Goal: Task Accomplishment & Management: Use online tool/utility

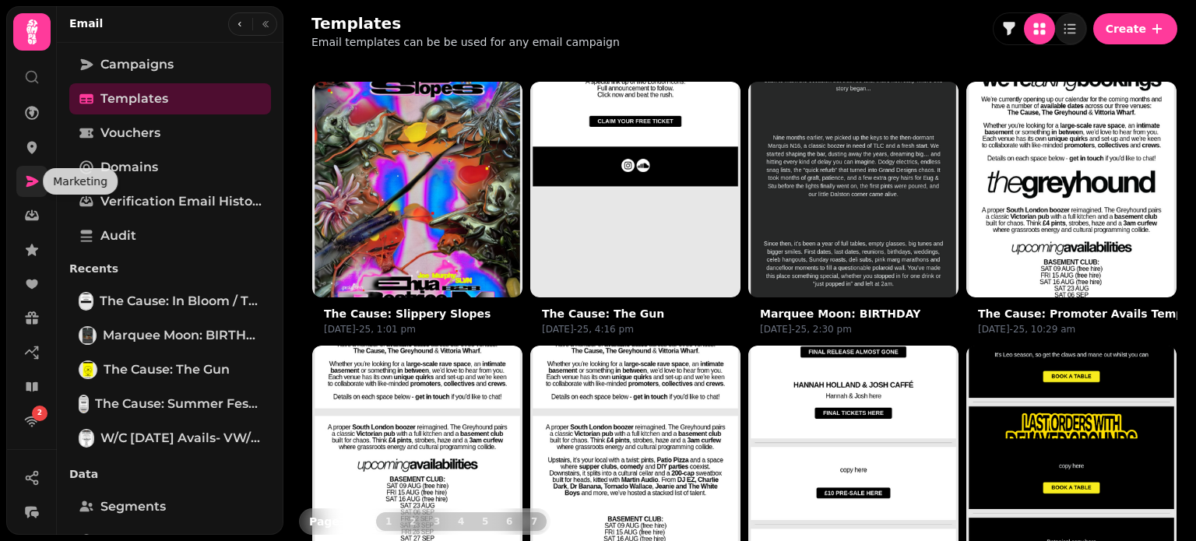
click at [24, 175] on icon at bounding box center [32, 182] width 16 height 16
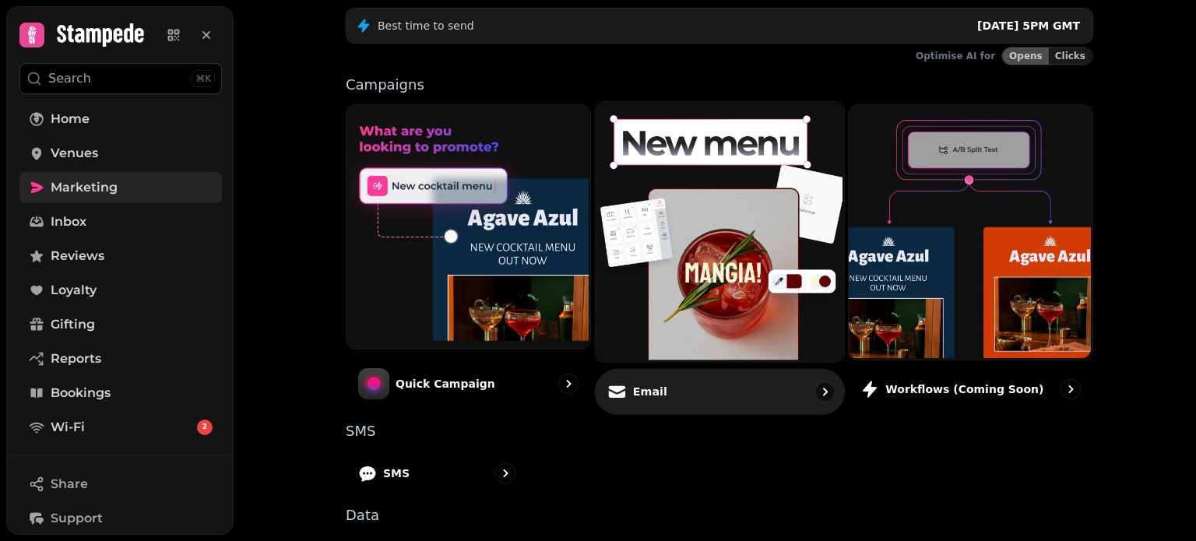
click at [671, 241] on img at bounding box center [718, 229] width 248 height 259
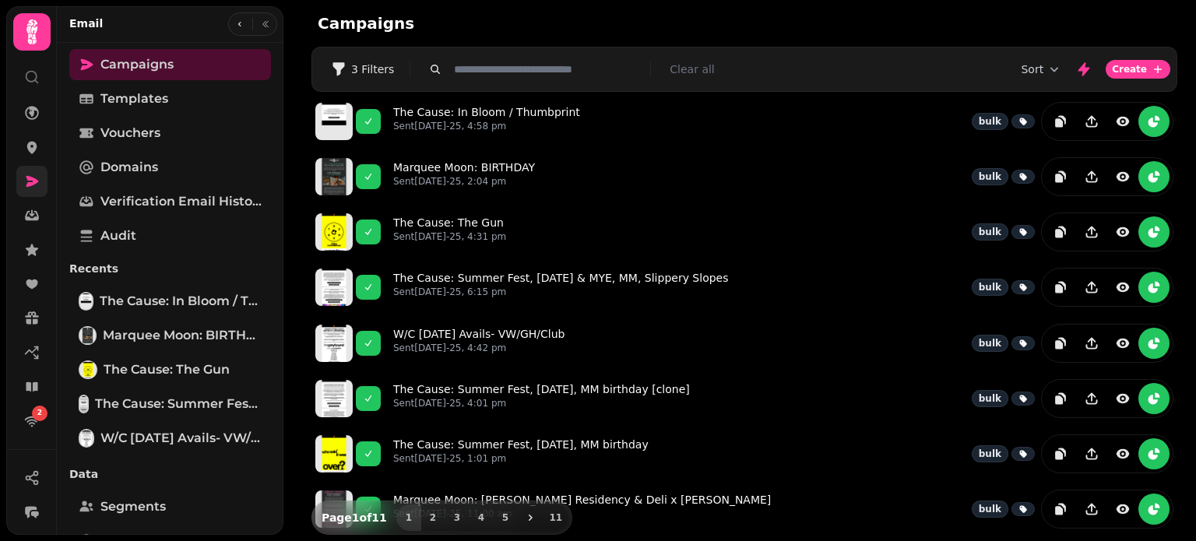
click at [30, 193] on link at bounding box center [31, 181] width 31 height 31
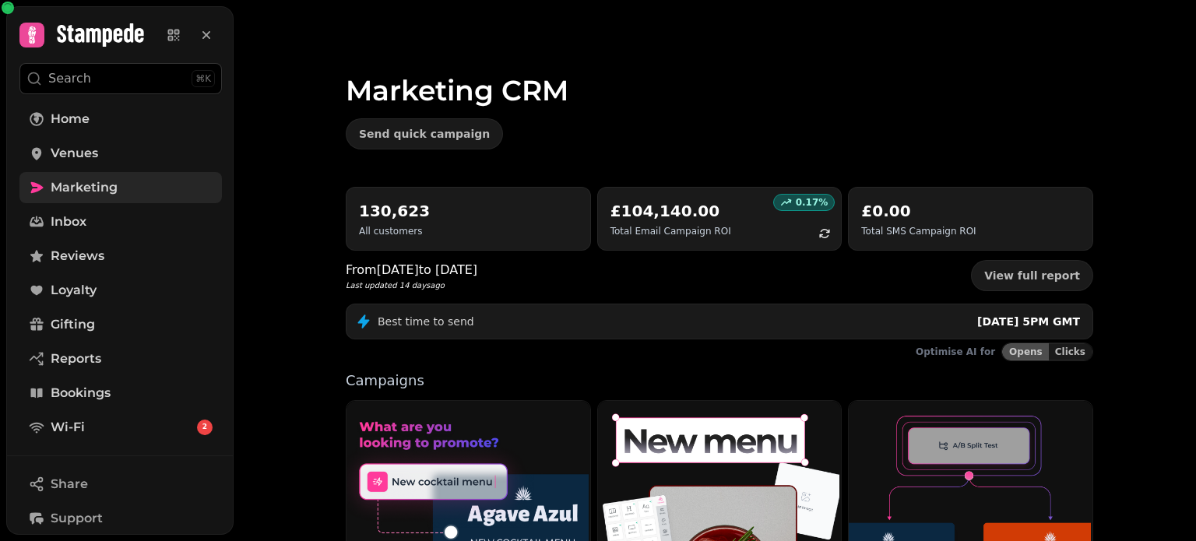
click at [113, 185] on span "Marketing" at bounding box center [84, 187] width 67 height 19
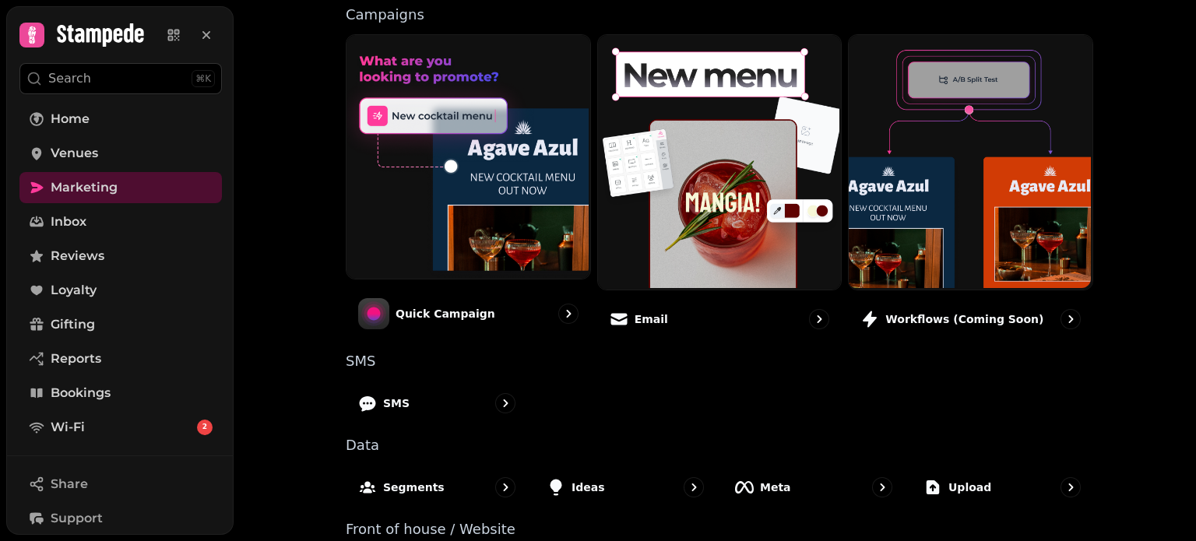
scroll to position [428, 0]
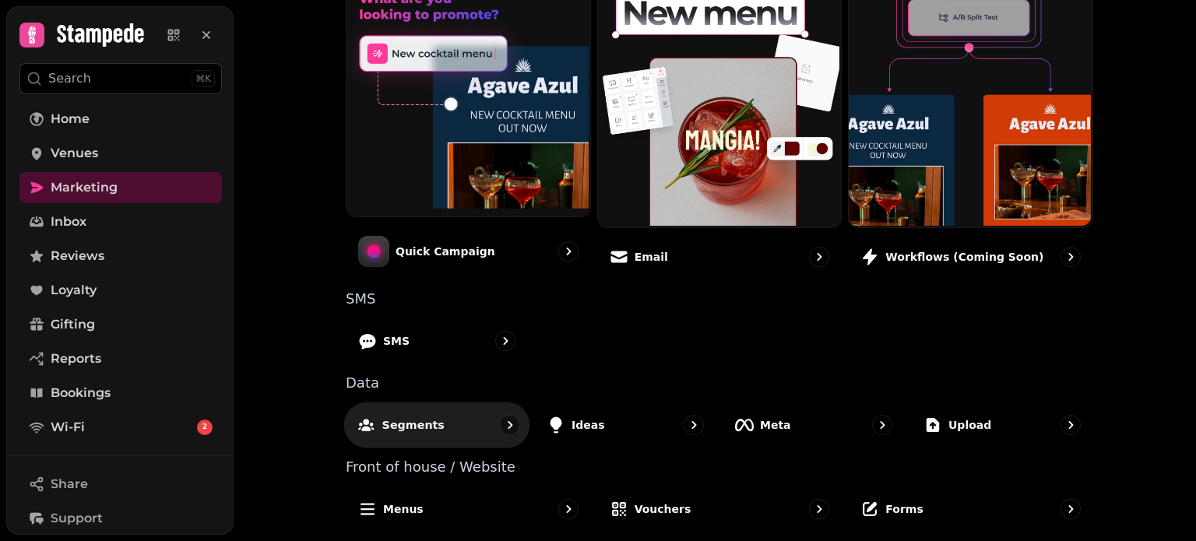
click at [387, 424] on p "Segments" at bounding box center [413, 425] width 62 height 16
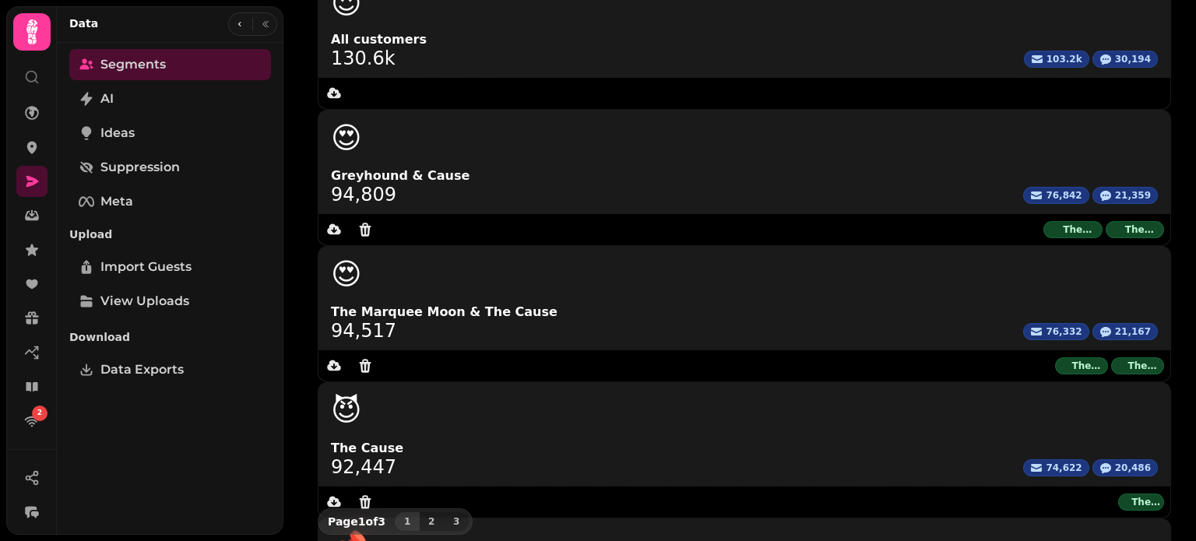
scroll to position [212, 0]
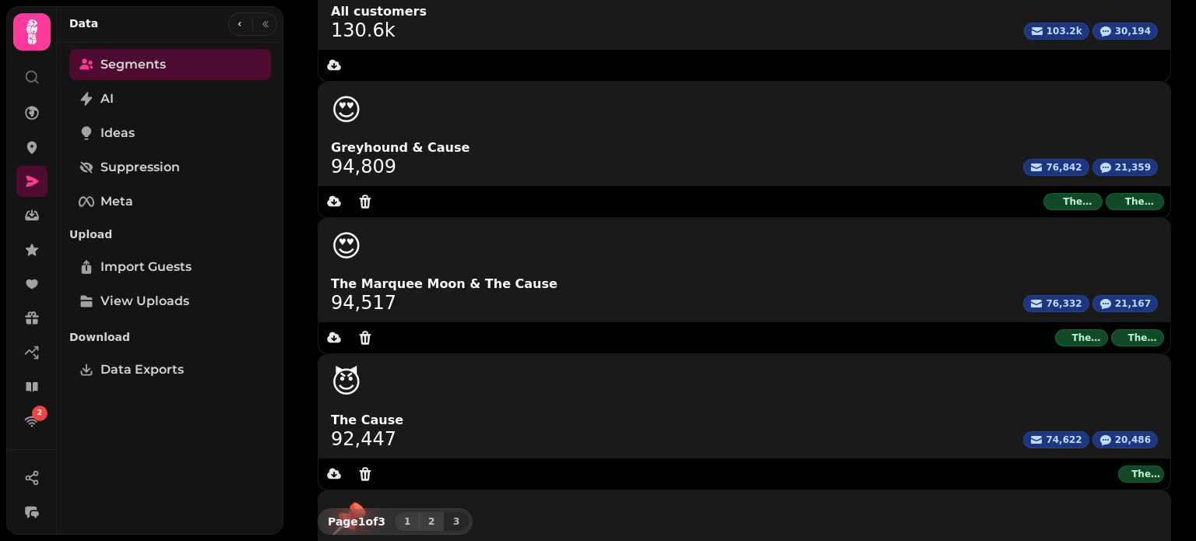
click at [433, 520] on button "2" at bounding box center [431, 522] width 25 height 19
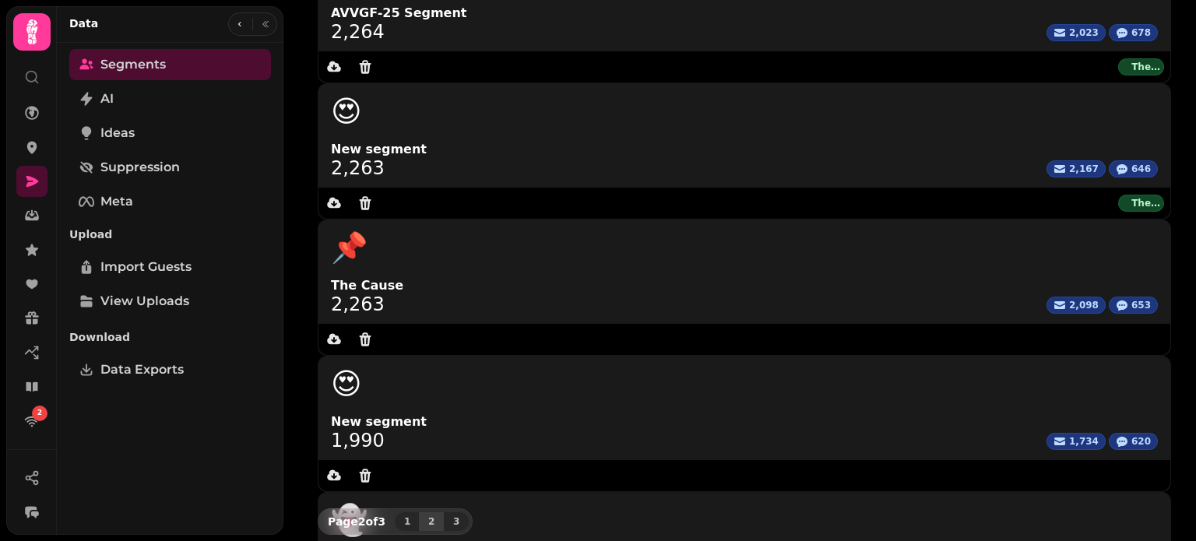
scroll to position [202, 0]
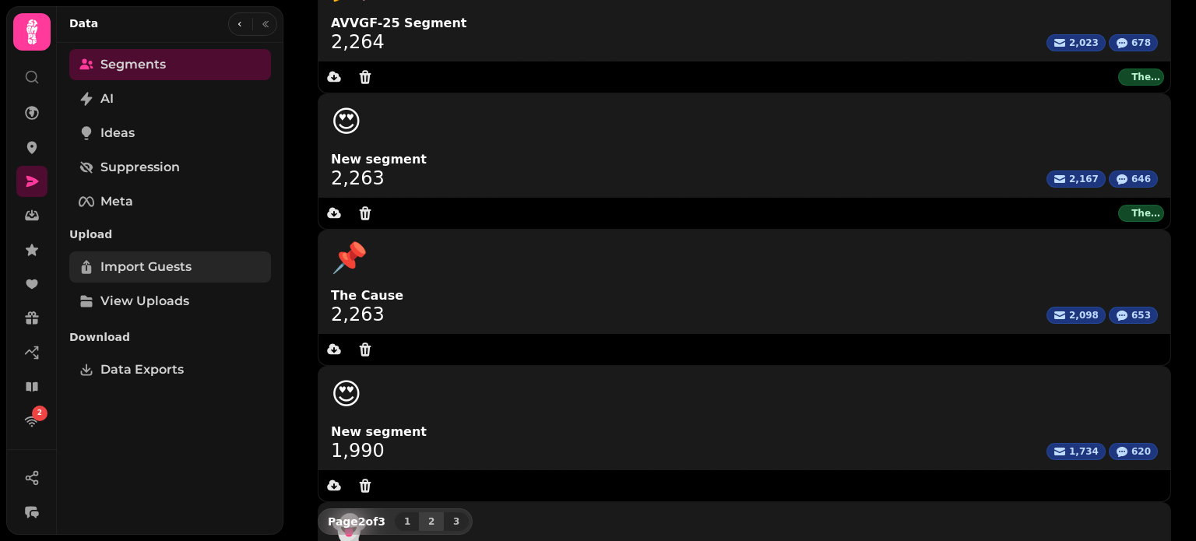
click at [181, 271] on span "Import Guests" at bounding box center [145, 267] width 91 height 19
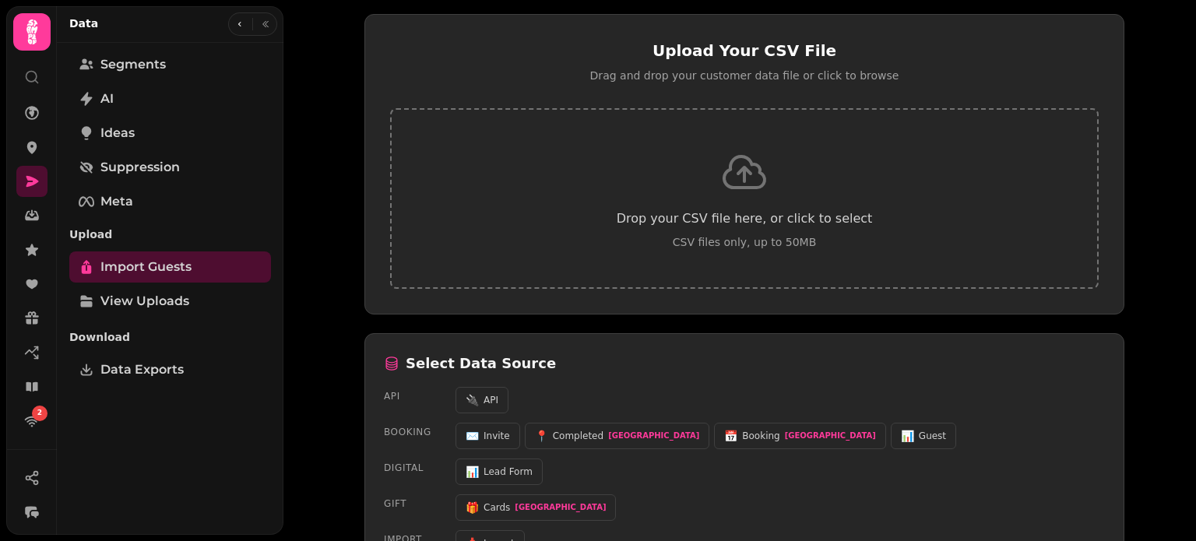
click at [689, 234] on p "CSV files only, up to 50MB" at bounding box center [744, 242] width 631 height 16
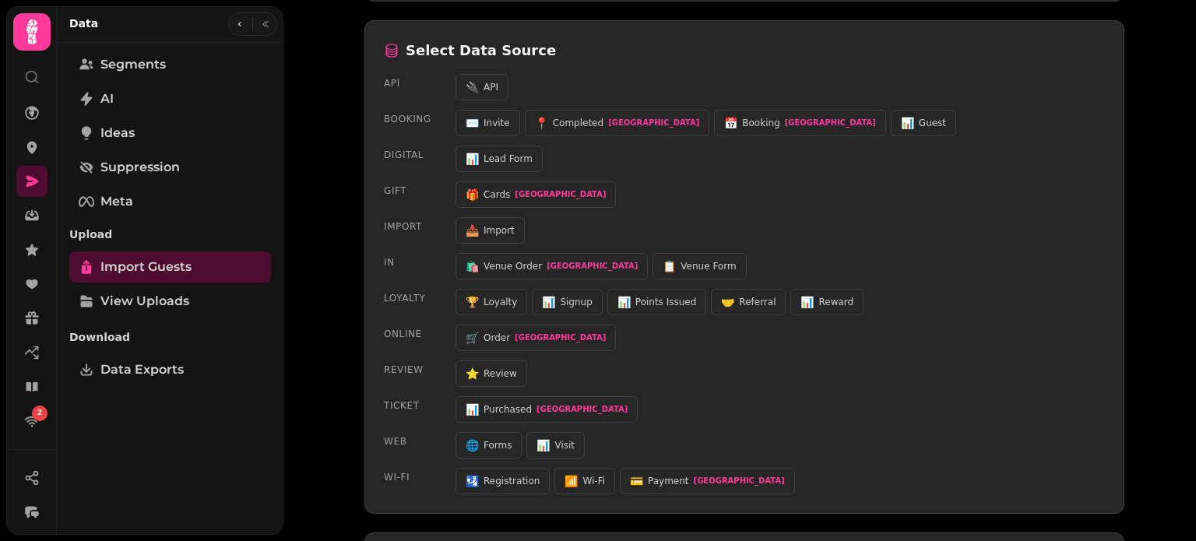
scroll to position [551, 0]
click at [891, 115] on button "📊 Guest" at bounding box center [923, 122] width 65 height 26
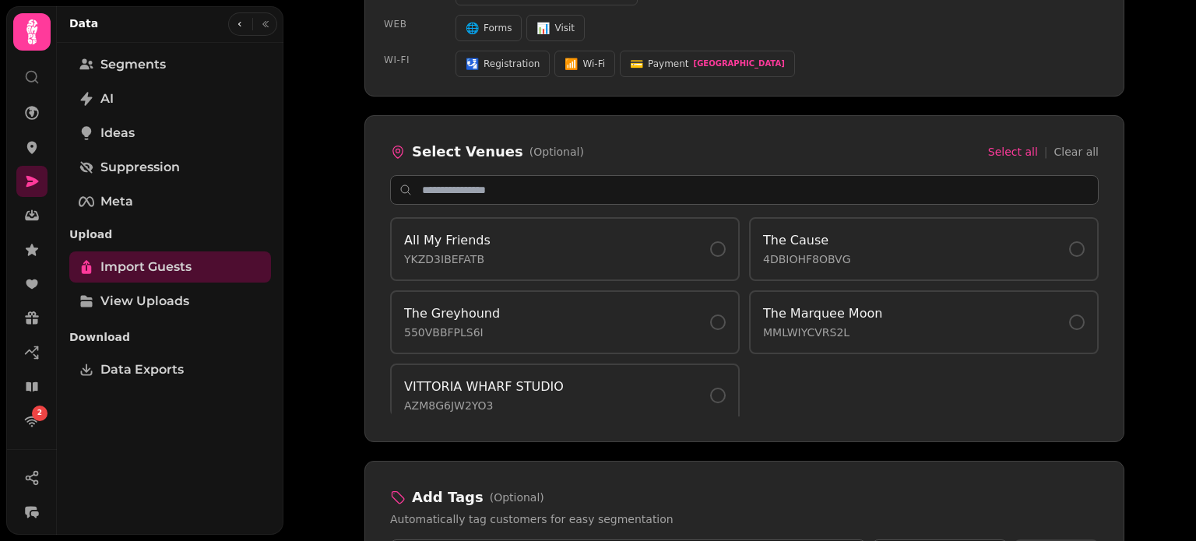
scroll to position [969, 0]
click at [858, 327] on p "MMLWIYCVRS2L" at bounding box center [822, 331] width 119 height 16
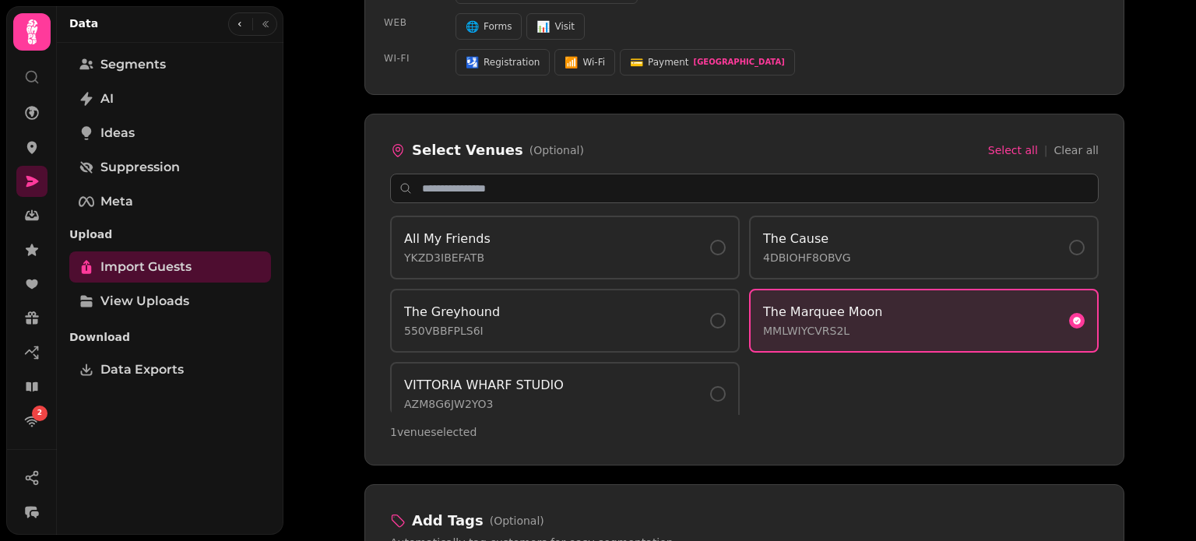
click at [1158, 277] on div "Upload Customer Data Import your customer data from a CSV file View All Files 1…" at bounding box center [740, 270] width 913 height 541
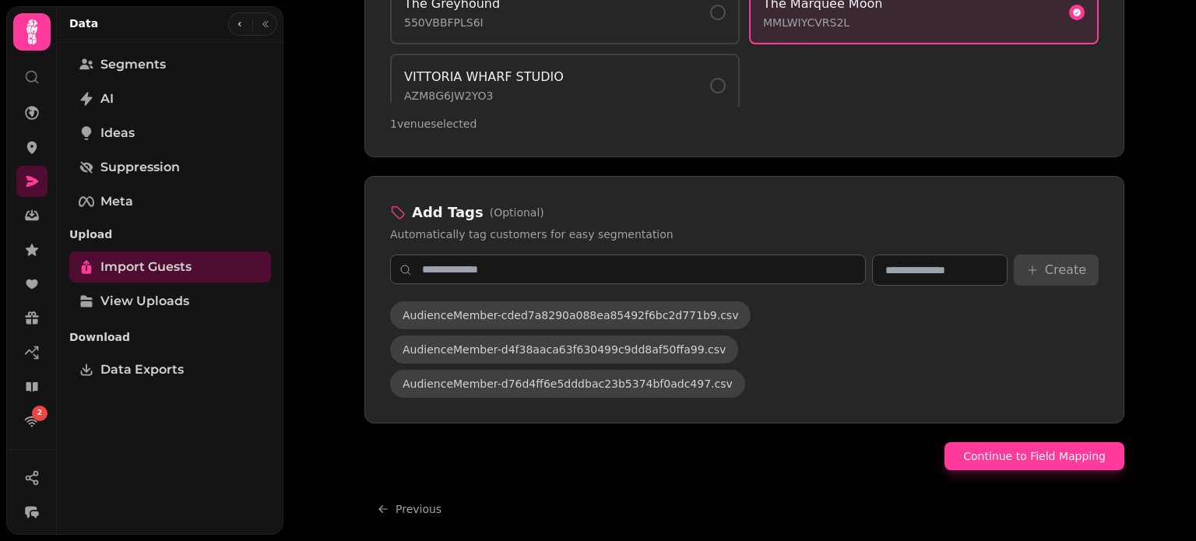
scroll to position [0, 0]
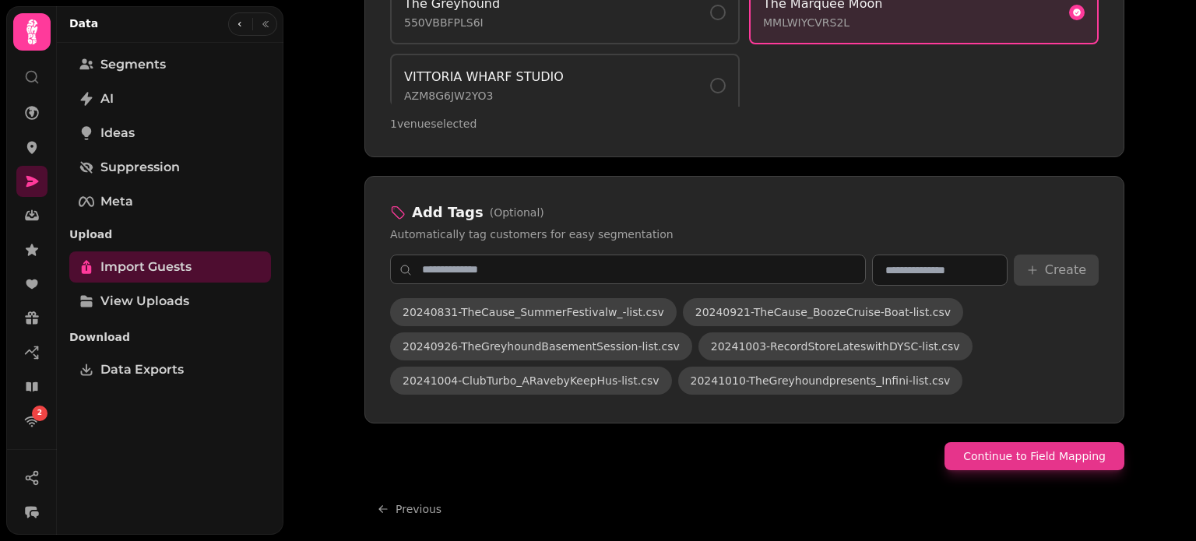
click at [1030, 442] on button "Continue to Field Mapping" at bounding box center [1035, 456] width 180 height 28
select select "*****"
select select "**********"
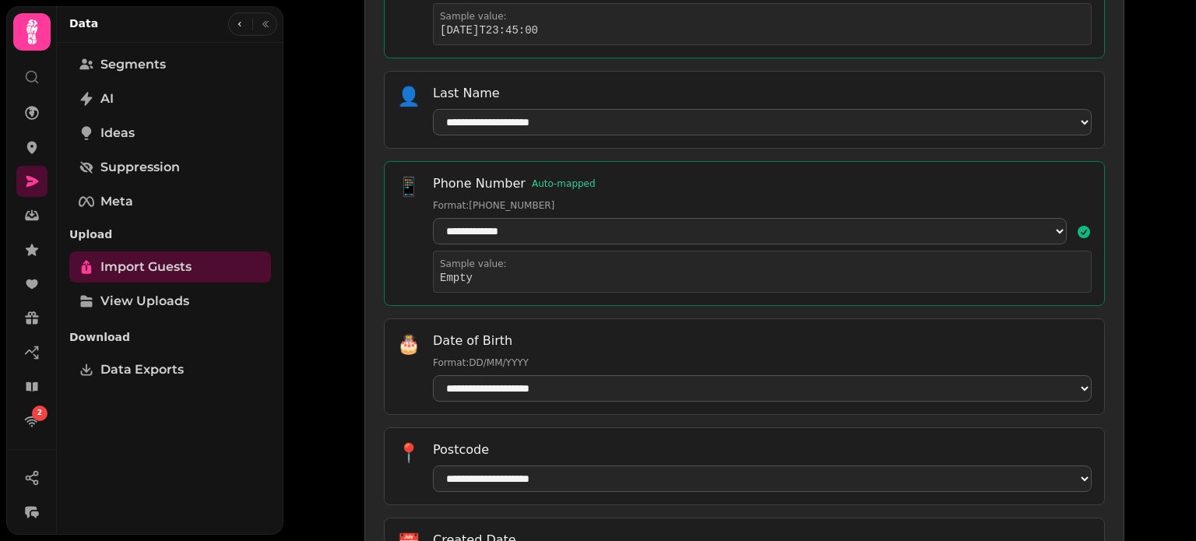
scroll to position [691, 0]
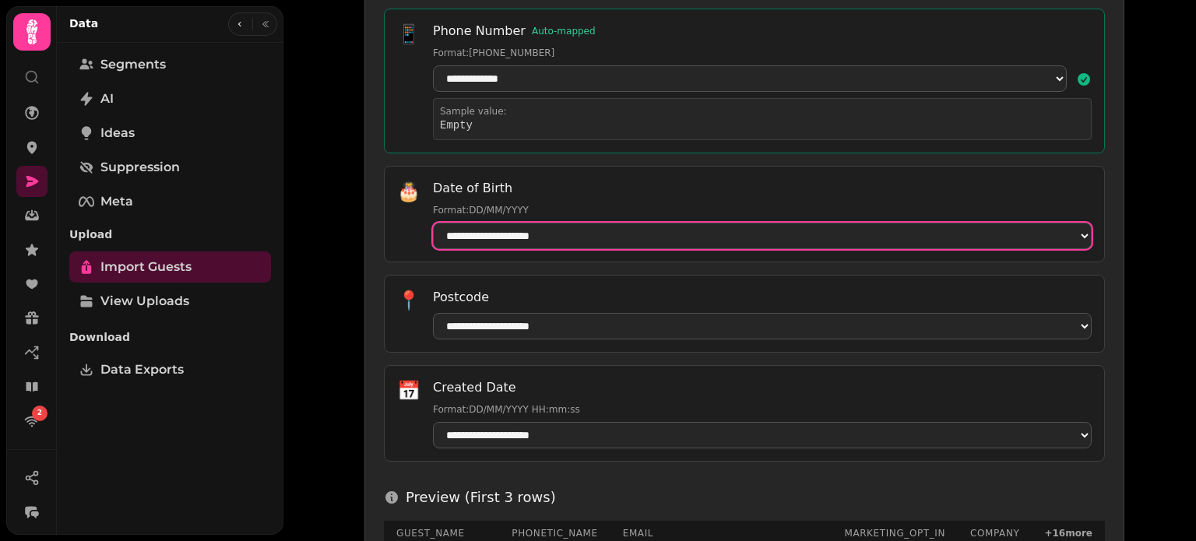
click at [860, 239] on select "**********" at bounding box center [762, 236] width 659 height 26
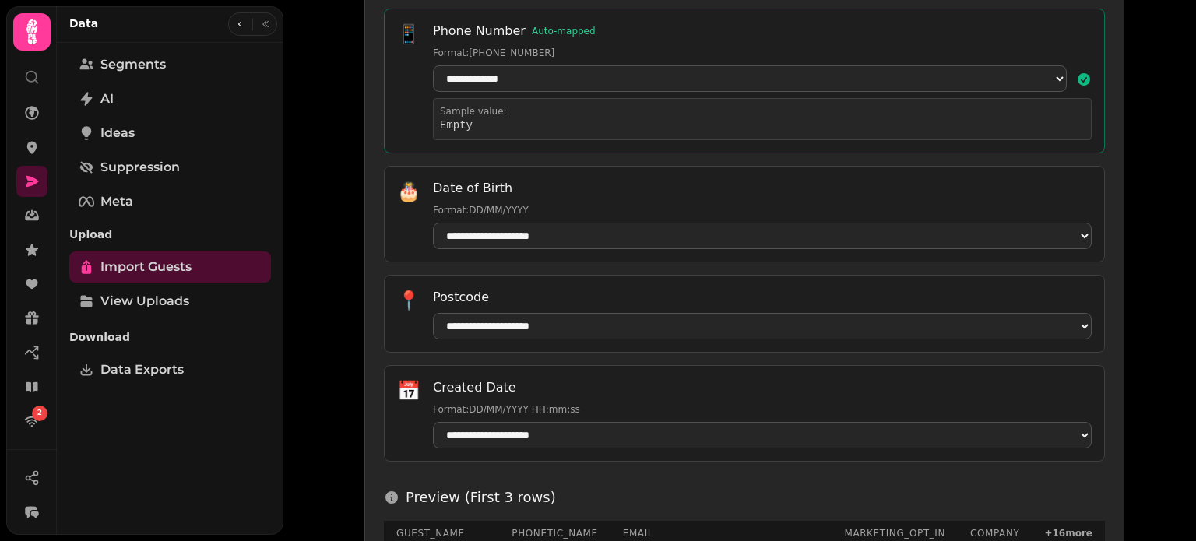
click at [1148, 186] on div "**********" at bounding box center [740, 270] width 913 height 541
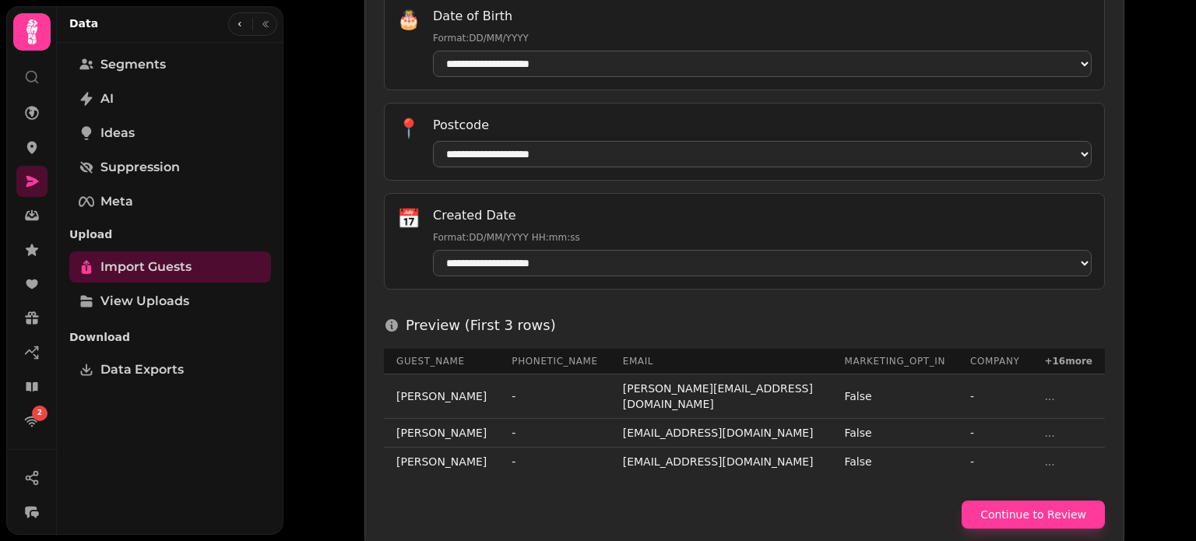
scroll to position [947, 0]
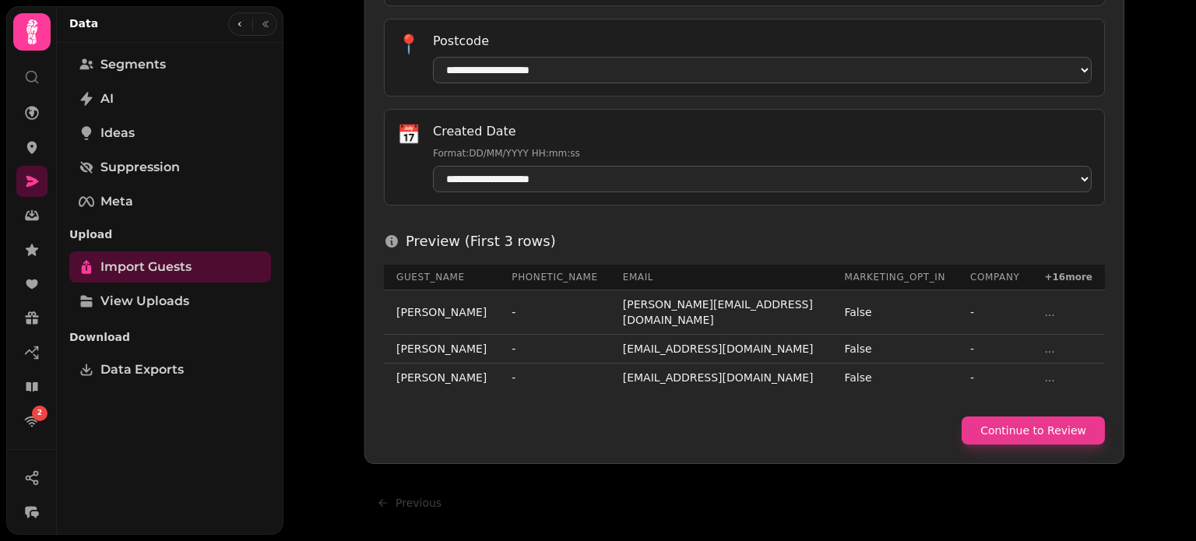
click at [1031, 431] on button "Continue to Review" at bounding box center [1033, 431] width 143 height 28
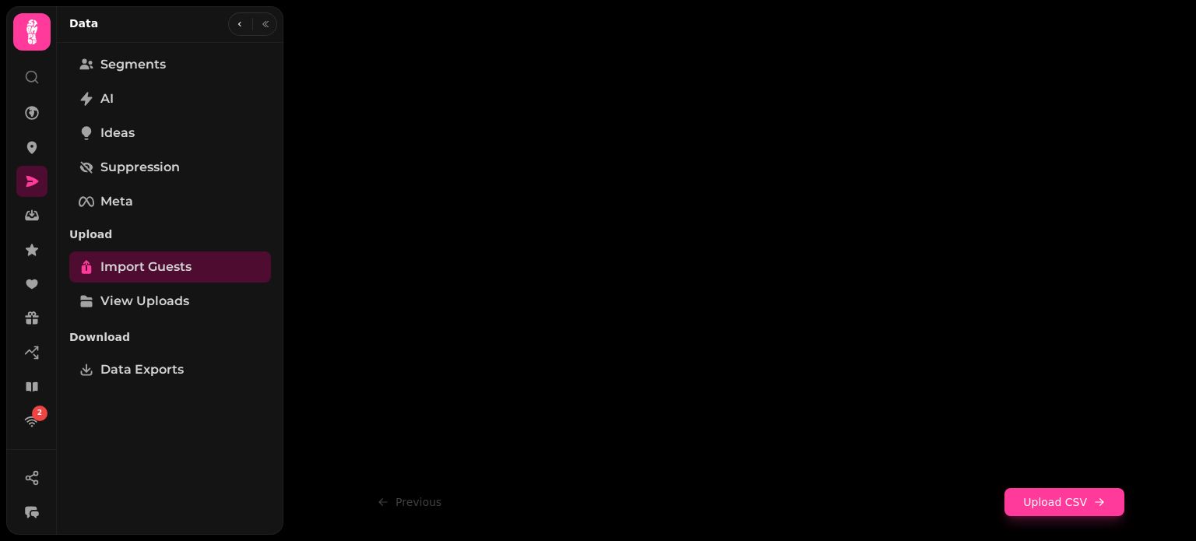
scroll to position [346, 0]
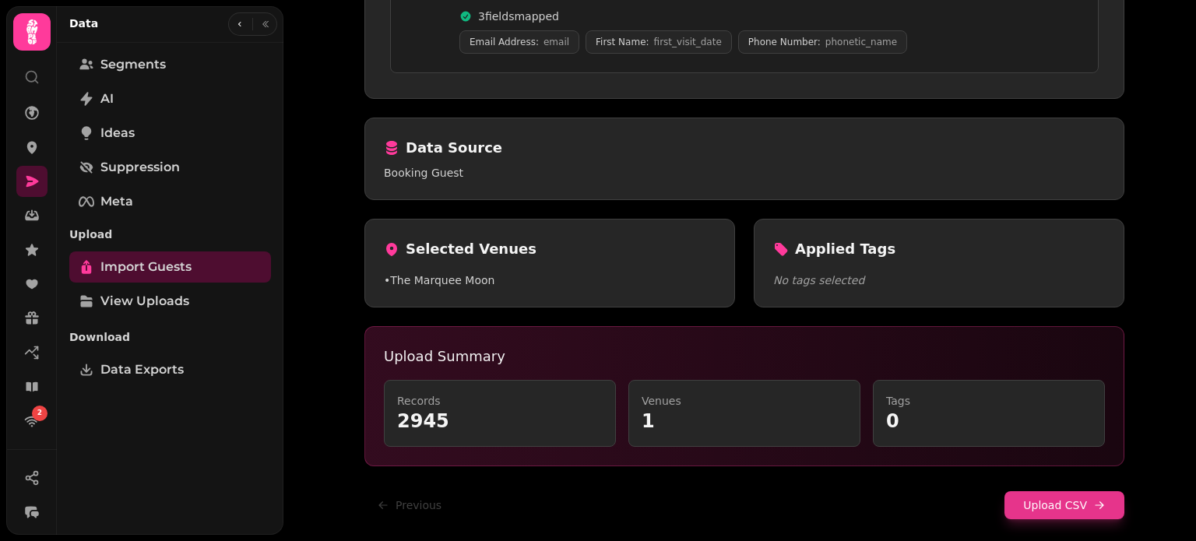
click at [1068, 507] on button "Upload CSV" at bounding box center [1065, 506] width 120 height 28
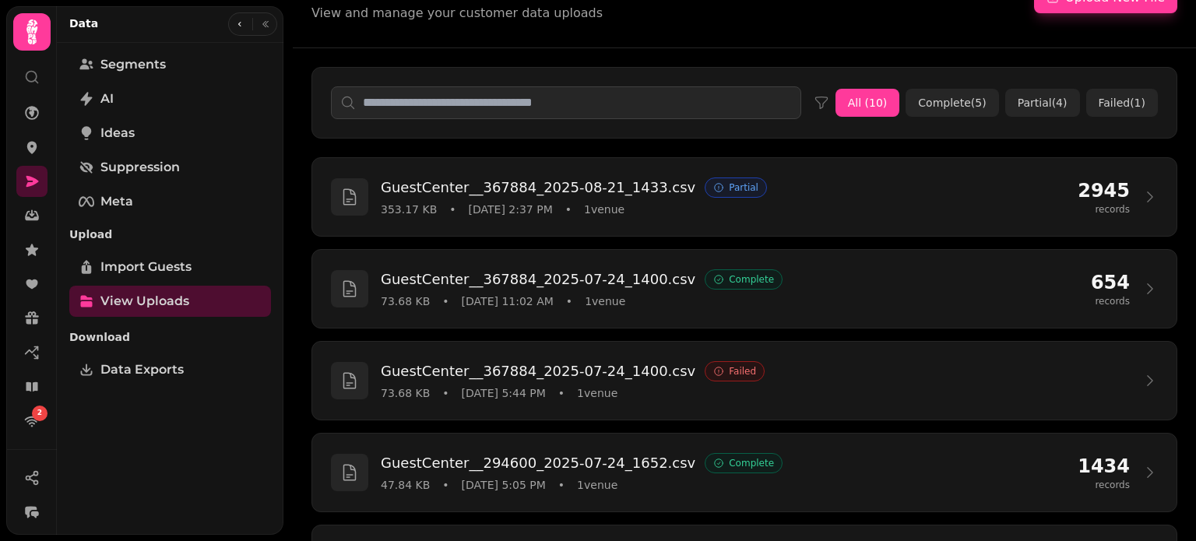
scroll to position [44, 0]
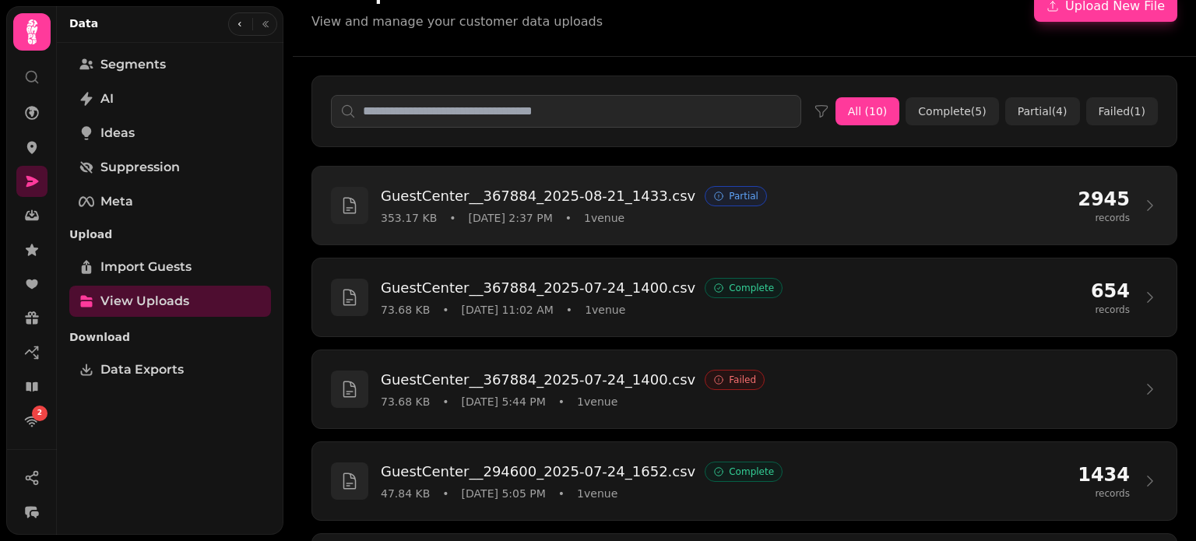
click at [705, 192] on div "Partial" at bounding box center [736, 196] width 62 height 20
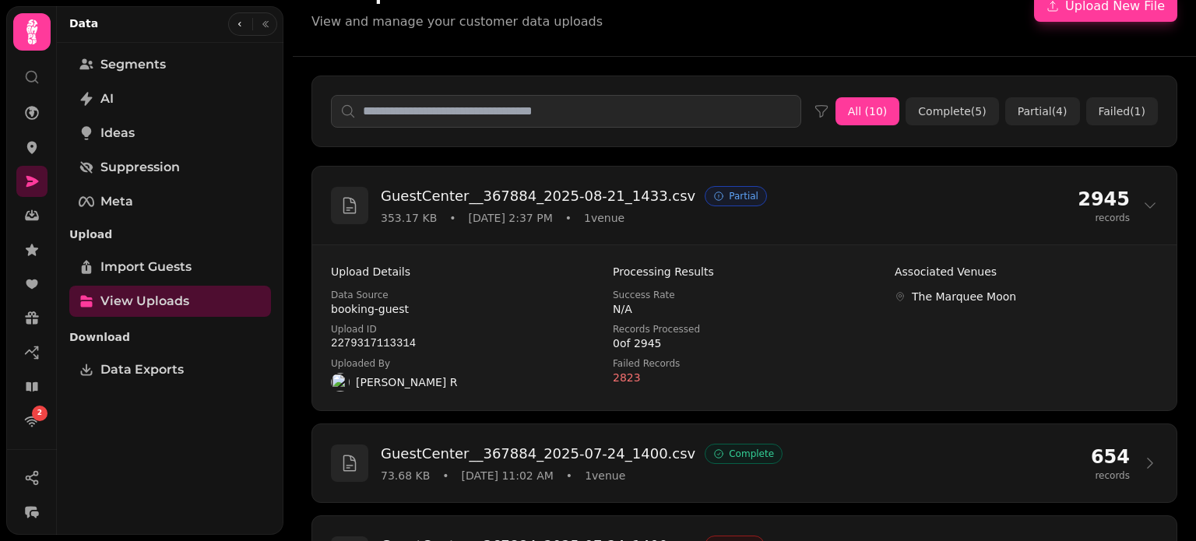
click at [790, 159] on div "All ( 10 ) Complete ( 5 ) Partial ( 4 ) Failed ( 1 )" at bounding box center [745, 111] width 904 height 109
click at [1128, 191] on div "2945 records" at bounding box center [1118, 205] width 80 height 37
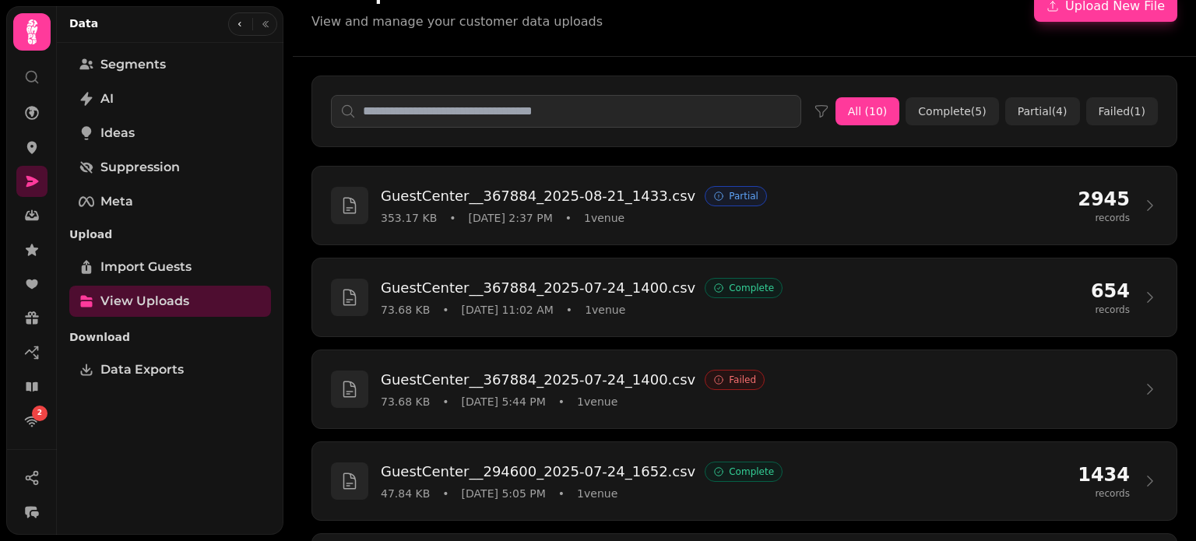
scroll to position [0, 0]
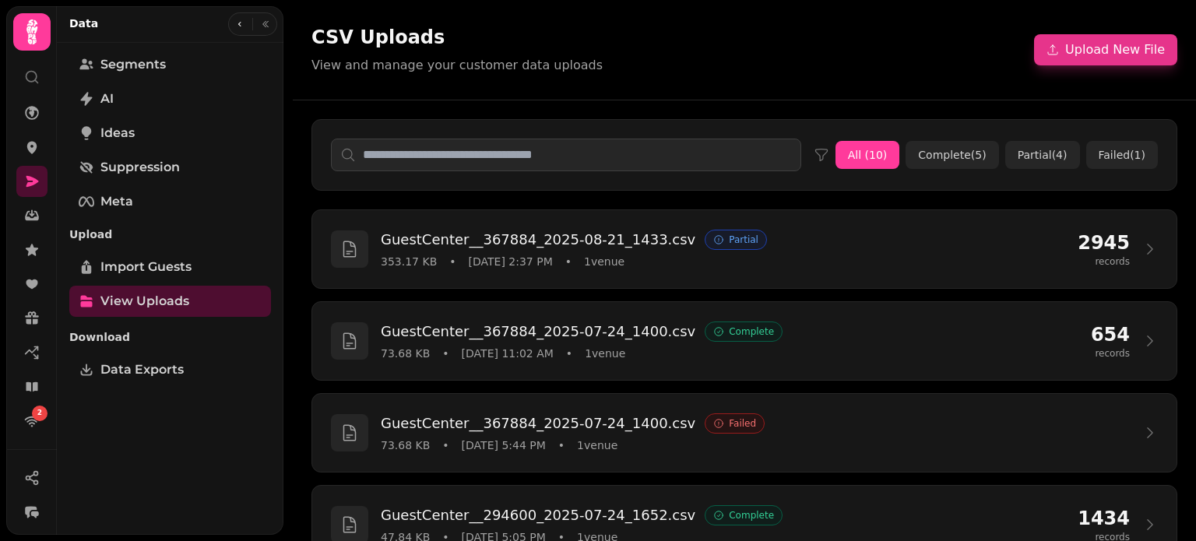
click at [1070, 51] on button "Upload New File" at bounding box center [1105, 49] width 143 height 31
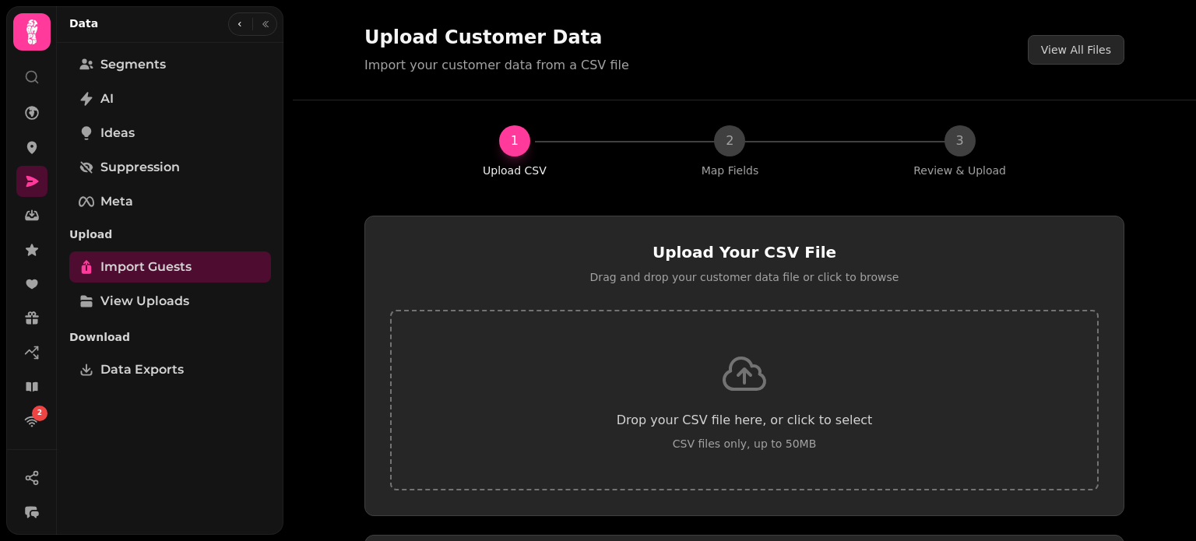
click at [774, 362] on div "Drop your CSV file here, or click to select CSV files only, up to 50MB" at bounding box center [744, 400] width 709 height 181
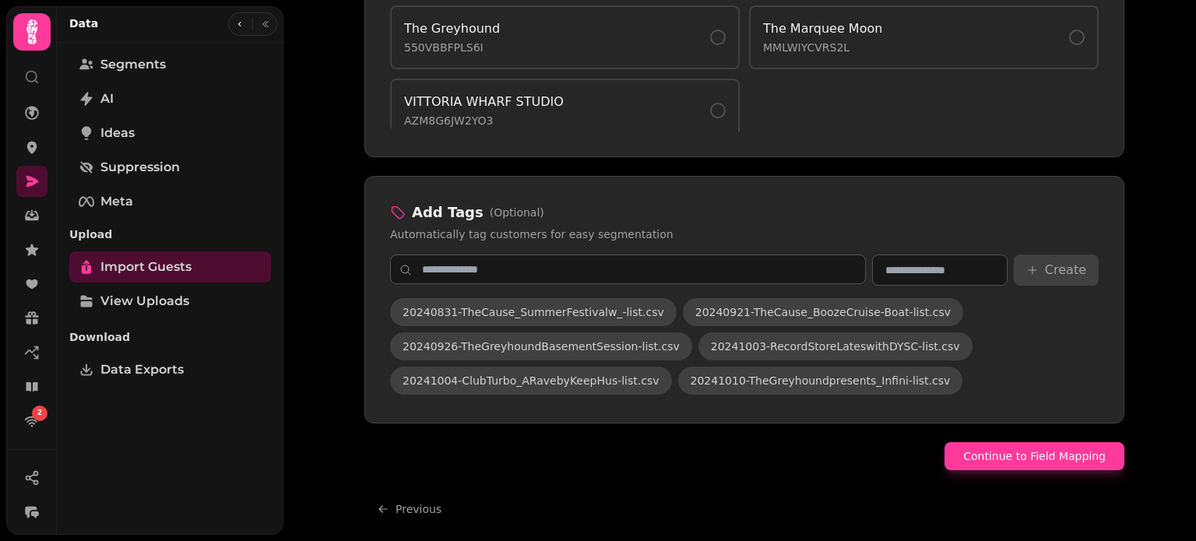
scroll to position [966, 0]
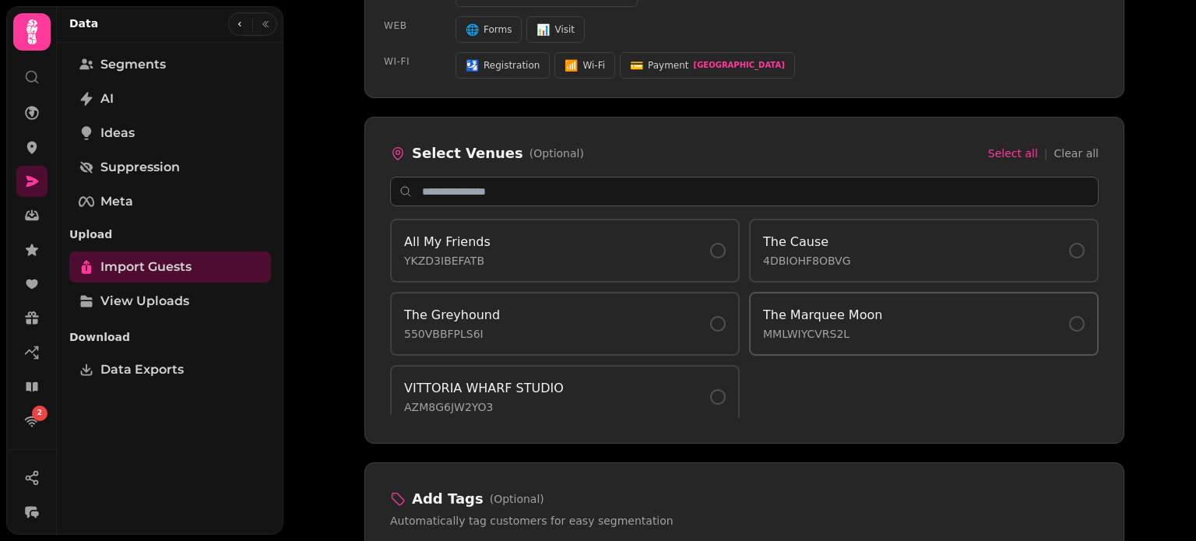
click at [826, 336] on button "The Marquee Moon MMLWIYCVRS2L" at bounding box center [924, 324] width 350 height 64
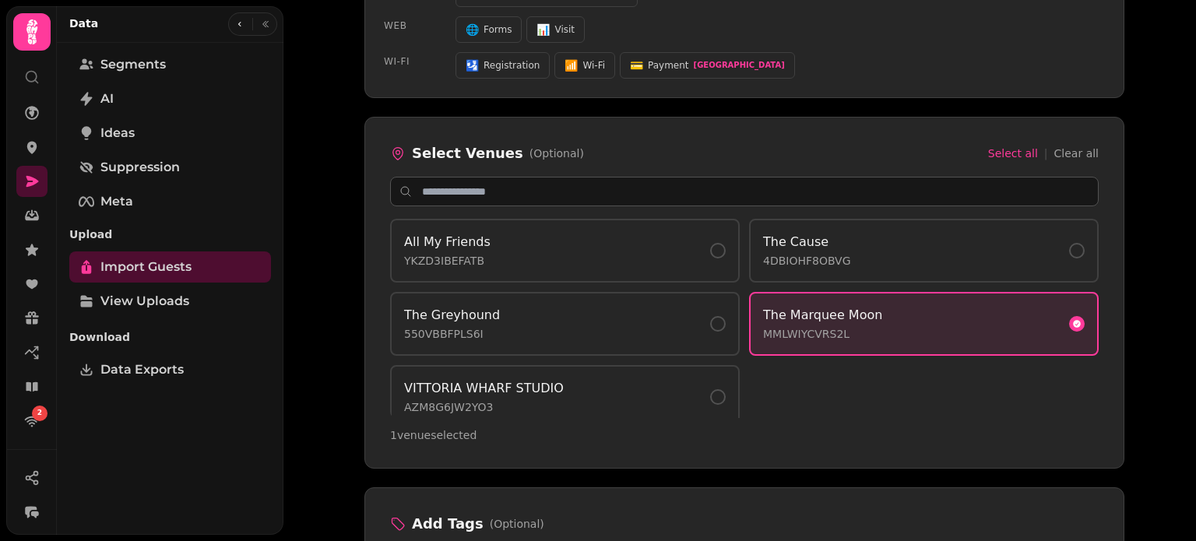
click at [1147, 315] on div "Upload Customer Data Import your customer data from a CSV file View All Files 1…" at bounding box center [740, 270] width 913 height 541
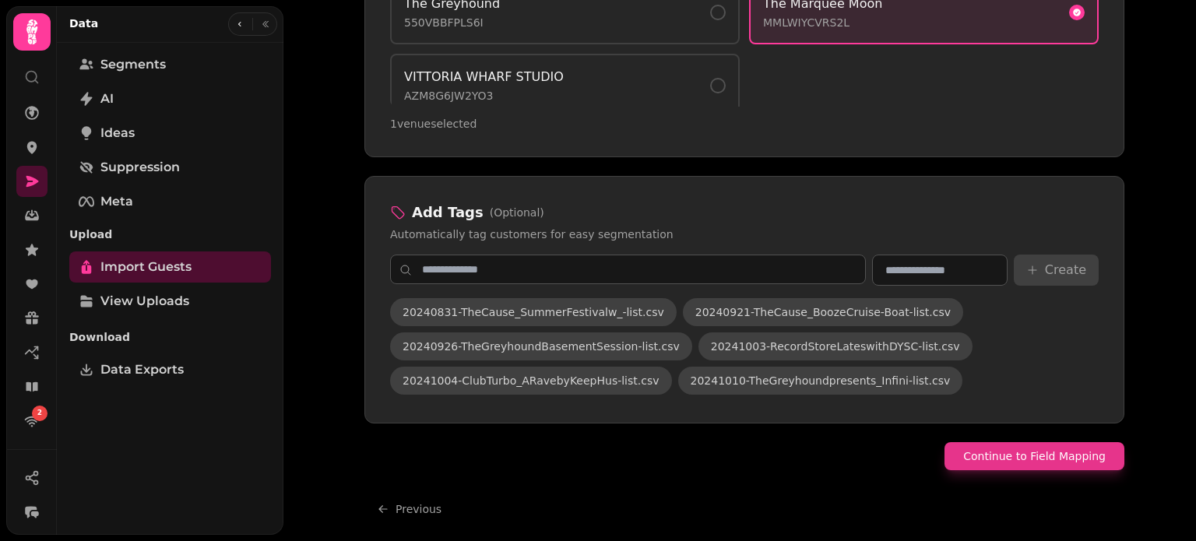
click at [1019, 458] on button "Continue to Field Mapping" at bounding box center [1035, 456] width 180 height 28
select select "*****"
select select "**********"
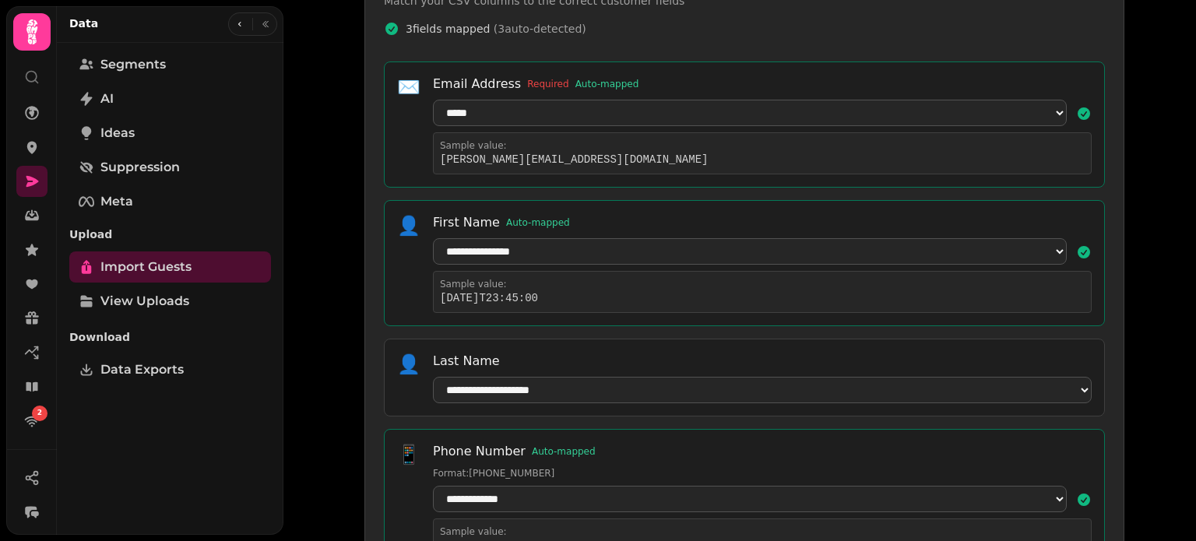
scroll to position [305, 0]
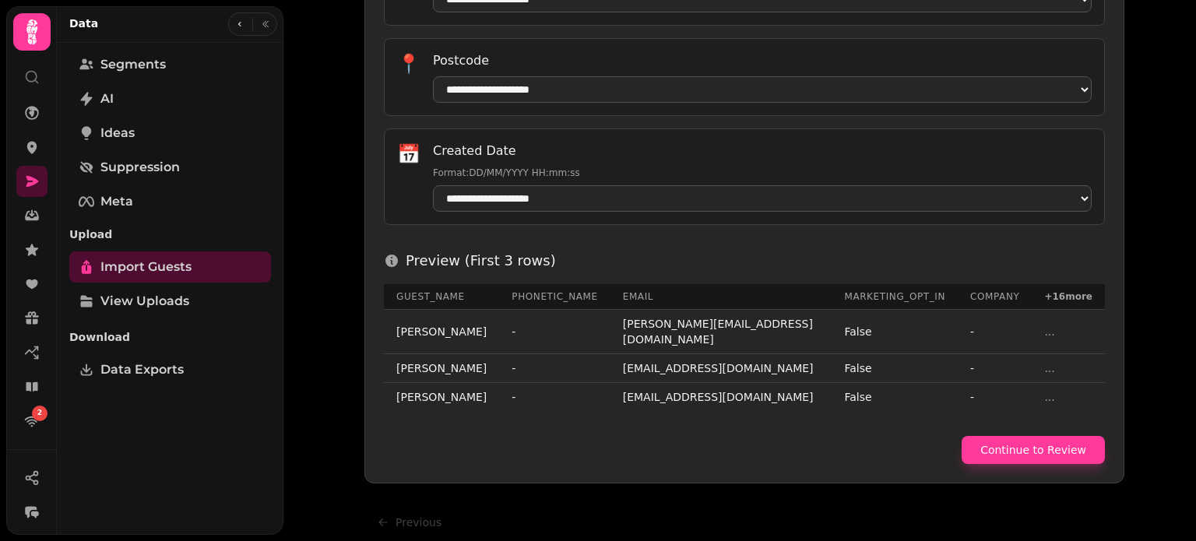
scroll to position [947, 0]
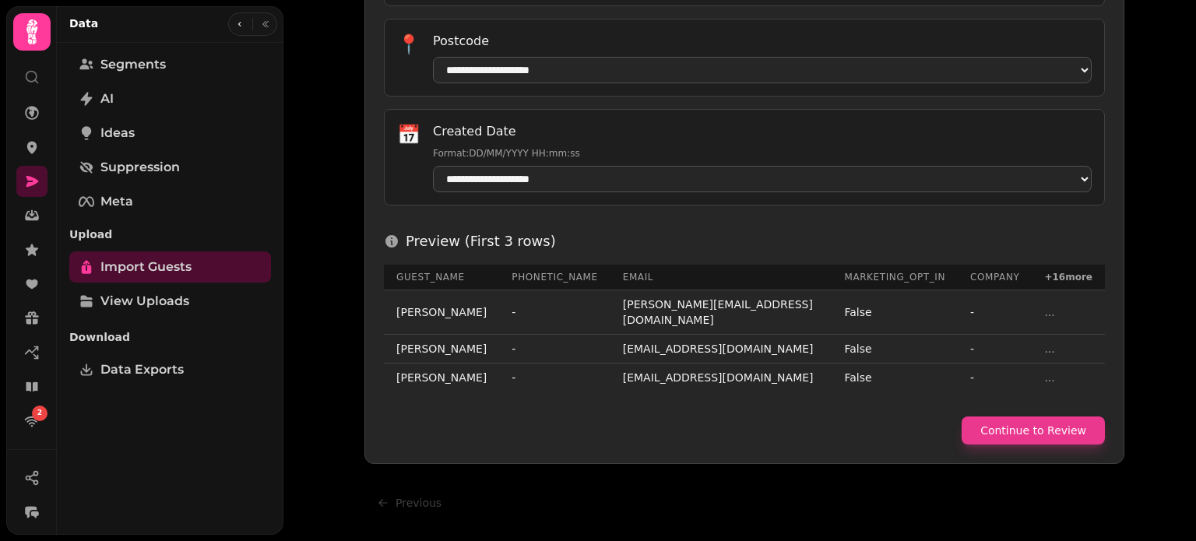
click at [1072, 421] on button "Continue to Review" at bounding box center [1033, 431] width 143 height 28
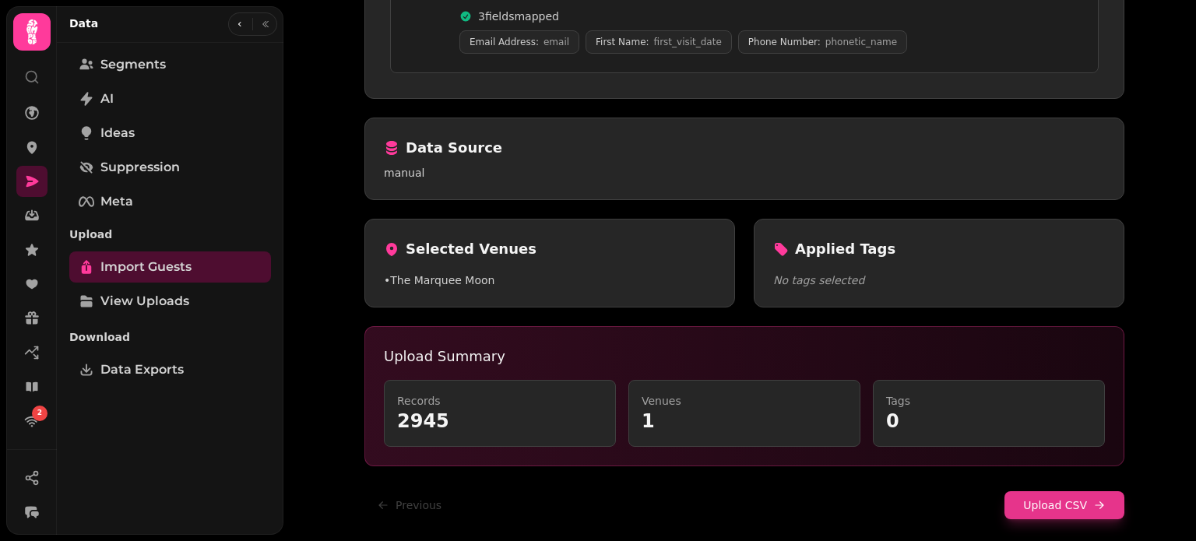
click at [1083, 501] on button "Upload CSV" at bounding box center [1065, 506] width 120 height 28
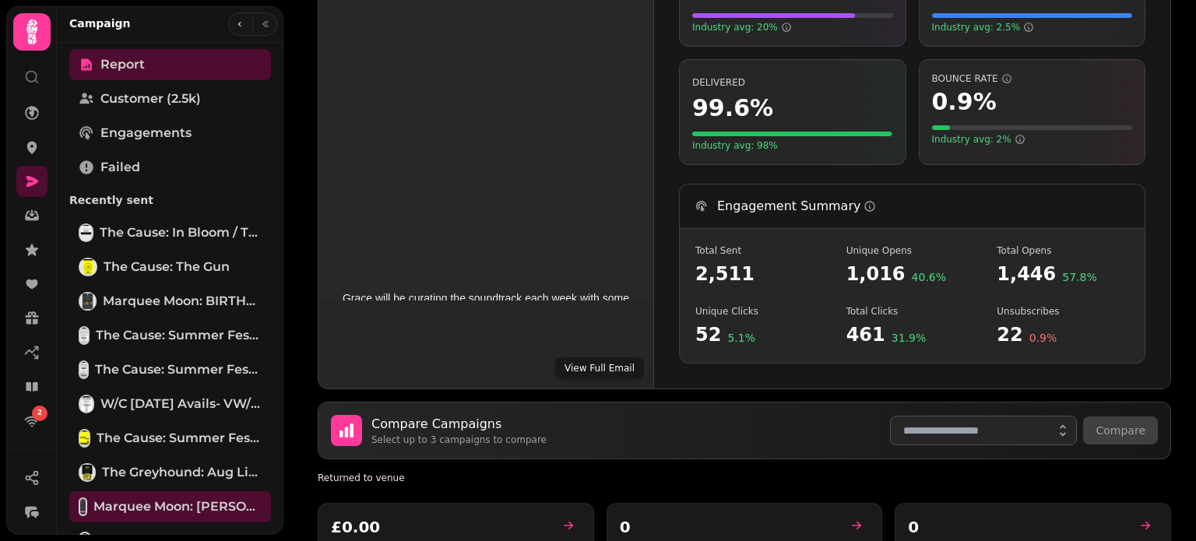
scroll to position [425, 0]
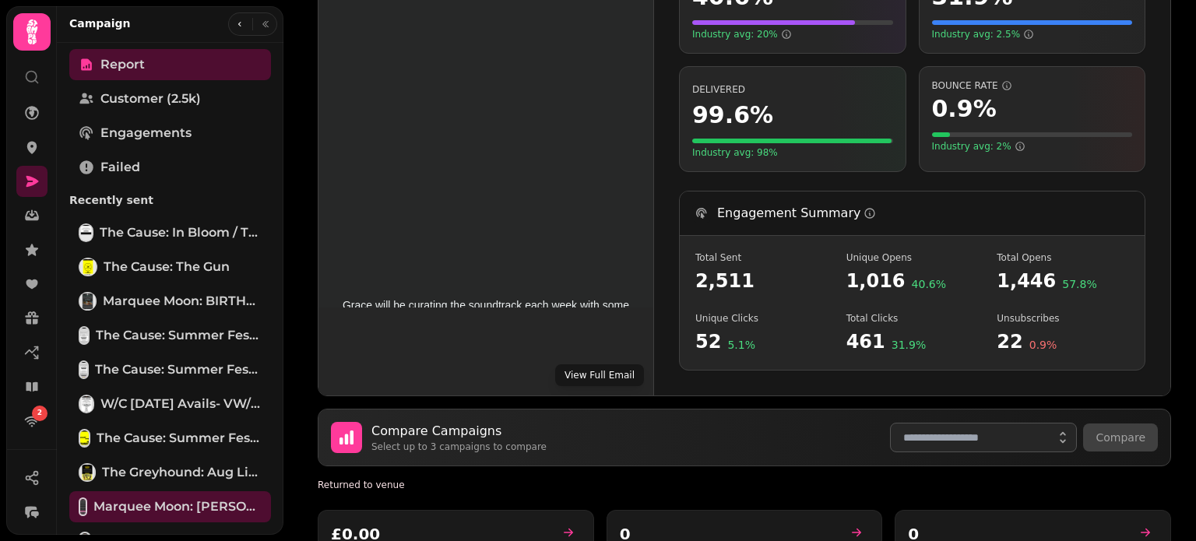
click at [612, 365] on button "View Full Email" at bounding box center [599, 376] width 89 height 22
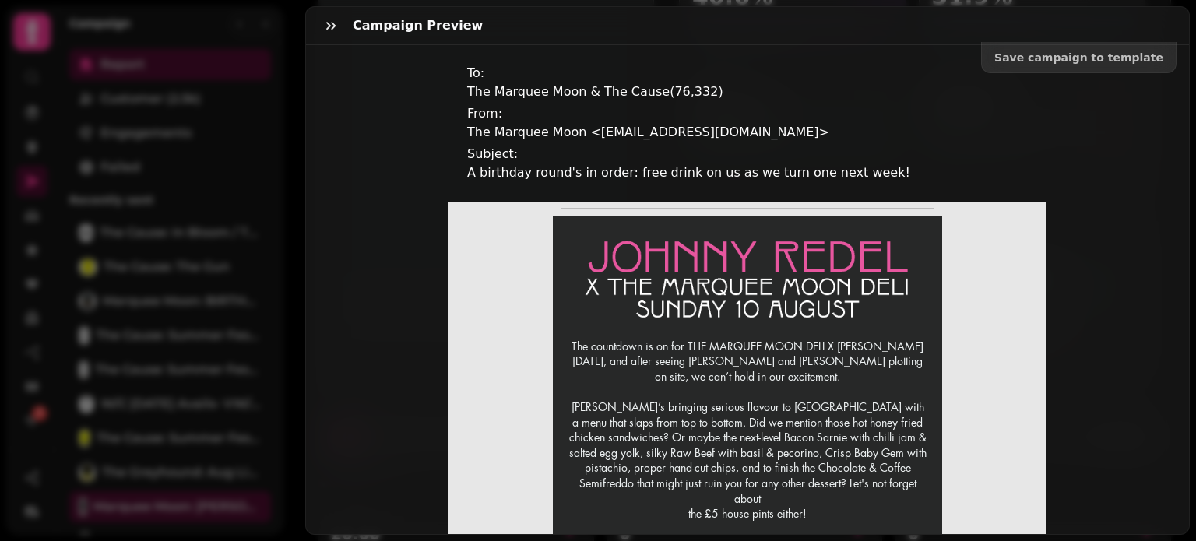
scroll to position [1006, 0]
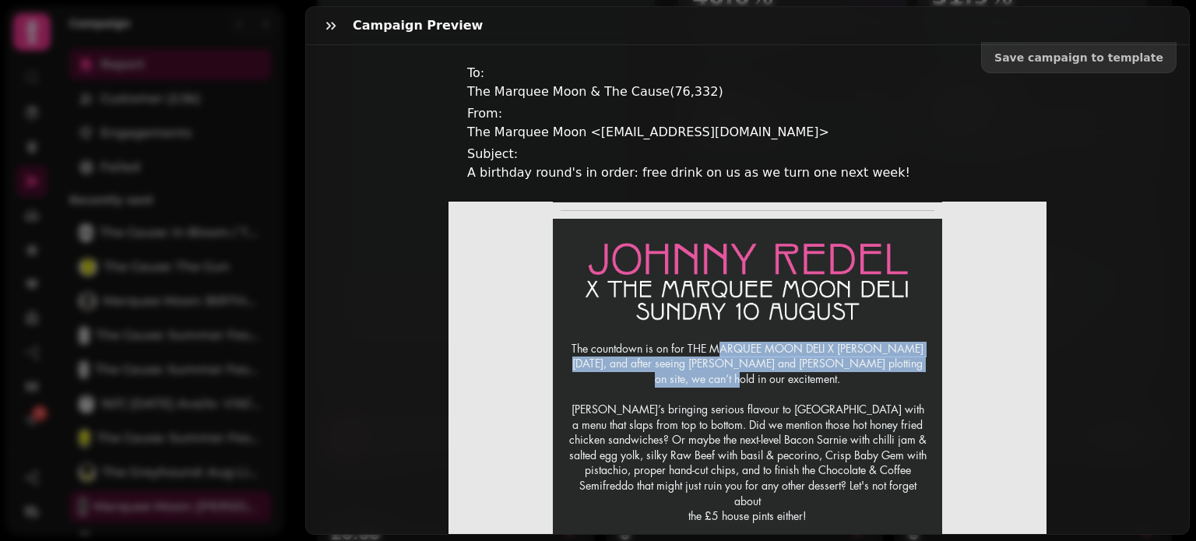
drag, startPoint x: 719, startPoint y: 321, endPoint x: 749, endPoint y: 354, distance: 44.6
click at [749, 354] on p "The countdown is on for THE MARQUEE MOON DELI X JOHNNY REDEL this Sunday, and a…" at bounding box center [748, 426] width 358 height 168
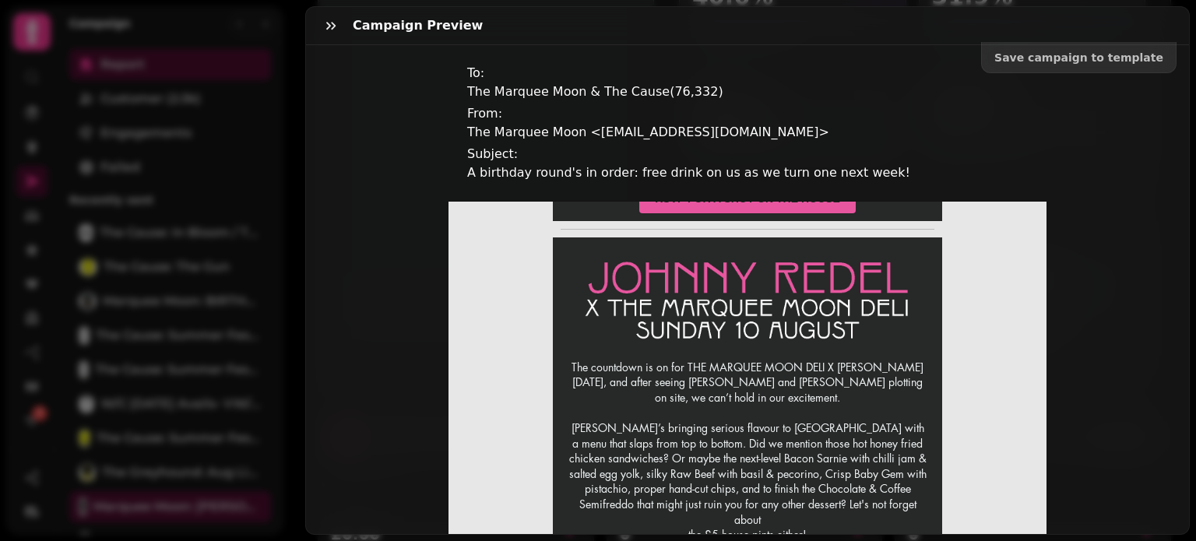
scroll to position [990, 0]
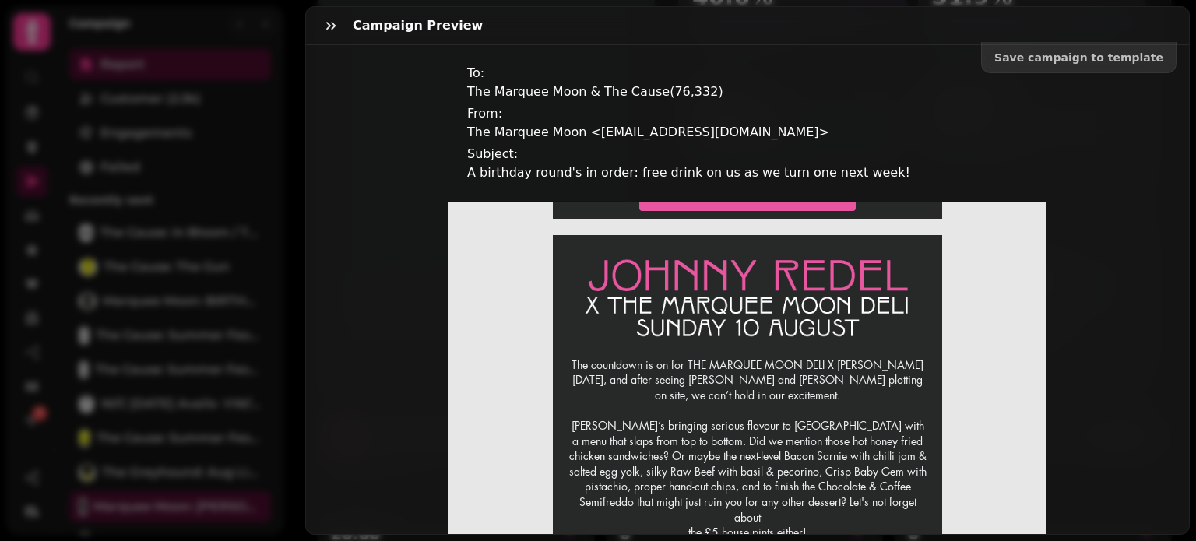
click at [811, 33] on div "Campaign preview" at bounding box center [747, 26] width 883 height 38
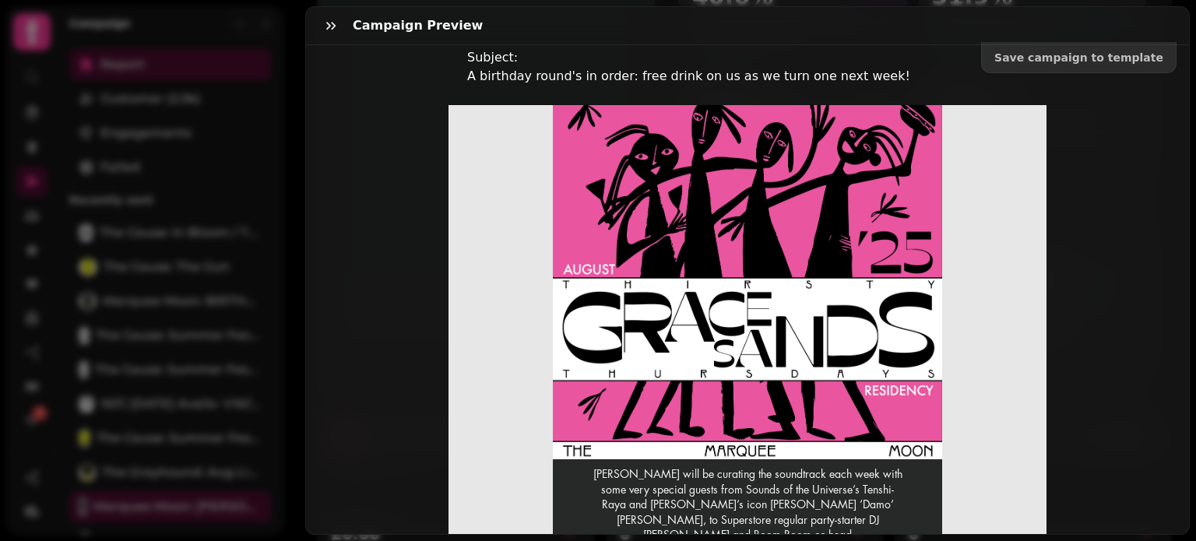
scroll to position [0, 0]
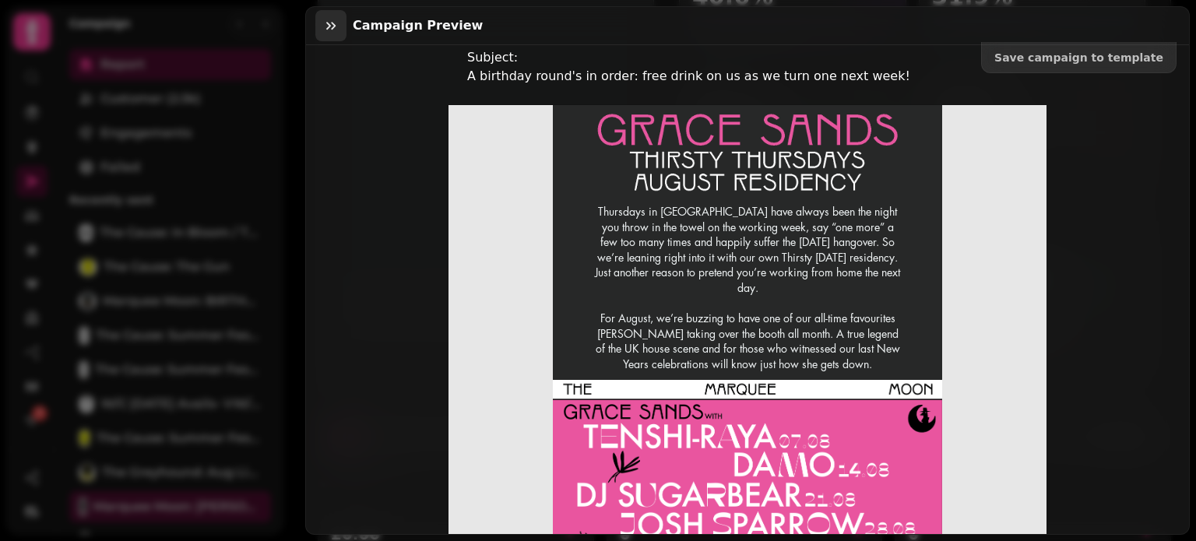
click at [330, 27] on icon "button" at bounding box center [331, 26] width 16 height 16
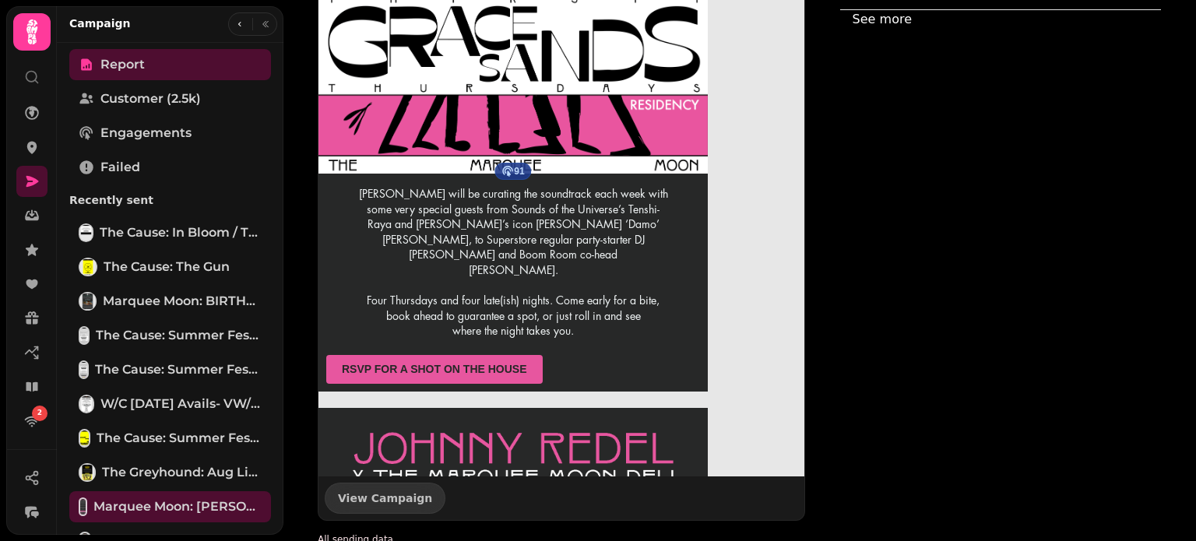
scroll to position [488, 0]
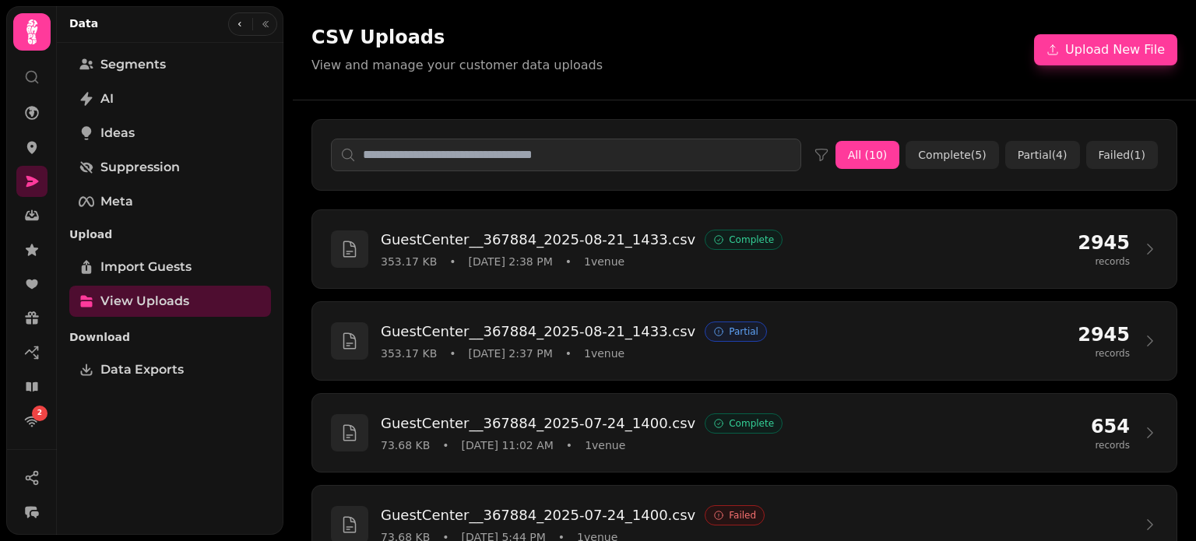
scroll to position [62, 0]
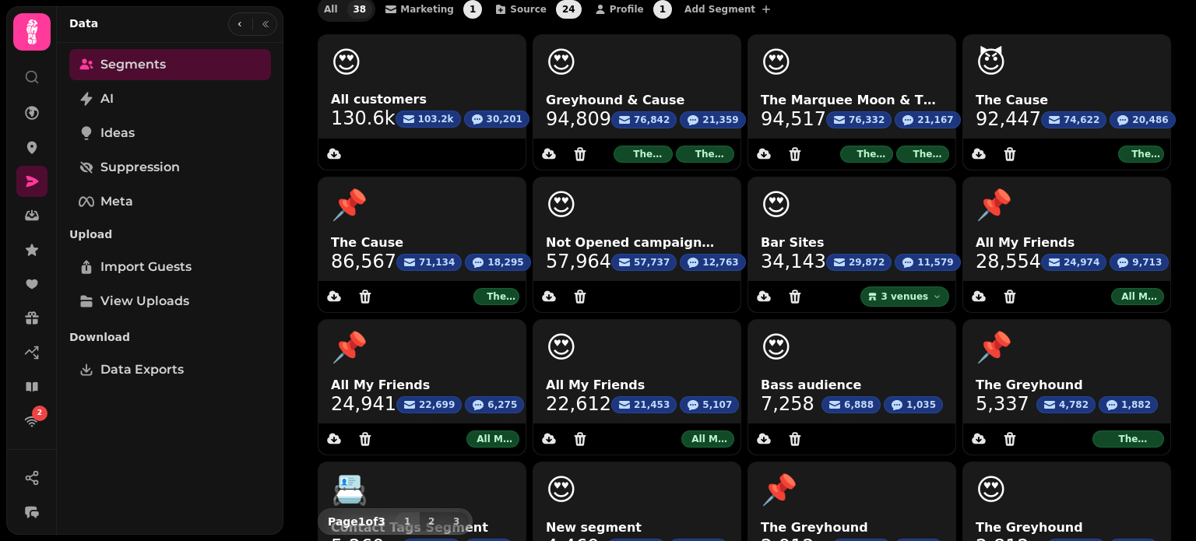
scroll to position [231, 0]
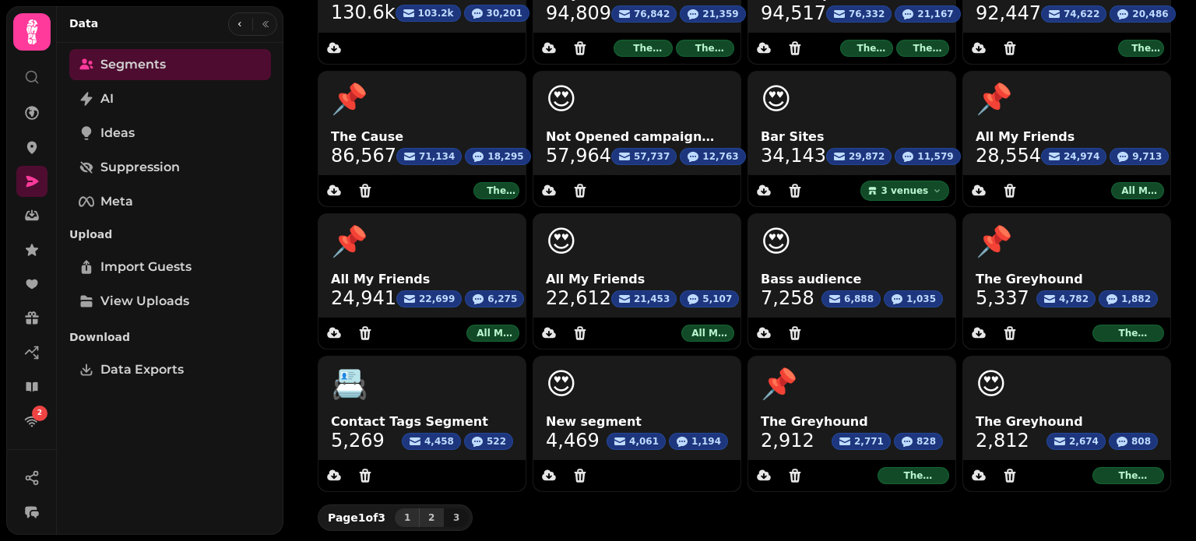
click at [425, 518] on span "2" at bounding box center [431, 517] width 12 height 9
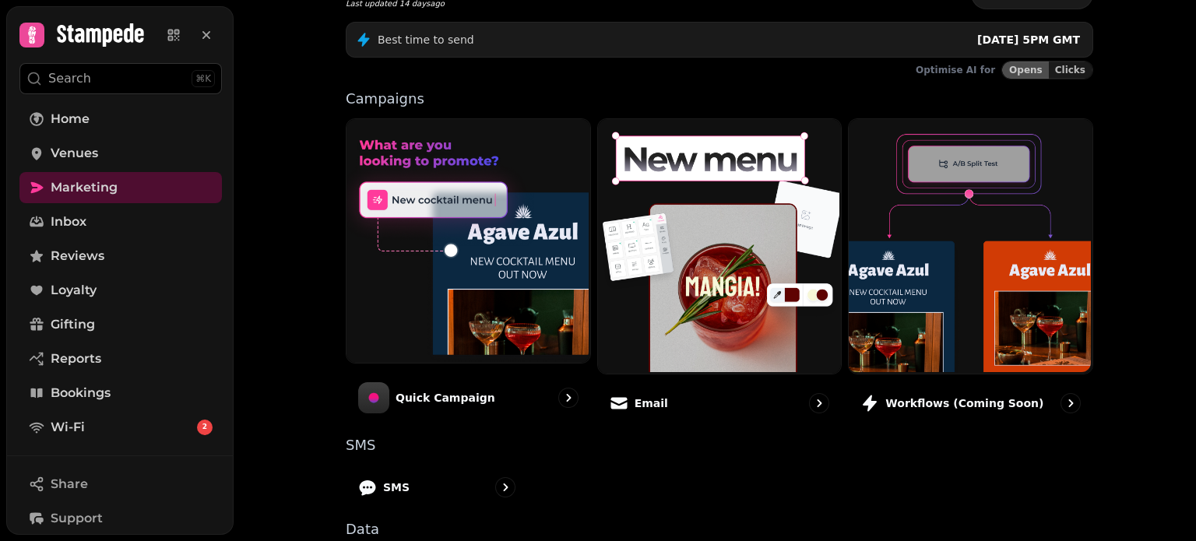
scroll to position [428, 0]
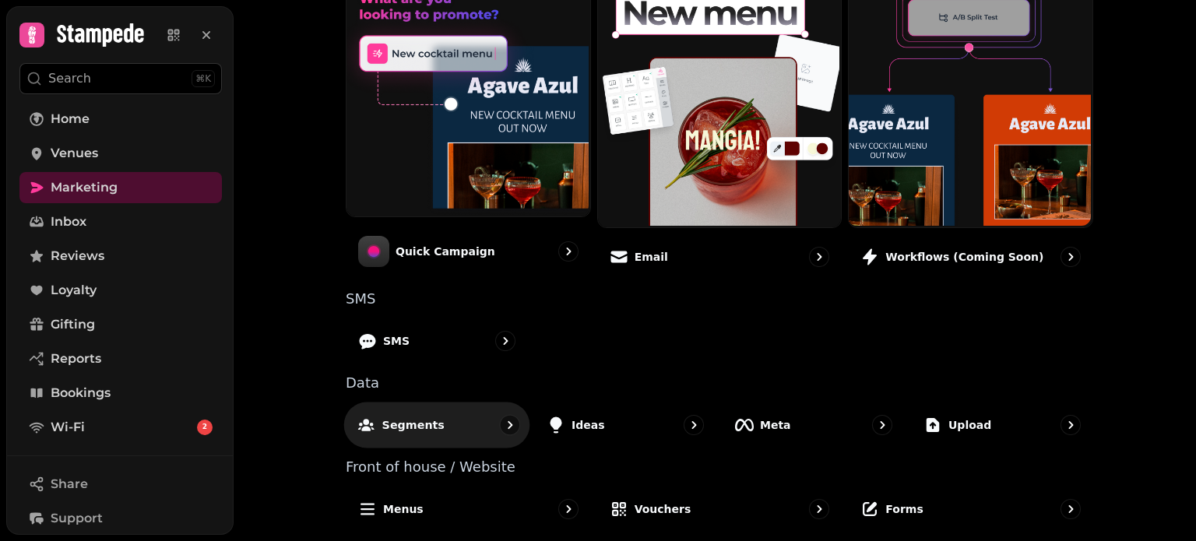
click at [394, 420] on p "Segments" at bounding box center [413, 425] width 62 height 16
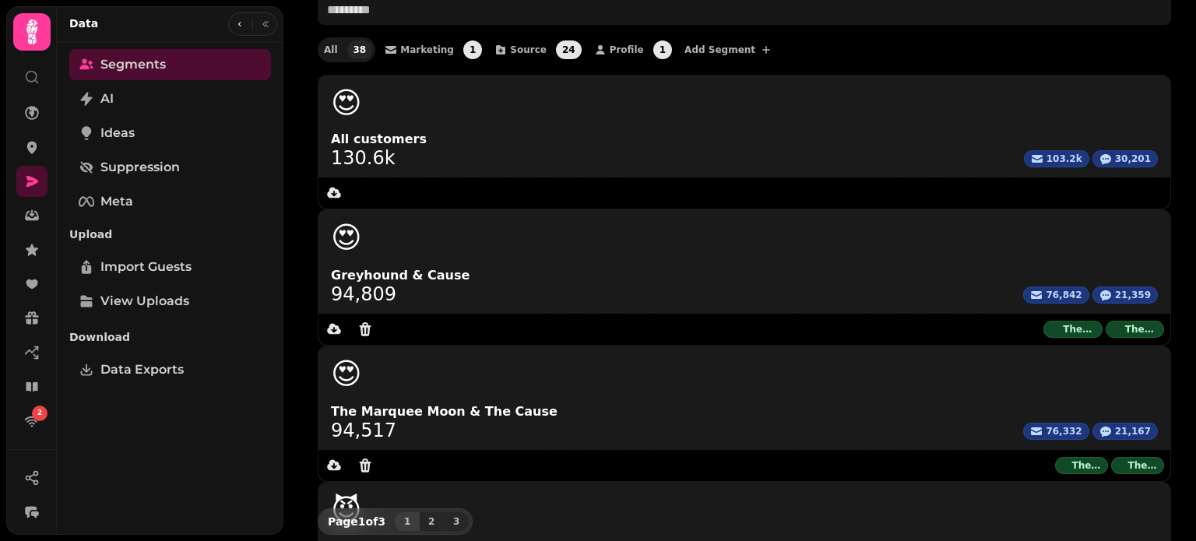
scroll to position [231, 0]
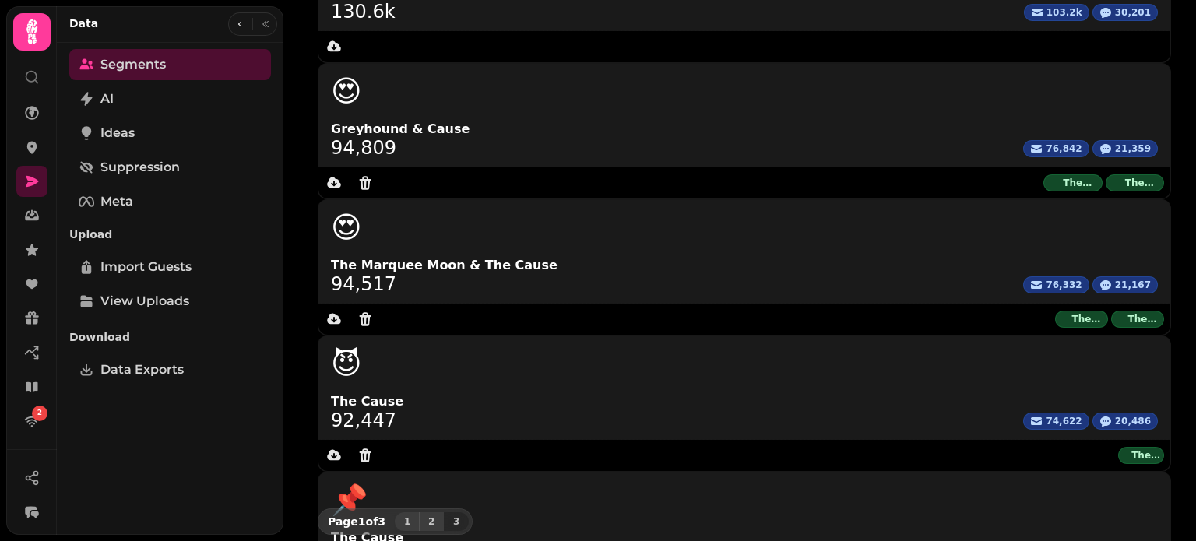
click at [428, 517] on span "2" at bounding box center [431, 521] width 12 height 9
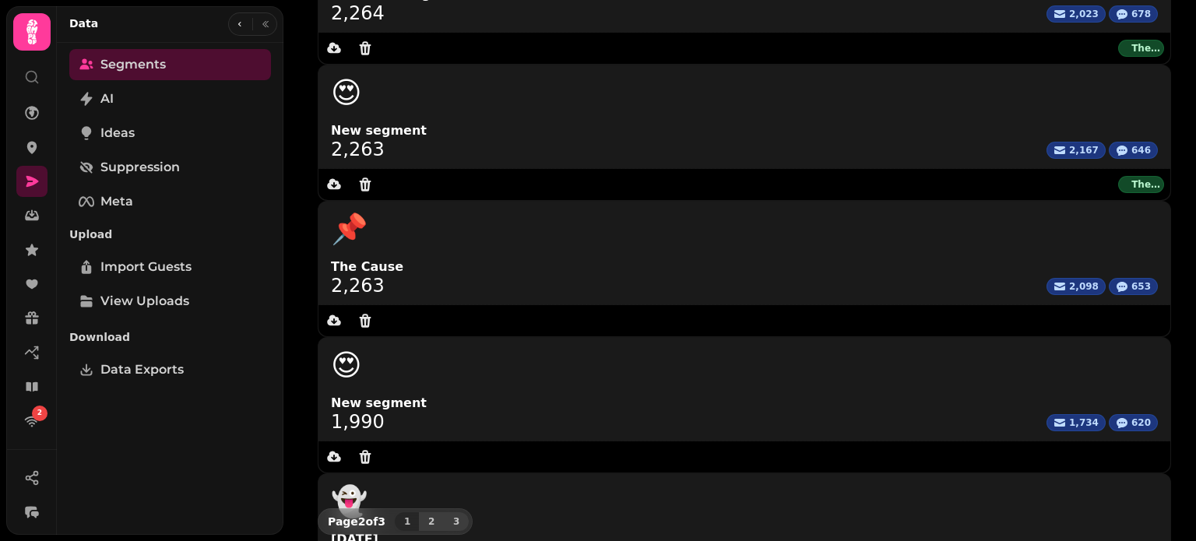
click at [455, 517] on span "3" at bounding box center [456, 521] width 12 height 9
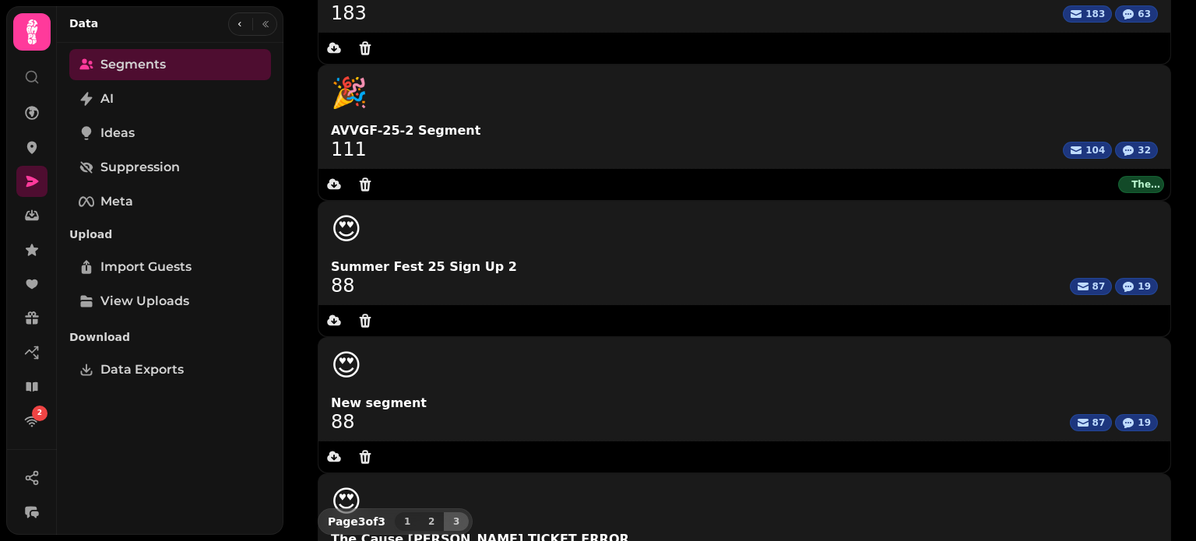
scroll to position [0, 0]
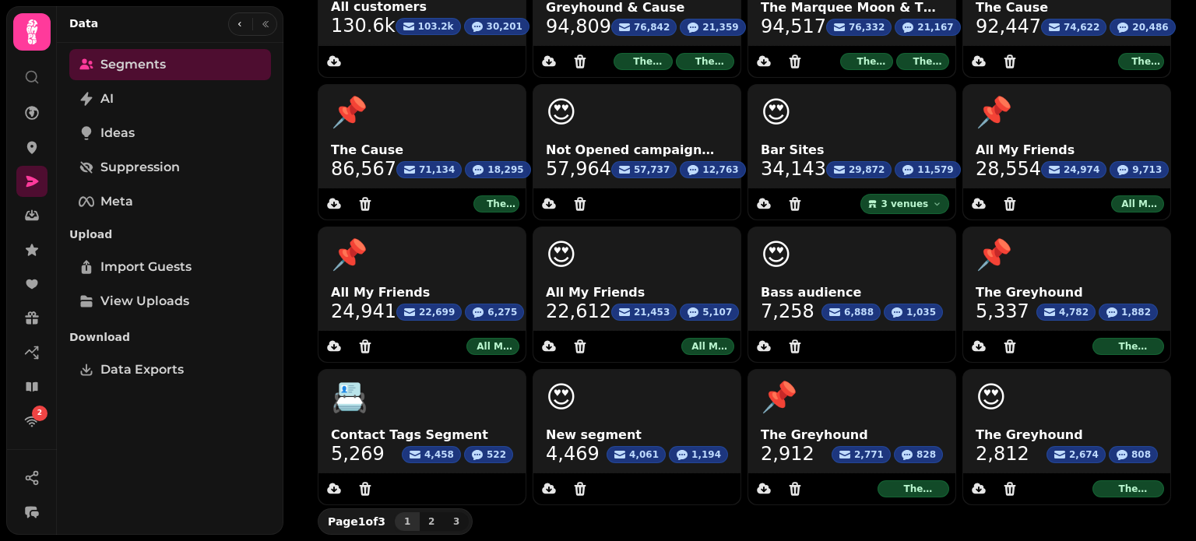
scroll to position [231, 0]
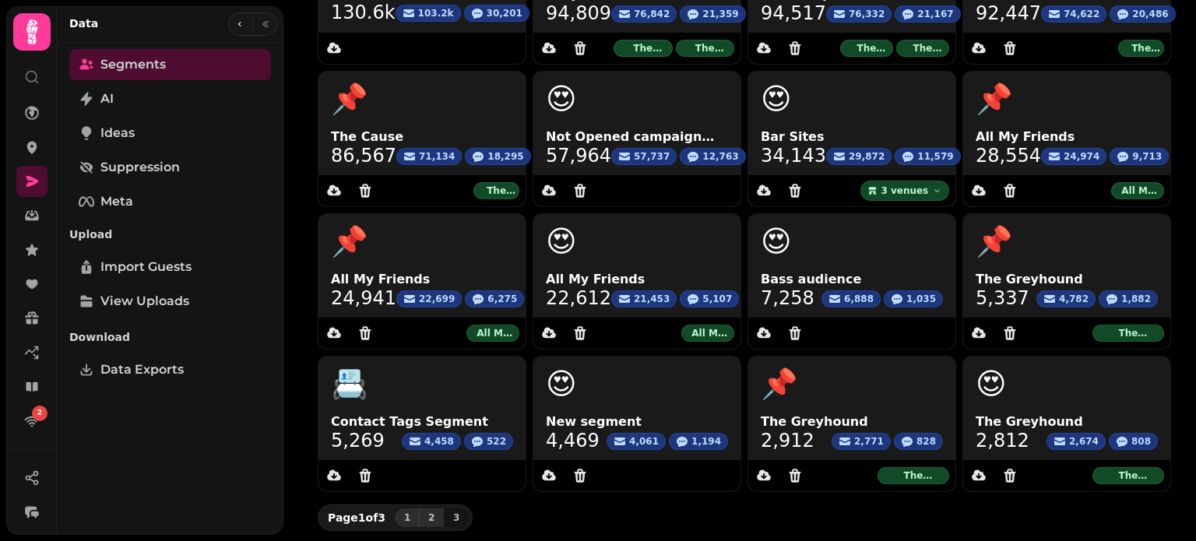
click at [430, 520] on button "2" at bounding box center [431, 518] width 25 height 19
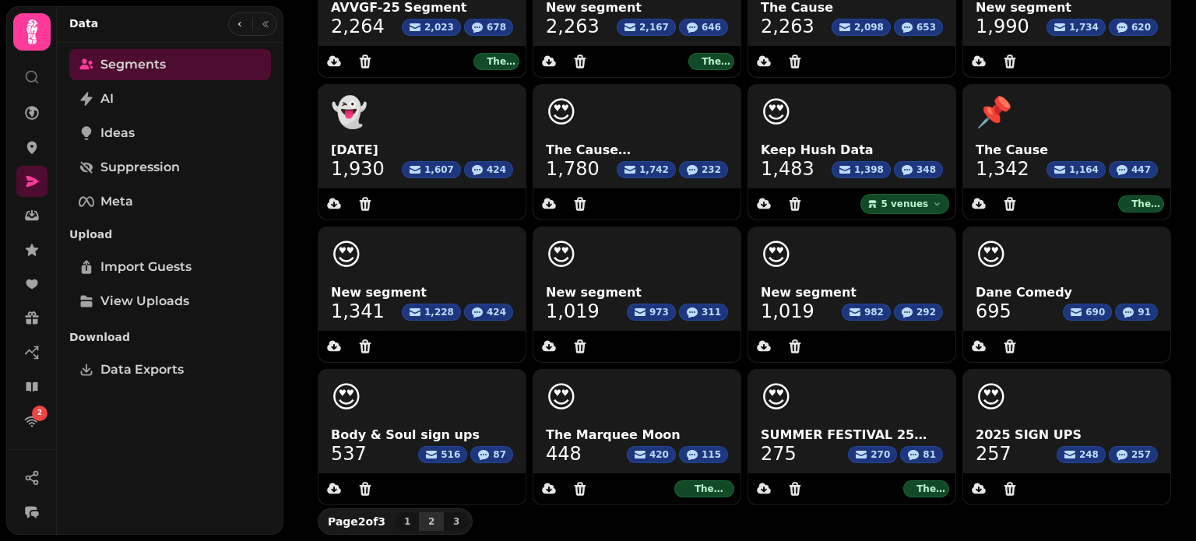
scroll to position [217, 0]
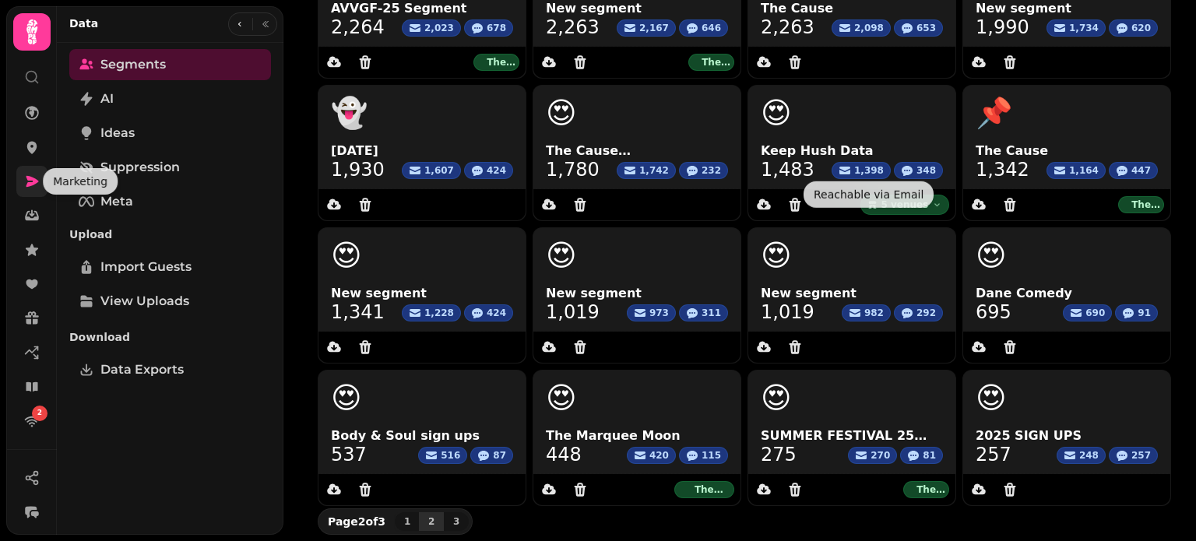
click at [19, 187] on link at bounding box center [31, 181] width 31 height 31
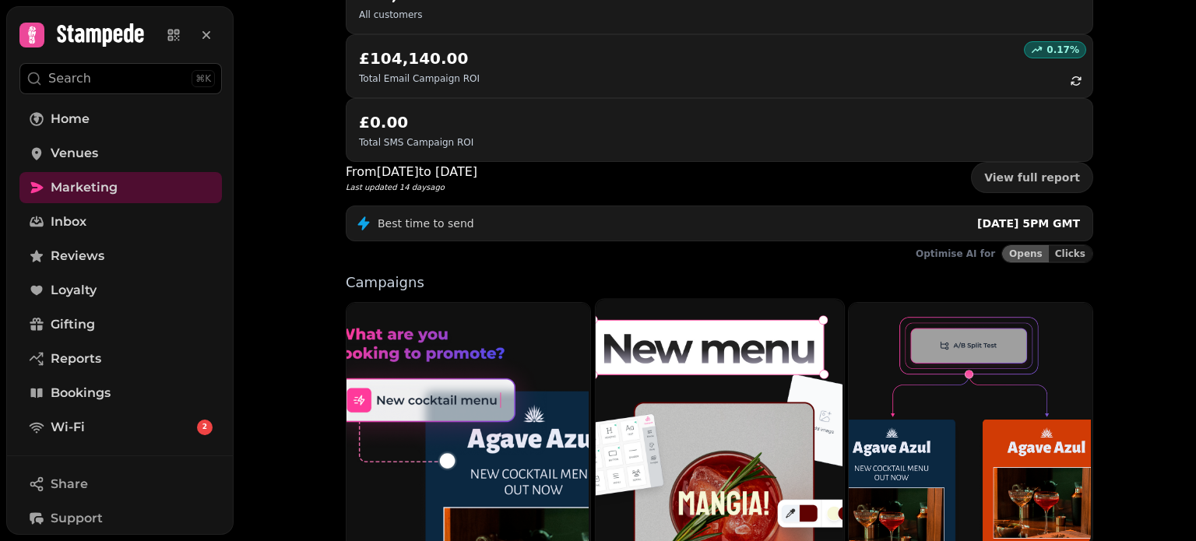
scroll to position [428, 0]
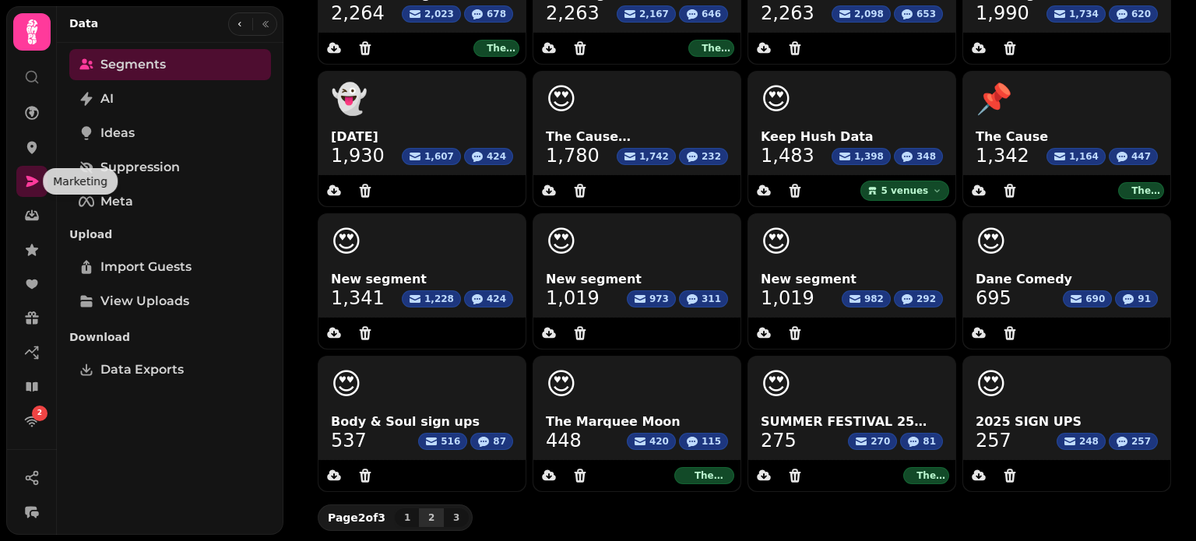
click at [12, 174] on nav "2" at bounding box center [32, 267] width 41 height 340
click at [19, 178] on link at bounding box center [31, 181] width 31 height 31
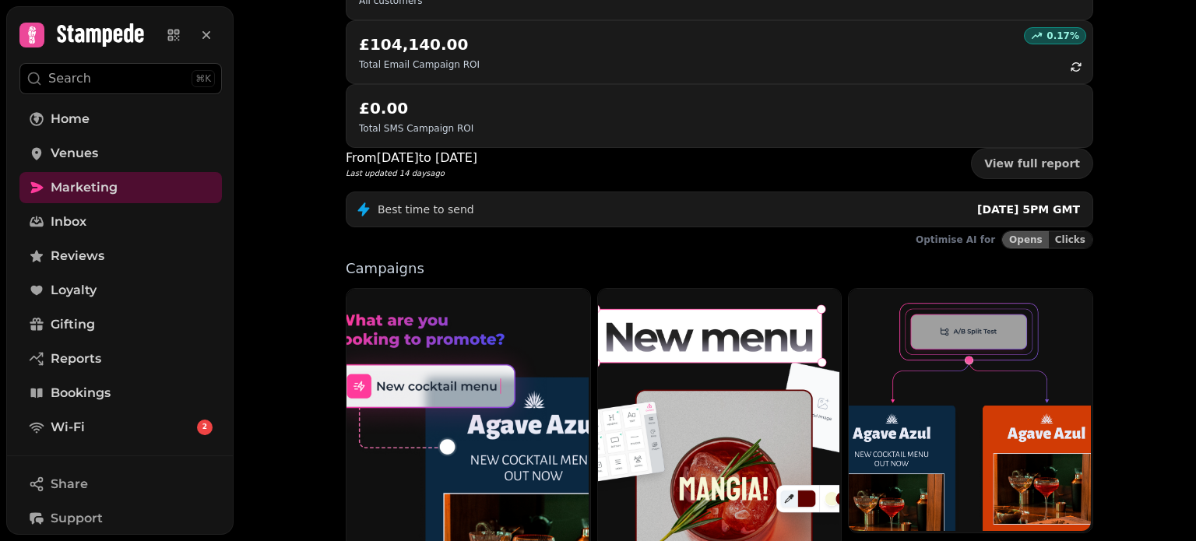
scroll to position [428, 0]
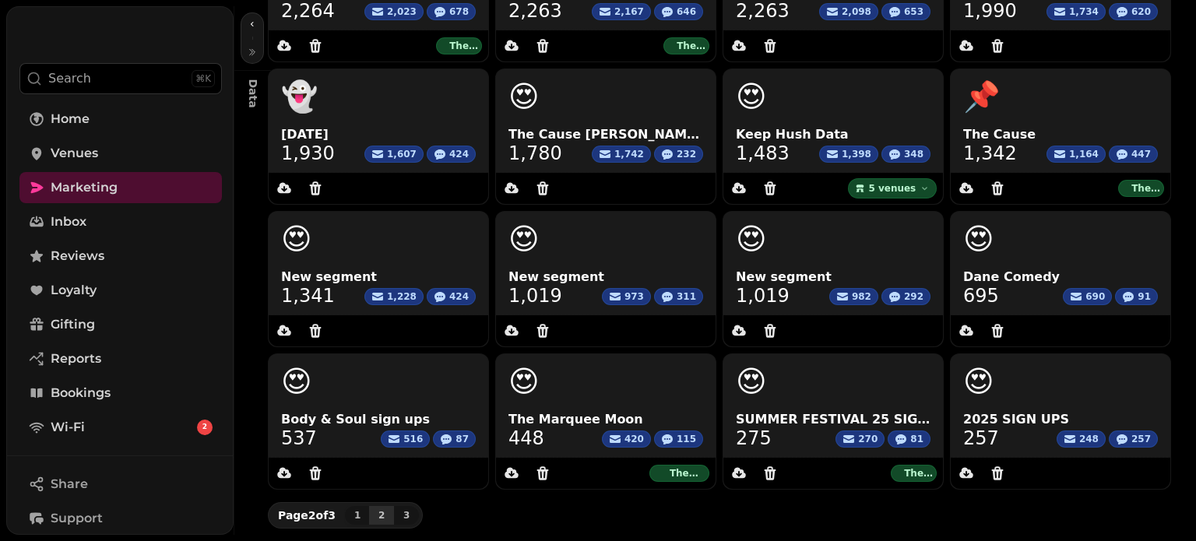
scroll to position [231, 0]
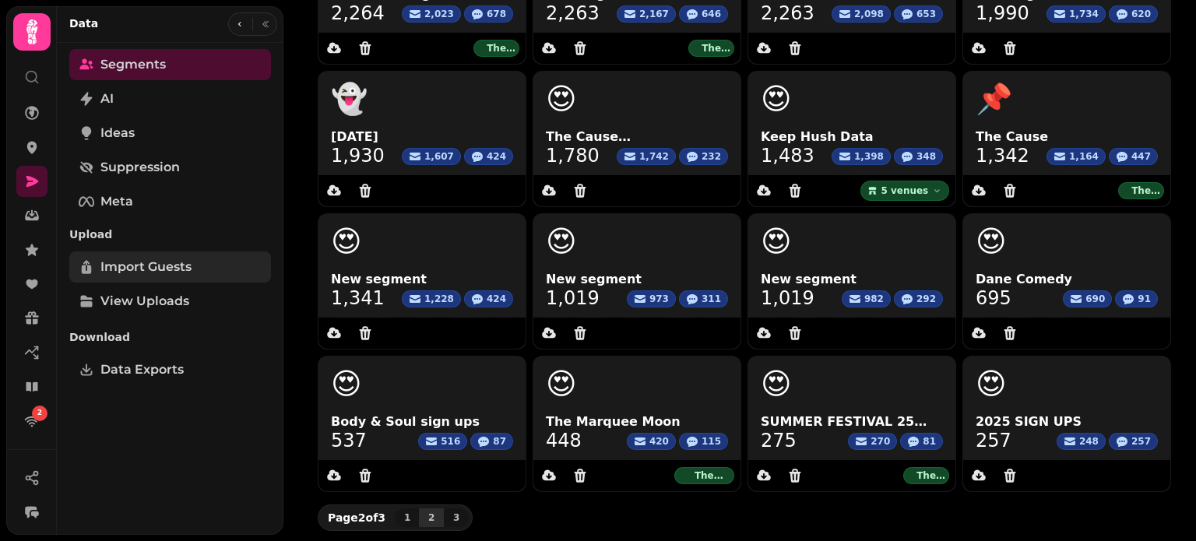
click at [146, 270] on span "Import Guests" at bounding box center [145, 267] width 91 height 19
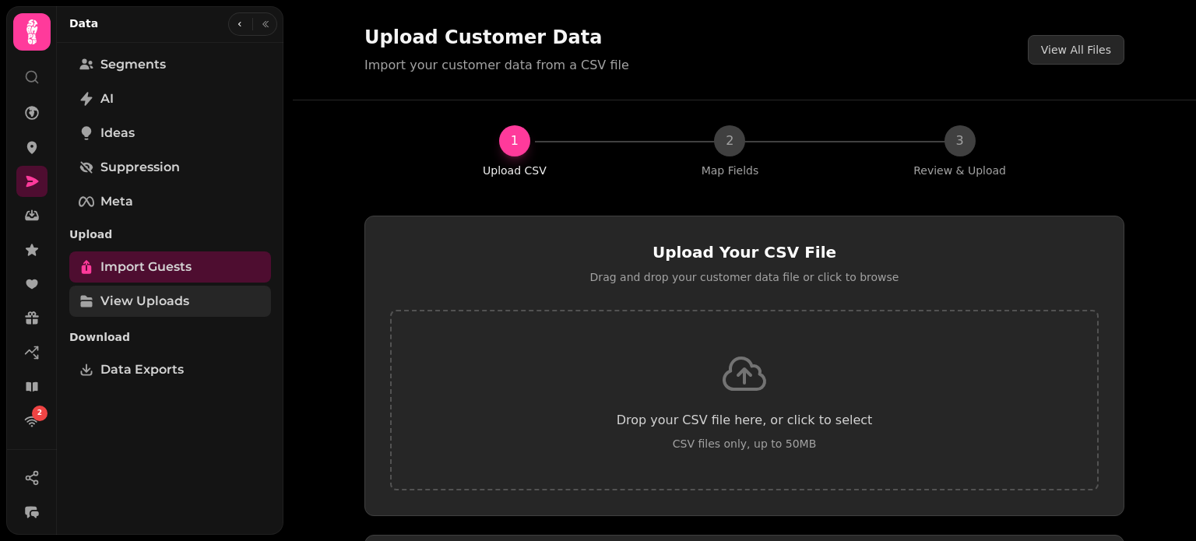
click at [184, 298] on span "View Uploads" at bounding box center [144, 301] width 89 height 19
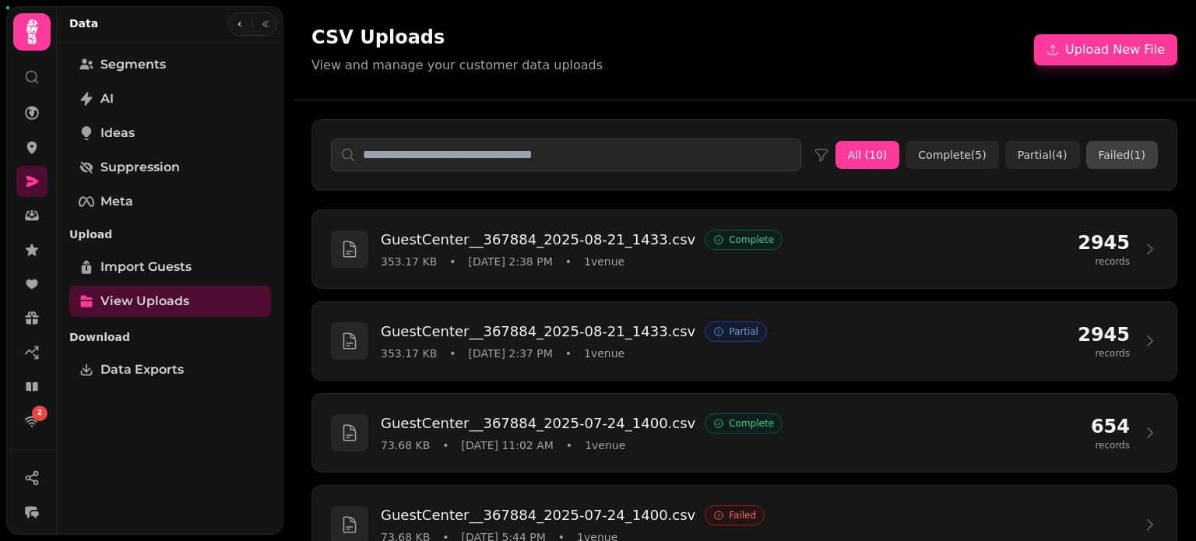
click at [1134, 146] on button "Failed ( 1 )" at bounding box center [1123, 155] width 72 height 28
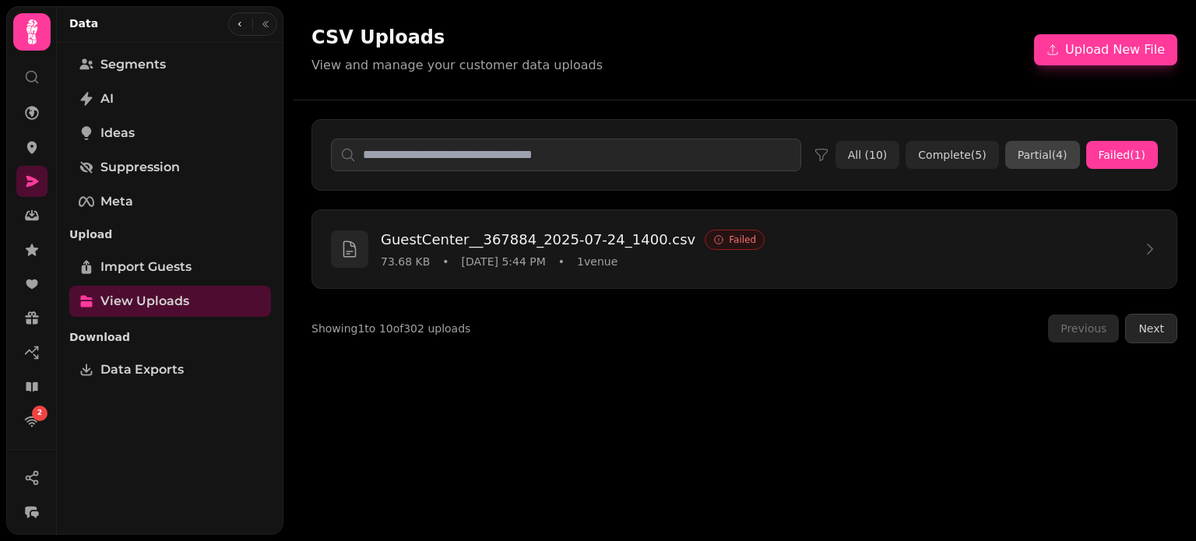
click at [1035, 161] on button "Partial ( 4 )" at bounding box center [1043, 155] width 75 height 28
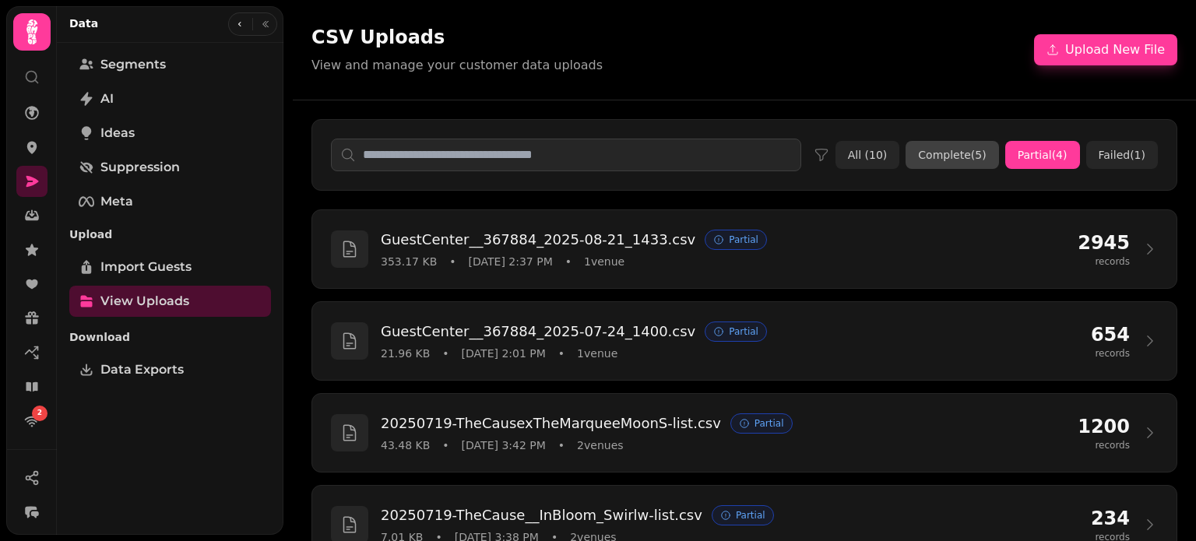
click at [961, 161] on button "Complete ( 5 )" at bounding box center [952, 155] width 93 height 28
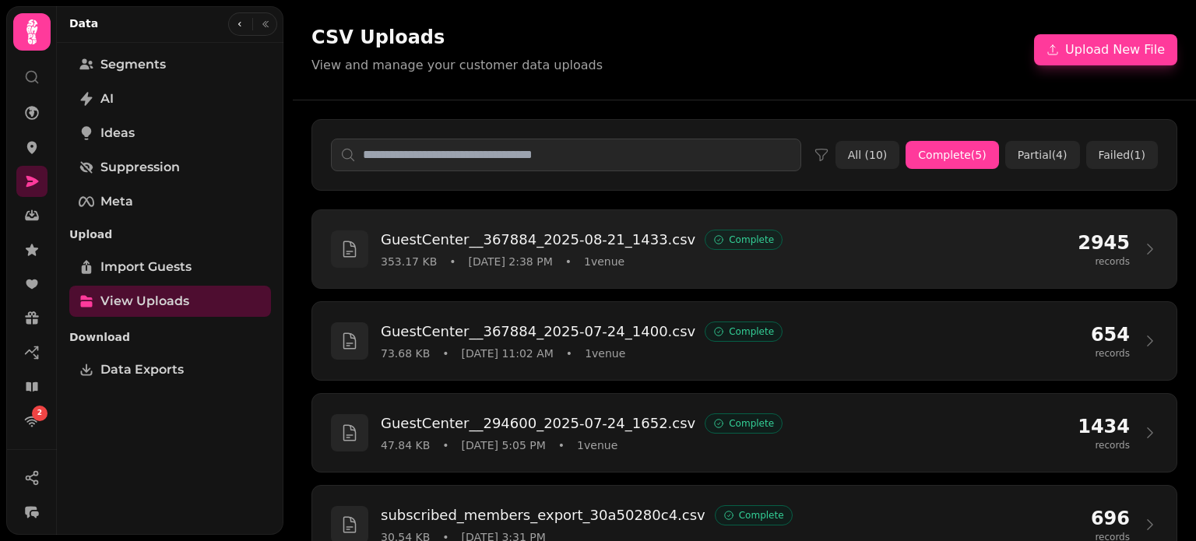
click at [1143, 245] on icon at bounding box center [1151, 249] width 16 height 16
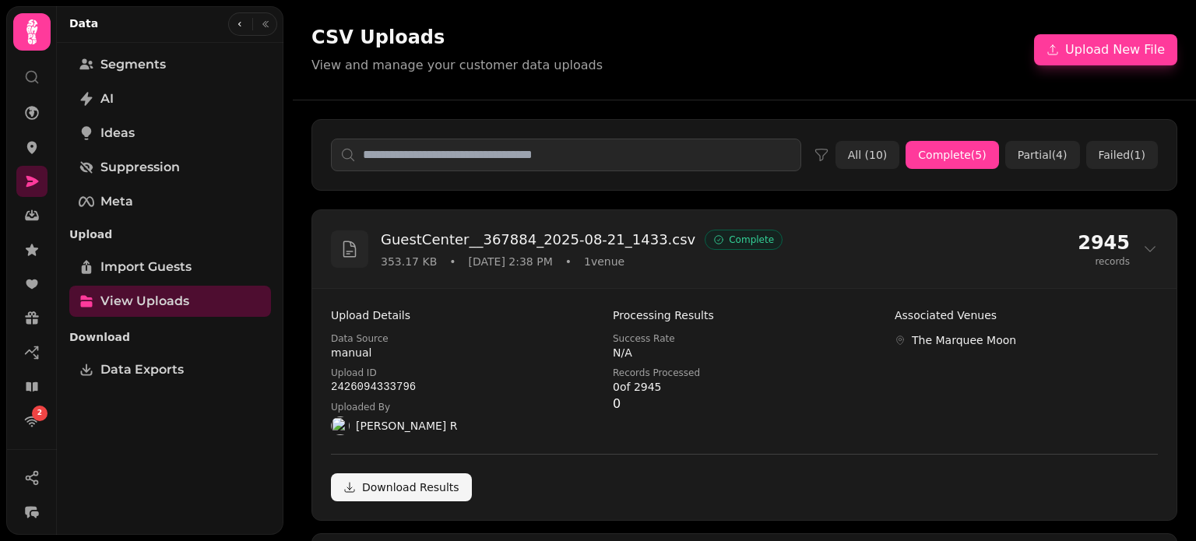
click at [1143, 245] on icon at bounding box center [1151, 249] width 16 height 16
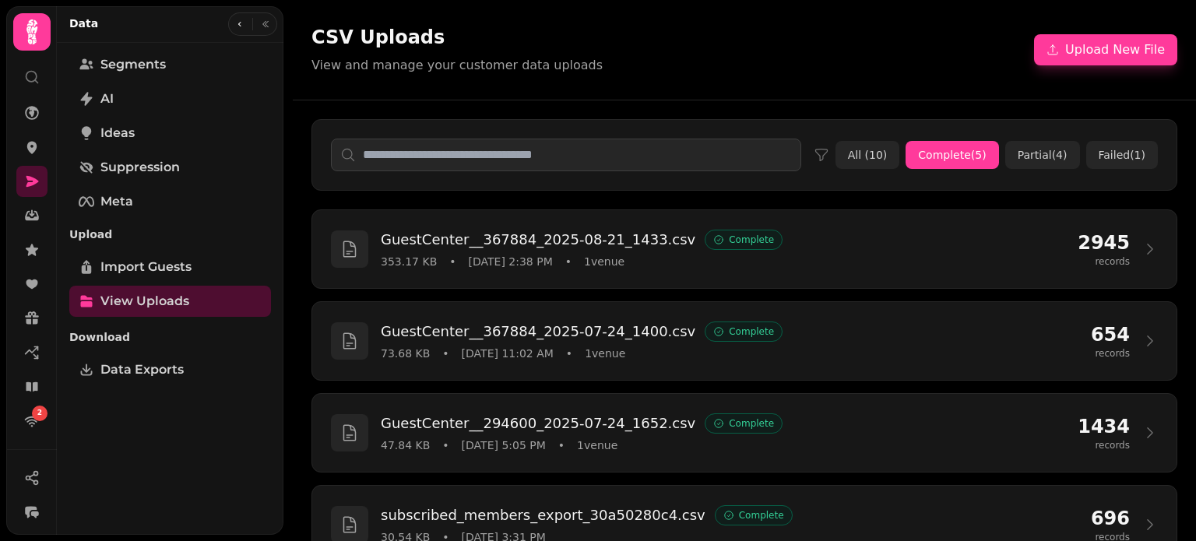
drag, startPoint x: 1091, startPoint y: 52, endPoint x: 728, endPoint y: 5, distance: 366.9
click at [728, 5] on div "CSV Uploads View and manage your customer data uploads Upload New File" at bounding box center [745, 50] width 904 height 100
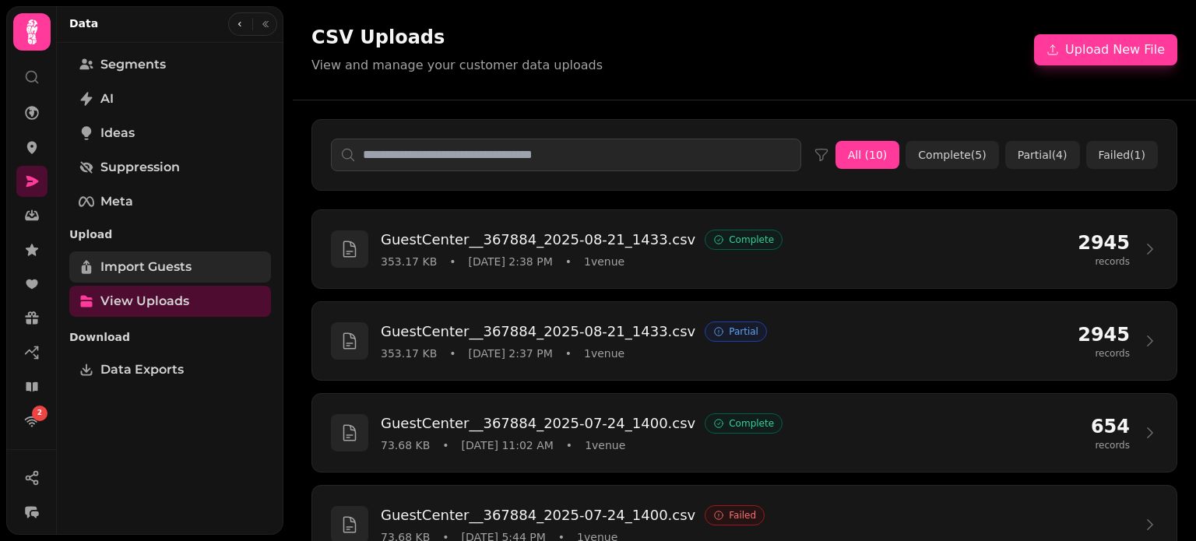
click at [113, 266] on span "Import Guests" at bounding box center [145, 267] width 91 height 19
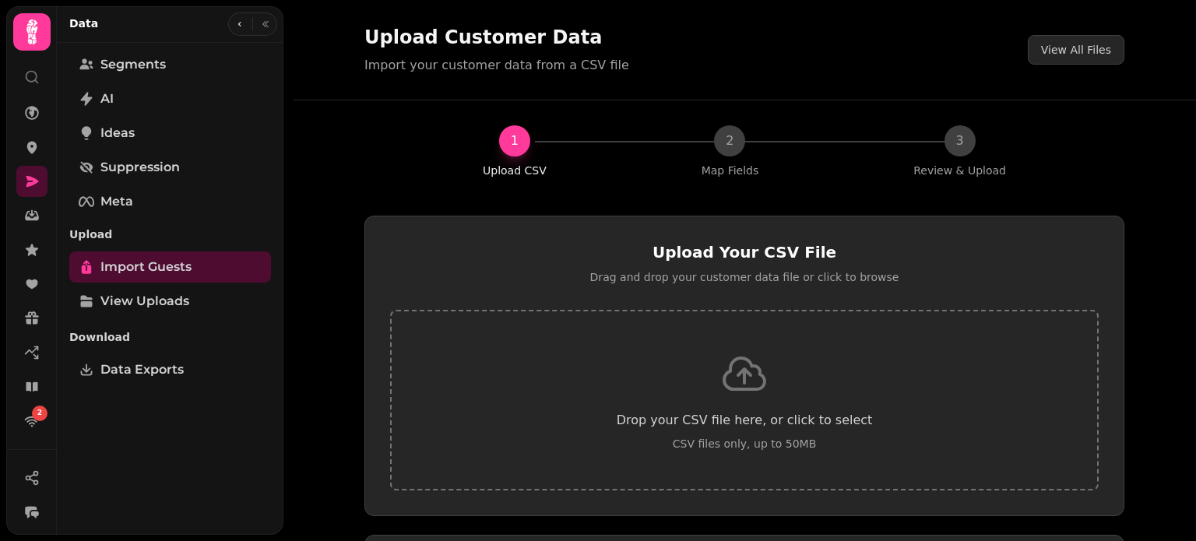
click at [736, 385] on icon at bounding box center [745, 374] width 50 height 50
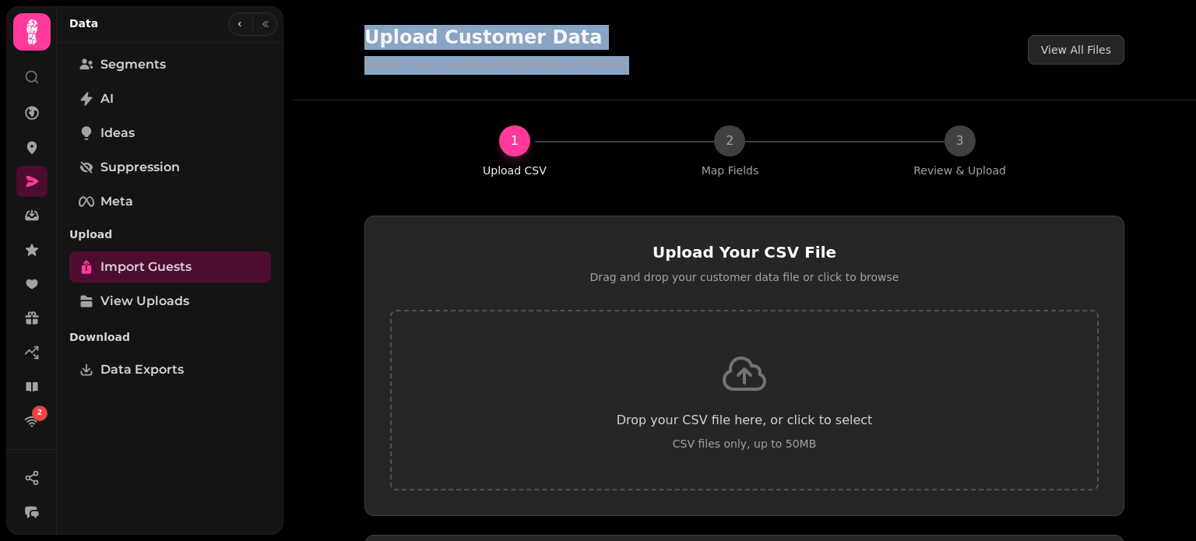
drag, startPoint x: 361, startPoint y: 40, endPoint x: 601, endPoint y: 67, distance: 241.5
click at [601, 67] on div "Upload Customer Data Import your customer data from a CSV file View All Files" at bounding box center [745, 50] width 760 height 50
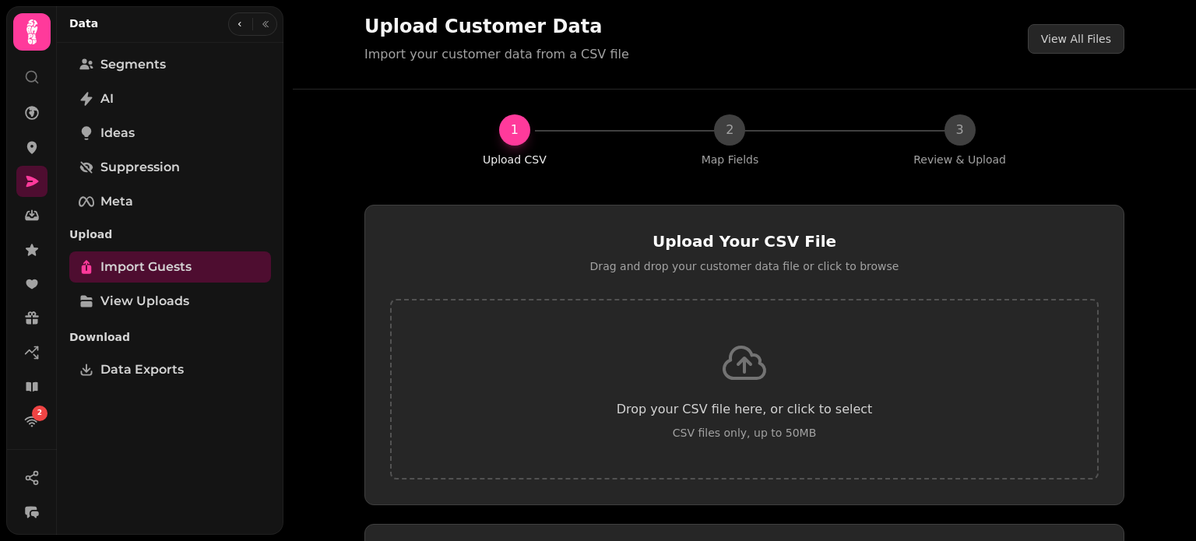
scroll to position [6, 0]
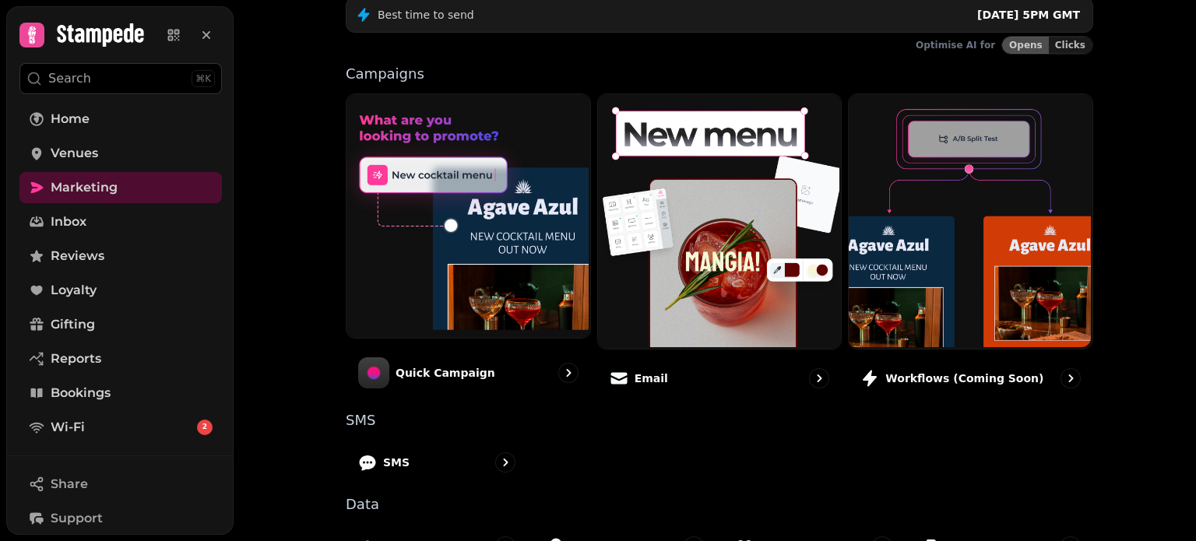
scroll to position [428, 0]
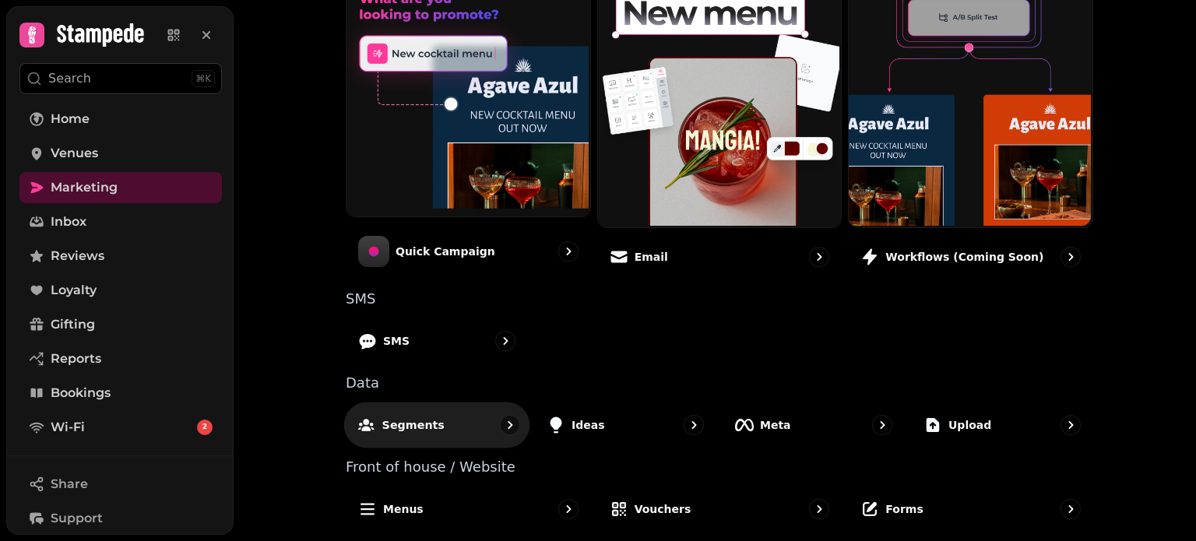
click at [387, 417] on p "Segments" at bounding box center [413, 425] width 62 height 16
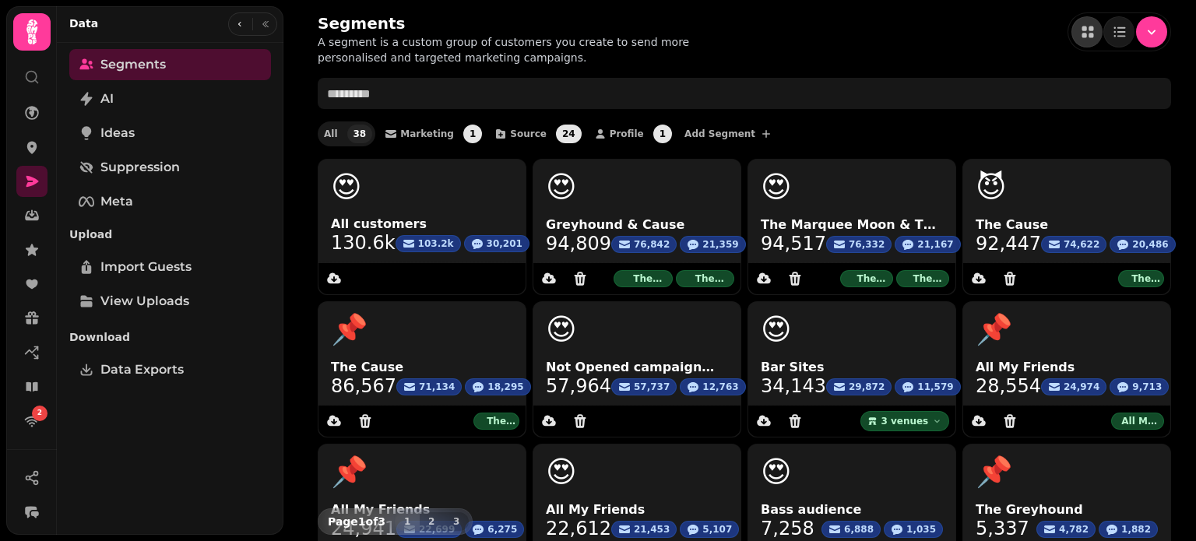
scroll to position [231, 0]
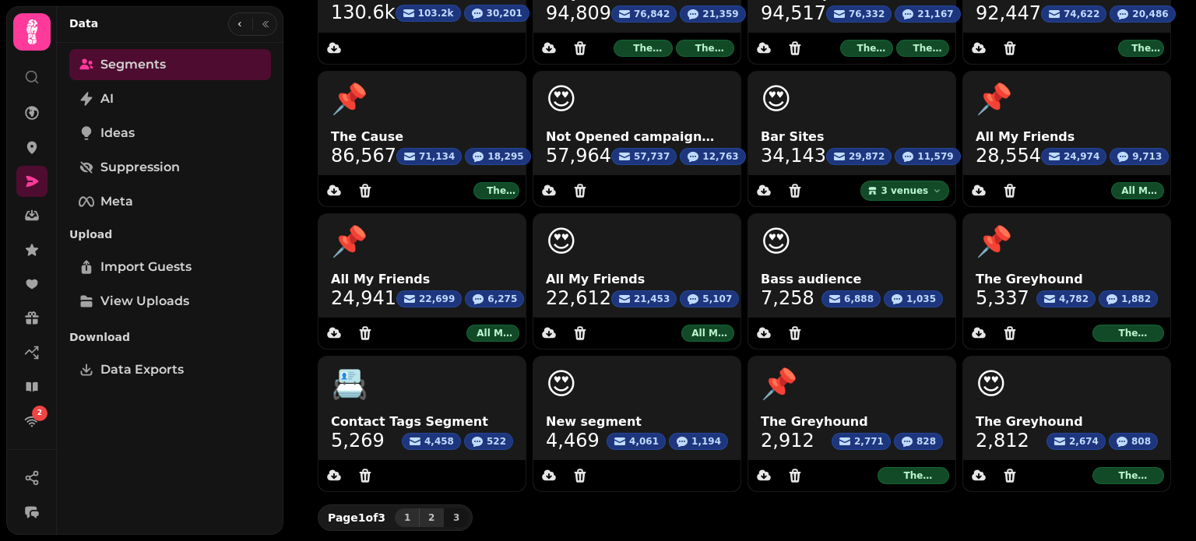
click at [429, 516] on span "2" at bounding box center [431, 517] width 12 height 9
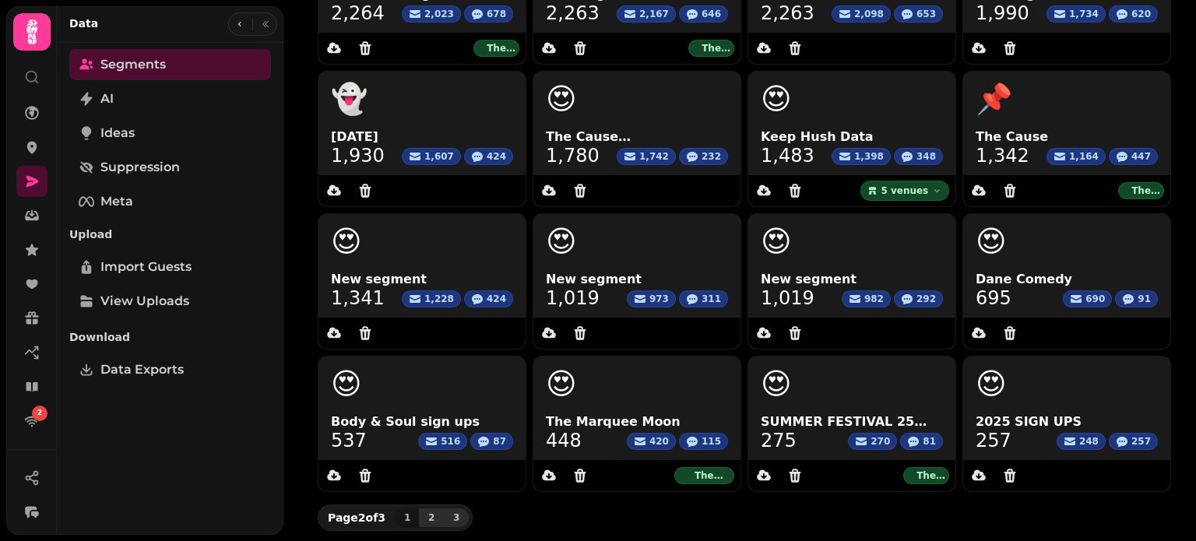
click at [450, 516] on span "3" at bounding box center [456, 517] width 12 height 9
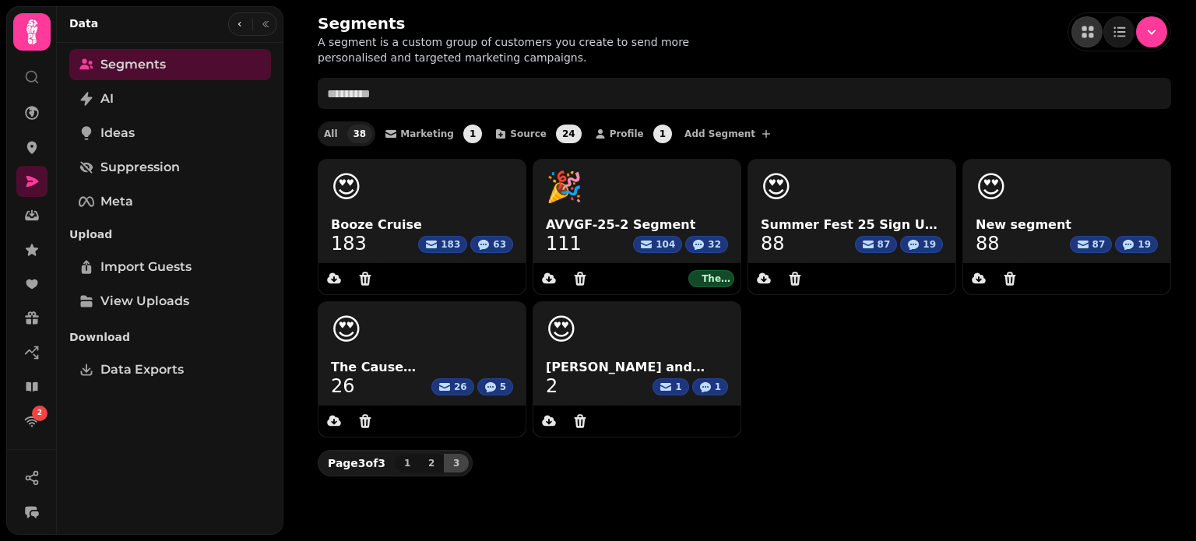
scroll to position [0, 0]
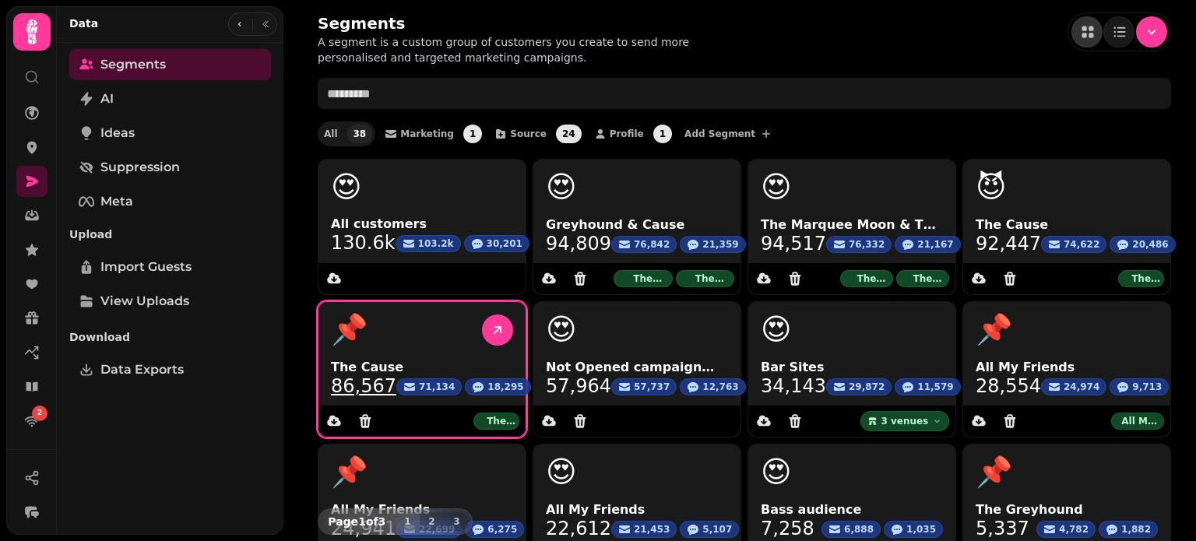
scroll to position [231, 0]
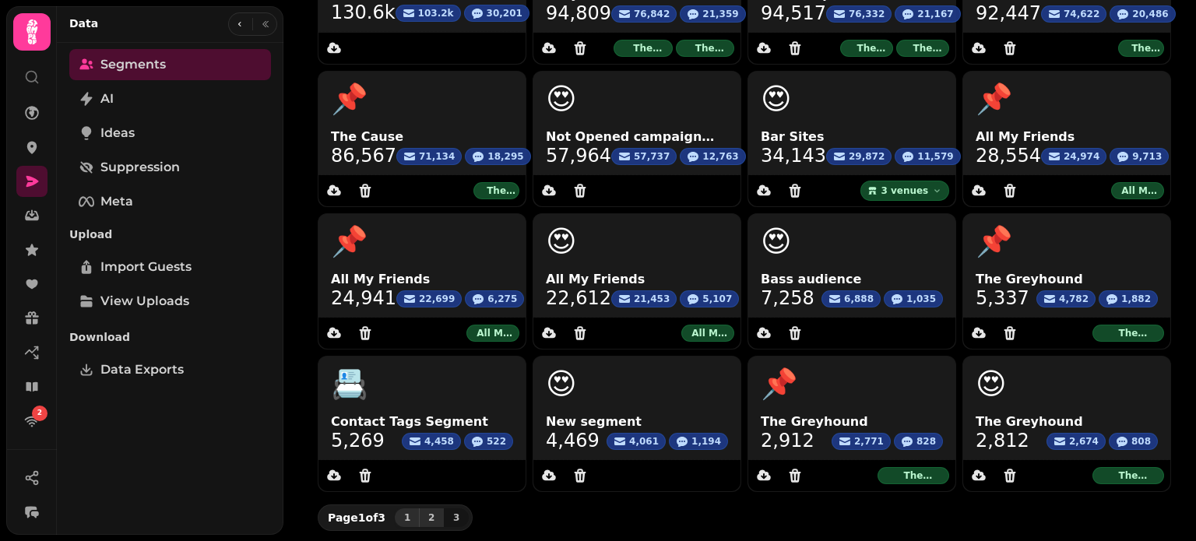
click at [426, 513] on span "2" at bounding box center [431, 517] width 12 height 9
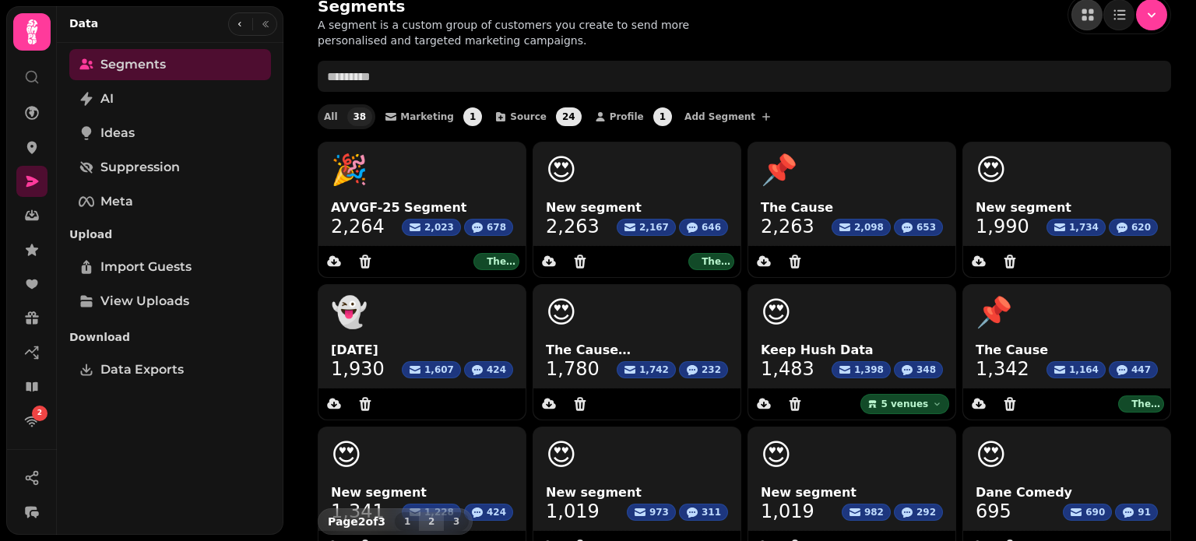
scroll to position [0, 0]
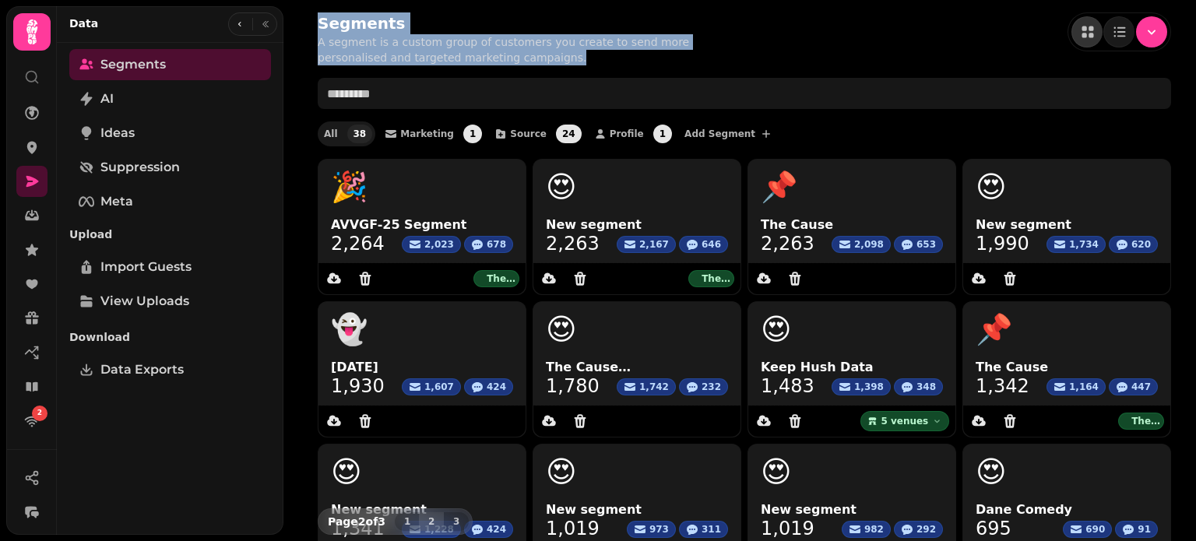
drag, startPoint x: 319, startPoint y: 28, endPoint x: 495, endPoint y: 57, distance: 177.6
click at [495, 57] on div "Segments A segment is a custom group of customers you create to send more perso…" at bounding box center [517, 38] width 399 height 53
click at [495, 57] on p "A segment is a custom group of customers you create to send more personalised a…" at bounding box center [517, 49] width 399 height 31
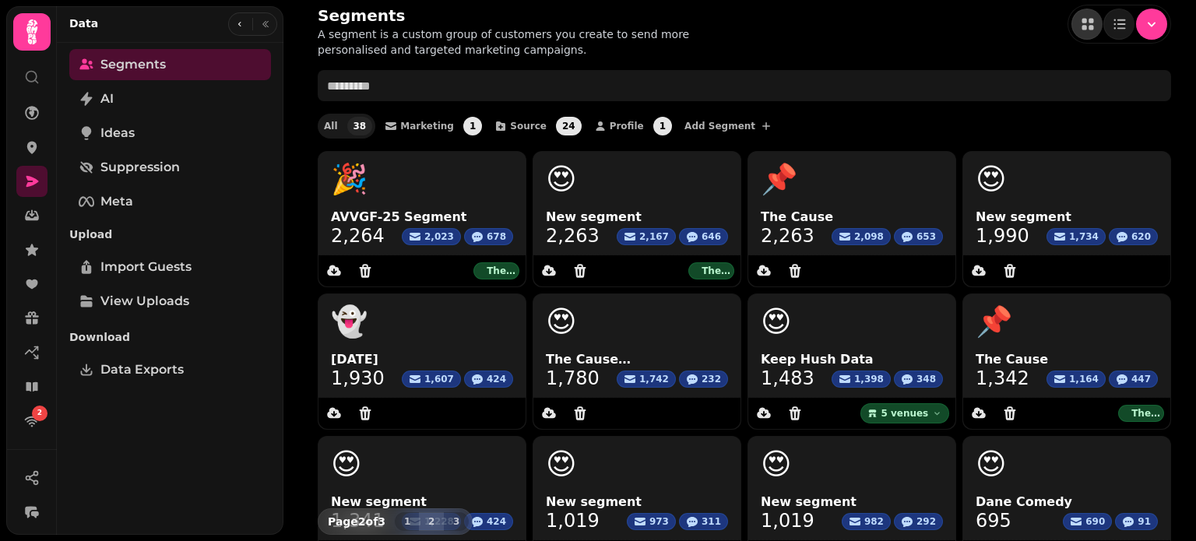
scroll to position [9, 0]
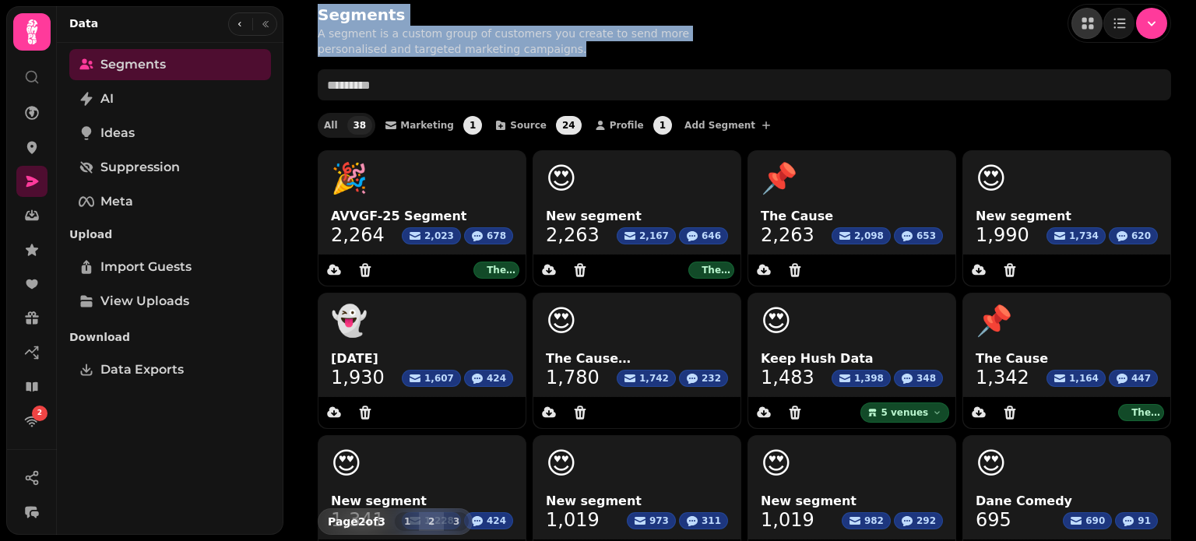
drag, startPoint x: 321, startPoint y: 20, endPoint x: 508, endPoint y: 52, distance: 189.7
click at [508, 52] on div "Segments A segment is a custom group of customers you create to send more perso…" at bounding box center [517, 30] width 399 height 53
click at [508, 52] on p "A segment is a custom group of customers you create to send more personalised a…" at bounding box center [517, 41] width 399 height 31
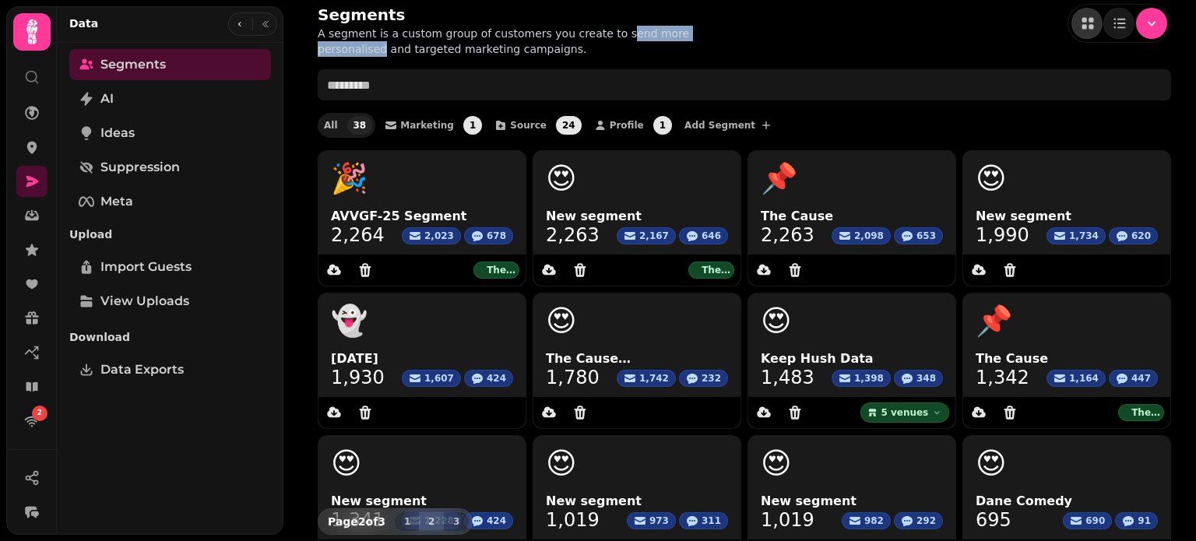
drag, startPoint x: 597, startPoint y: 30, endPoint x: 727, endPoint y: 37, distance: 129.5
click at [727, 37] on div "Segments A segment is a custom group of customers you create to send more perso…" at bounding box center [745, 30] width 854 height 53
drag, startPoint x: 721, startPoint y: 34, endPoint x: 595, endPoint y: 34, distance: 126.2
click at [595, 34] on div "Segments A segment is a custom group of customers you create to send more perso…" at bounding box center [745, 30] width 854 height 53
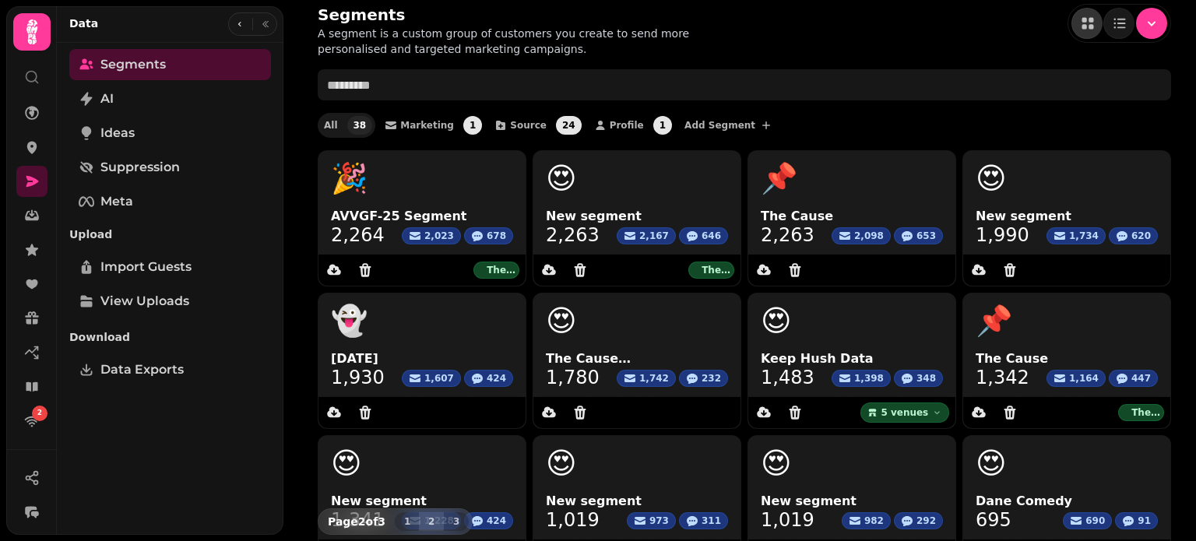
click at [741, 23] on div "Segments A segment is a custom group of customers you create to send more perso…" at bounding box center [745, 30] width 854 height 53
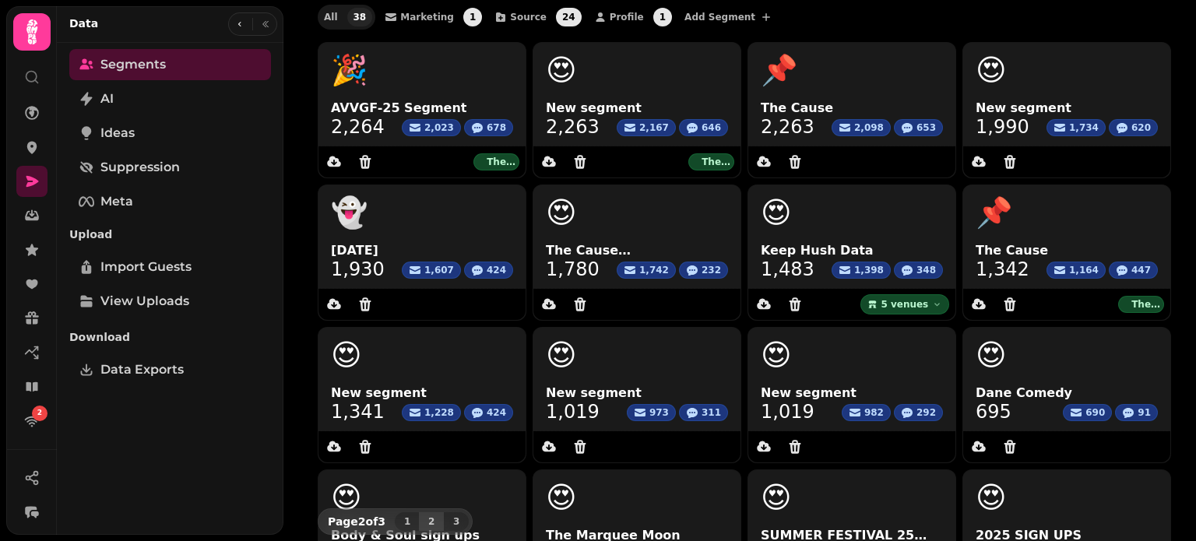
scroll to position [231, 0]
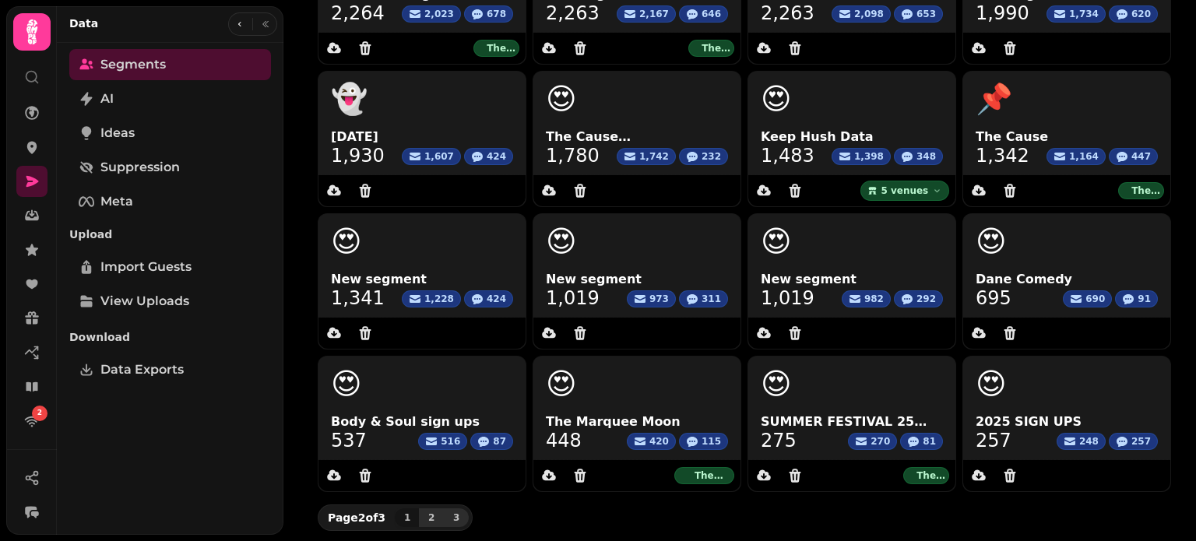
click at [458, 515] on span "3" at bounding box center [456, 517] width 12 height 9
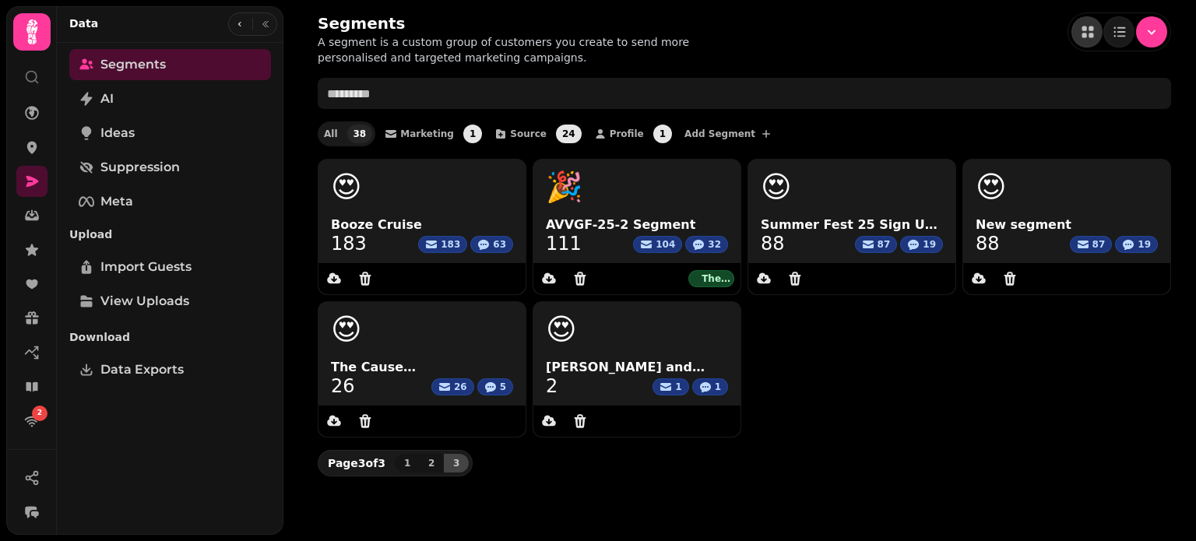
scroll to position [0, 0]
click at [427, 470] on button "2" at bounding box center [431, 463] width 25 height 19
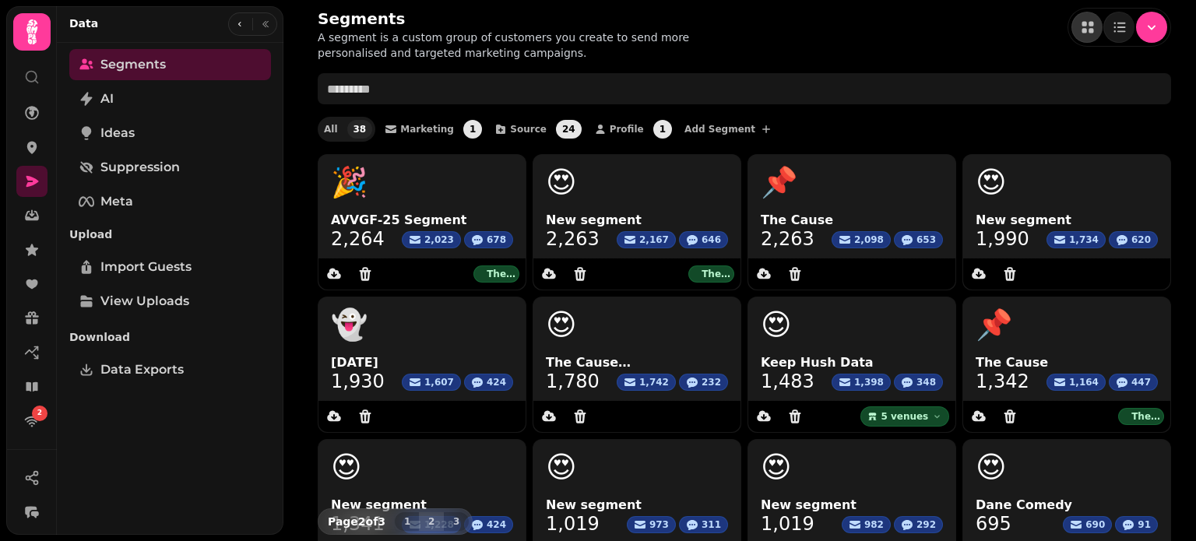
scroll to position [3, 0]
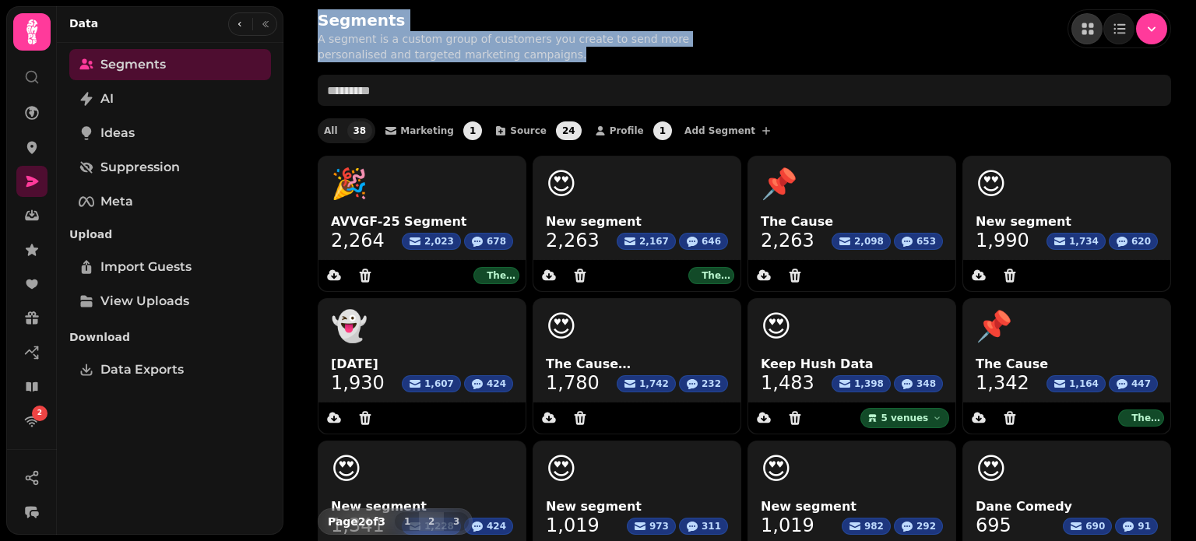
drag, startPoint x: 315, startPoint y: 19, endPoint x: 513, endPoint y: 58, distance: 202.4
click at [513, 58] on div "Segments A segment is a custom group of customers you create to send more perso…" at bounding box center [745, 384] width 904 height 774
click at [513, 58] on p "A segment is a custom group of customers you create to send more personalised a…" at bounding box center [517, 46] width 399 height 31
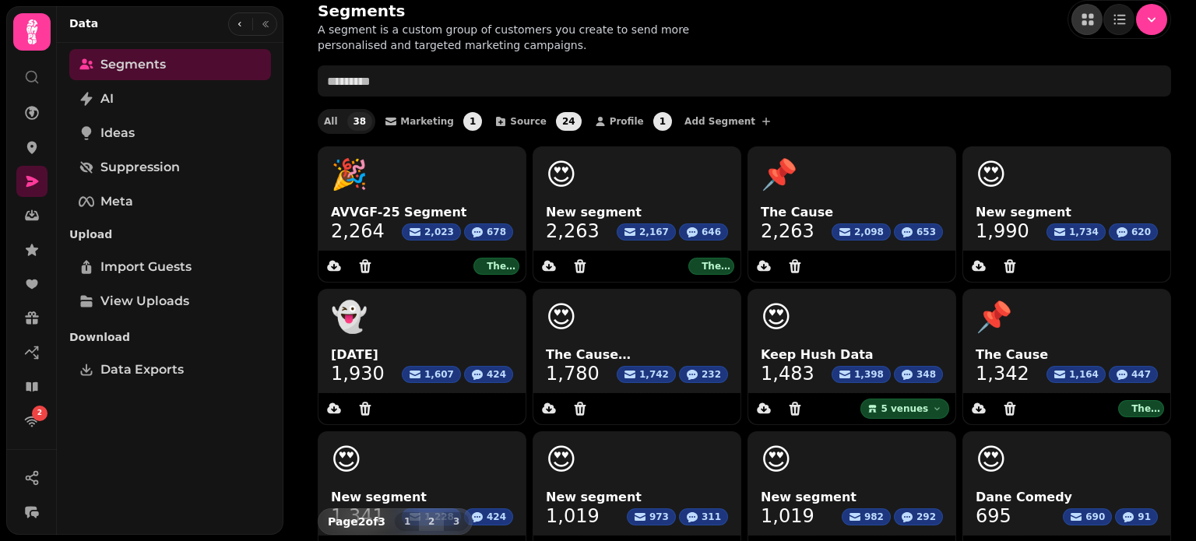
scroll to position [0, 0]
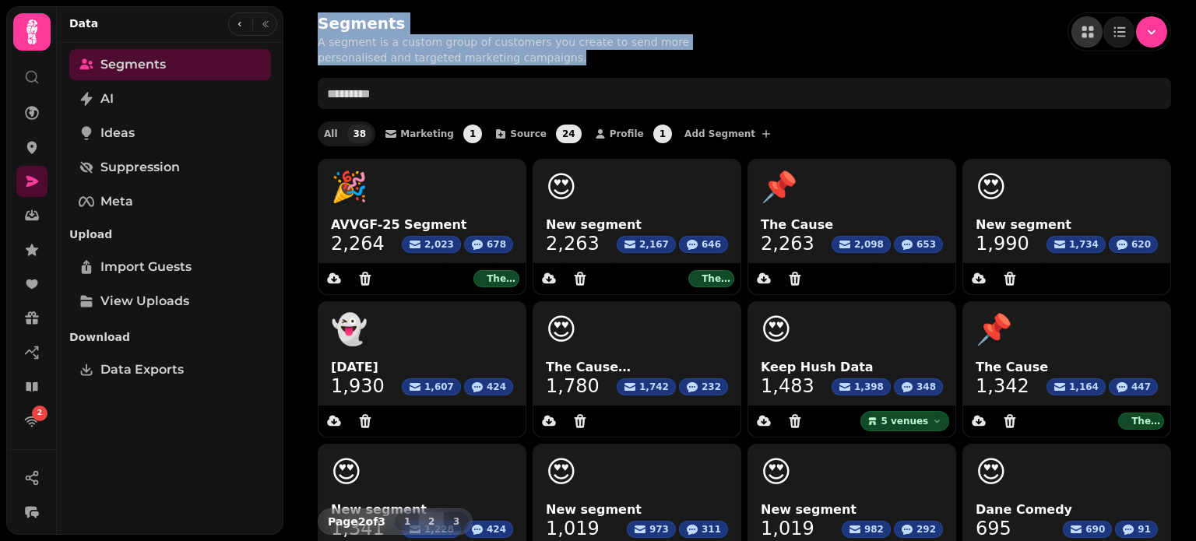
drag, startPoint x: 320, startPoint y: 25, endPoint x: 503, endPoint y: 55, distance: 185.6
click at [503, 55] on div "Segments A segment is a custom group of customers you create to send more perso…" at bounding box center [517, 38] width 399 height 53
click at [503, 55] on p "A segment is a custom group of customers you create to send more personalised a…" at bounding box center [517, 49] width 399 height 31
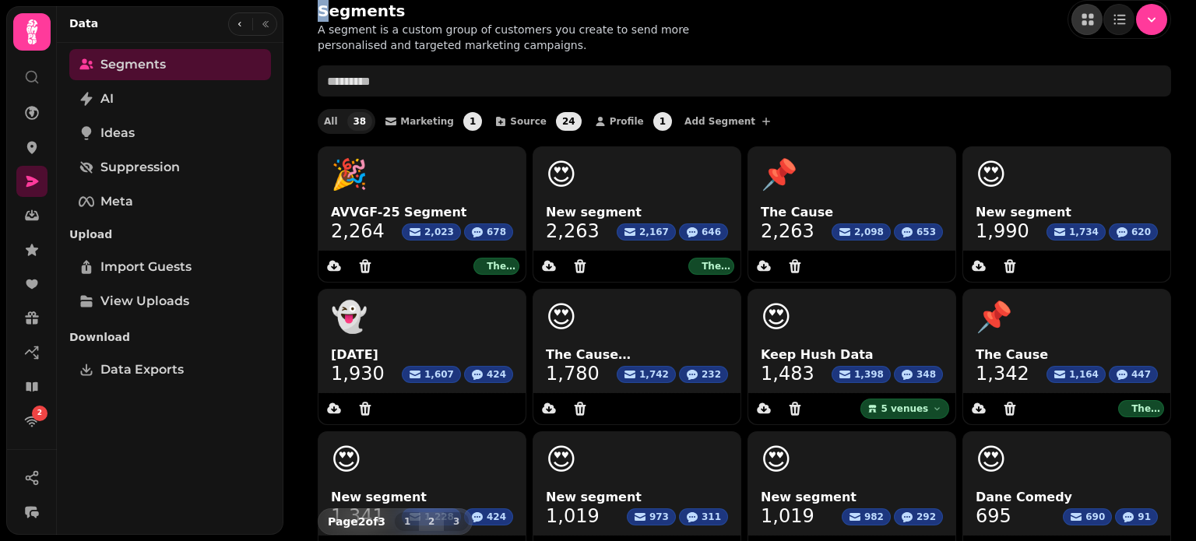
scroll to position [8, 0]
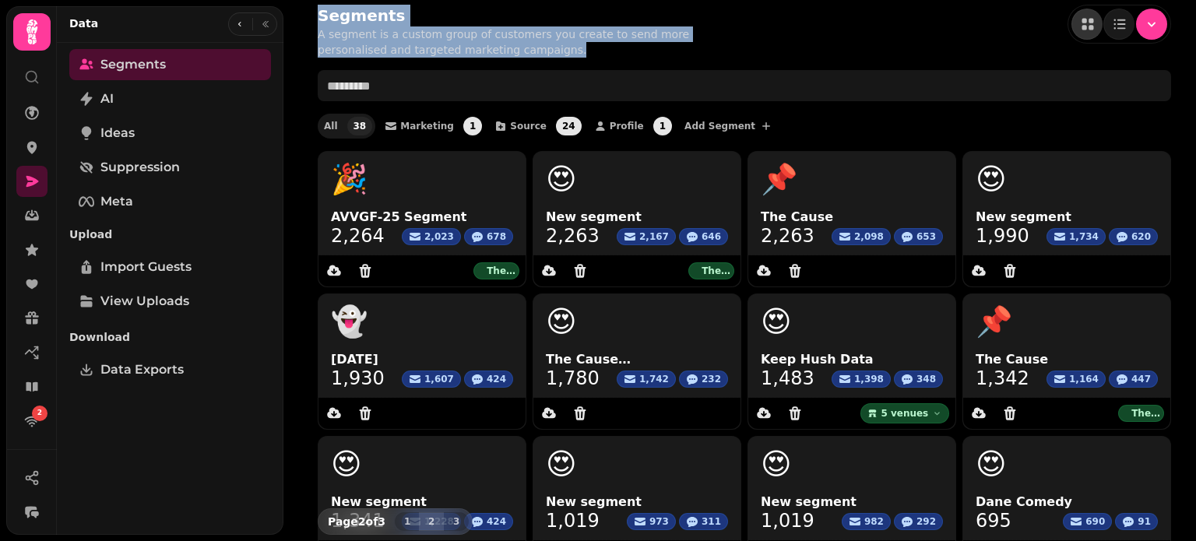
drag, startPoint x: 319, startPoint y: 8, endPoint x: 499, endPoint y: 51, distance: 185.0
click at [499, 51] on div "Segments A segment is a custom group of customers you create to send more perso…" at bounding box center [517, 31] width 399 height 53
click at [499, 51] on p "A segment is a custom group of customers you create to send more personalised a…" at bounding box center [517, 41] width 399 height 31
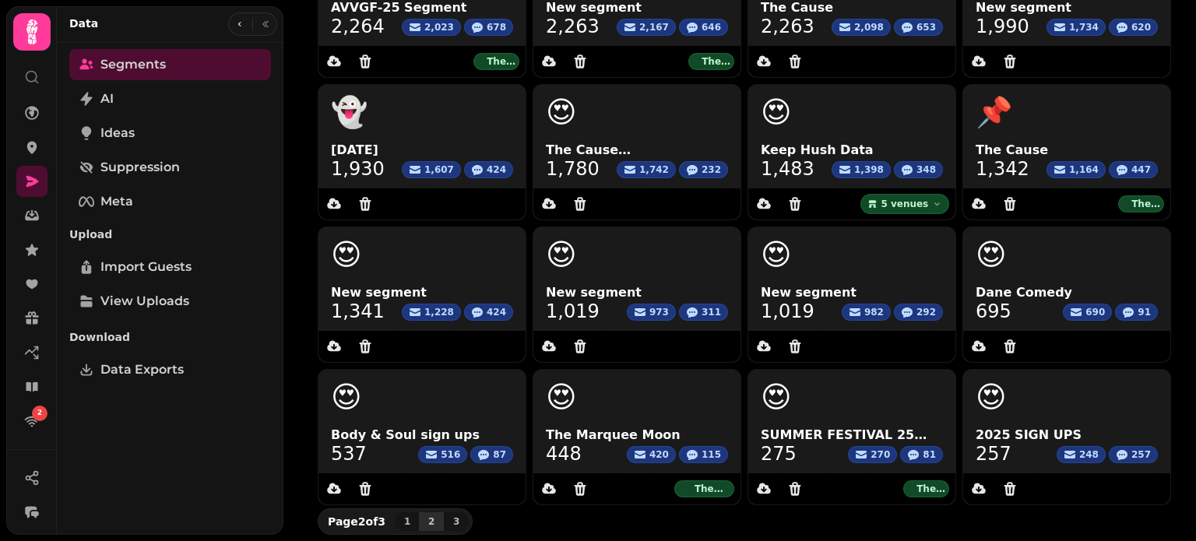
scroll to position [0, 0]
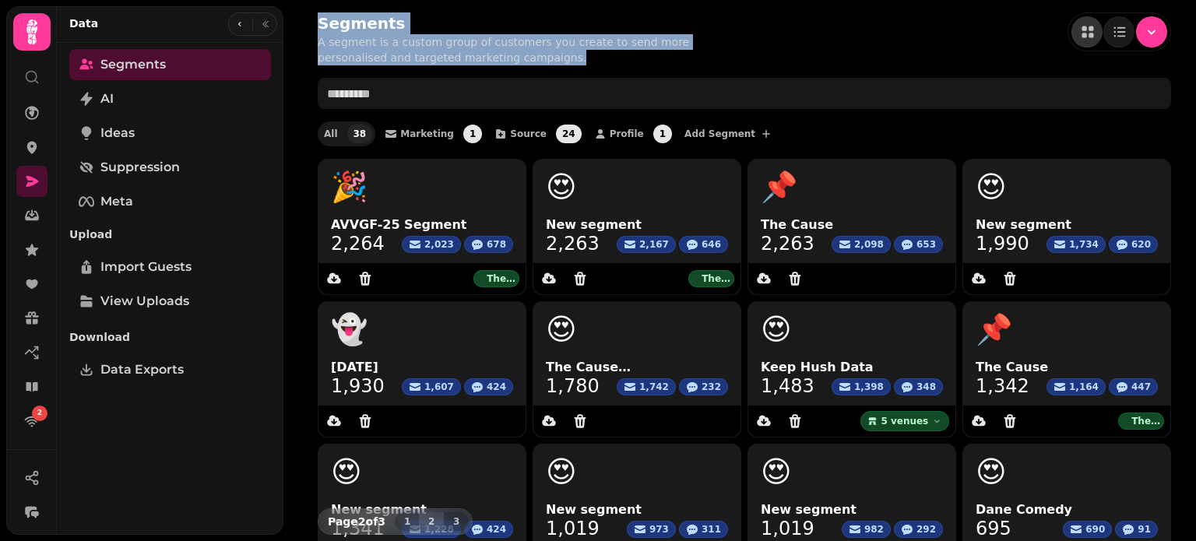
drag, startPoint x: 319, startPoint y: 21, endPoint x: 491, endPoint y: 62, distance: 176.1
click at [491, 62] on div "Segments A segment is a custom group of customers you create to send more perso…" at bounding box center [517, 38] width 399 height 53
click at [491, 62] on p "A segment is a custom group of customers you create to send more personalised a…" at bounding box center [517, 49] width 399 height 31
drag, startPoint x: 321, startPoint y: 32, endPoint x: 487, endPoint y: 72, distance: 170.6
click at [487, 72] on div "Segments A segment is a custom group of customers you create to send more perso…" at bounding box center [745, 387] width 904 height 774
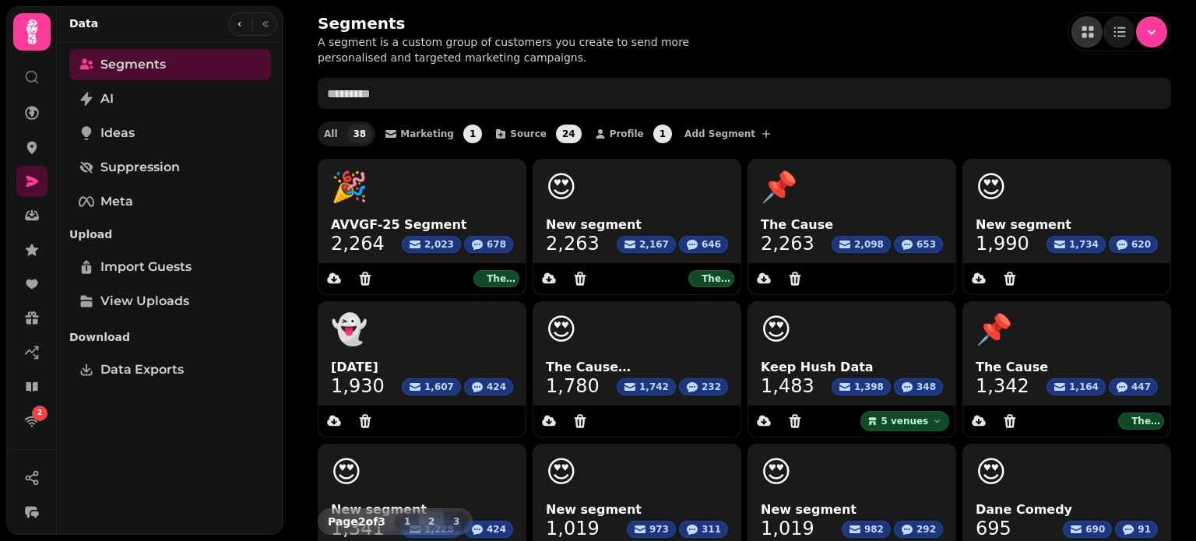
click at [487, 72] on div "Segments A segment is a custom group of customers you create to send more perso…" at bounding box center [745, 387] width 904 height 774
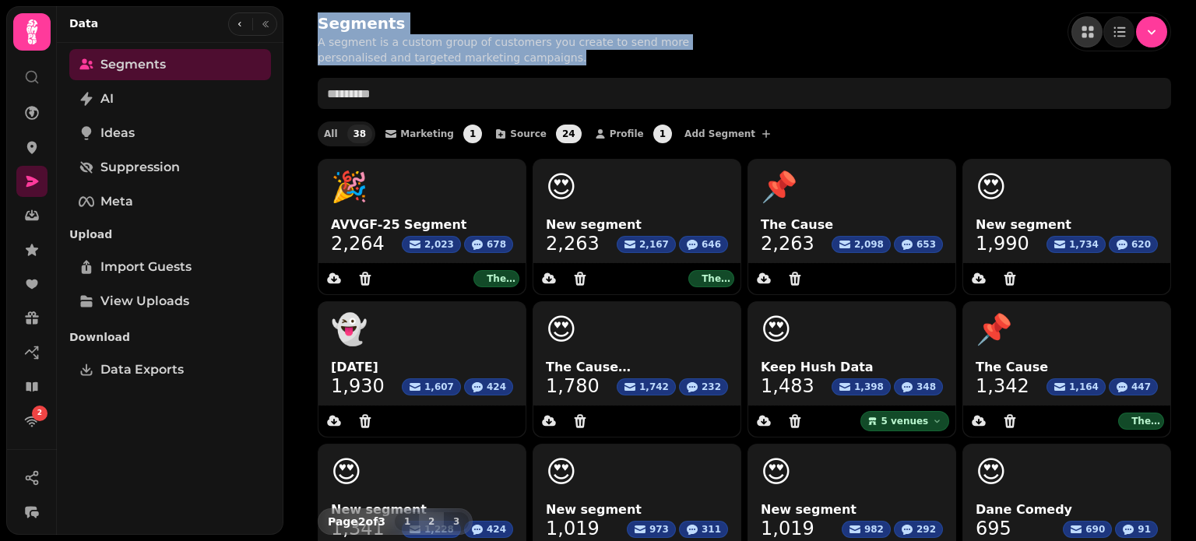
drag, startPoint x: 493, startPoint y: 62, endPoint x: 316, endPoint y: 31, distance: 179.4
click at [316, 31] on div "Segments A segment is a custom group of customers you create to send more perso…" at bounding box center [745, 387] width 904 height 774
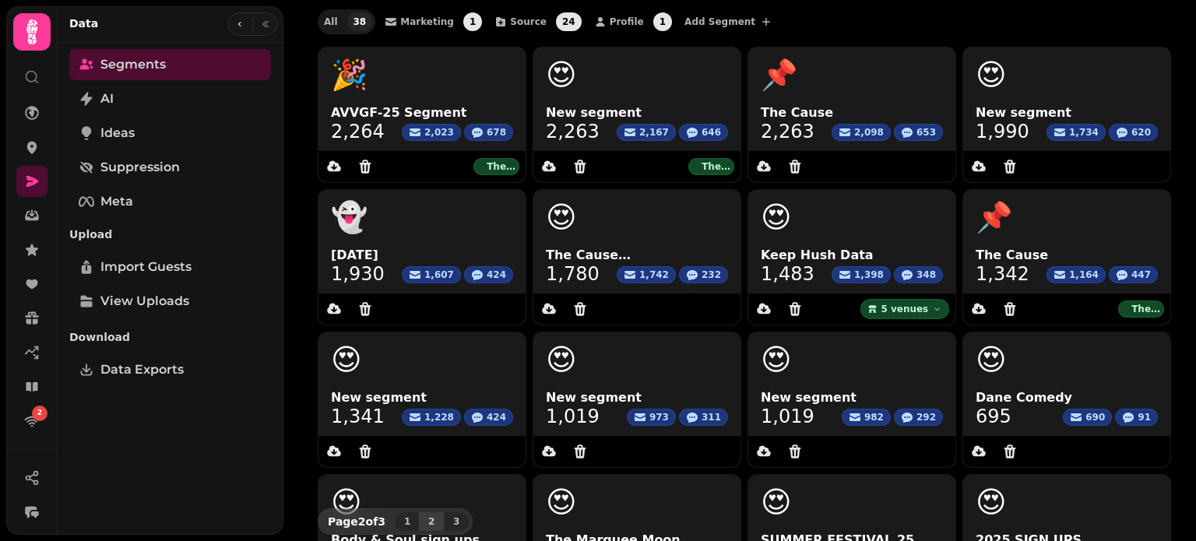
scroll to position [231, 0]
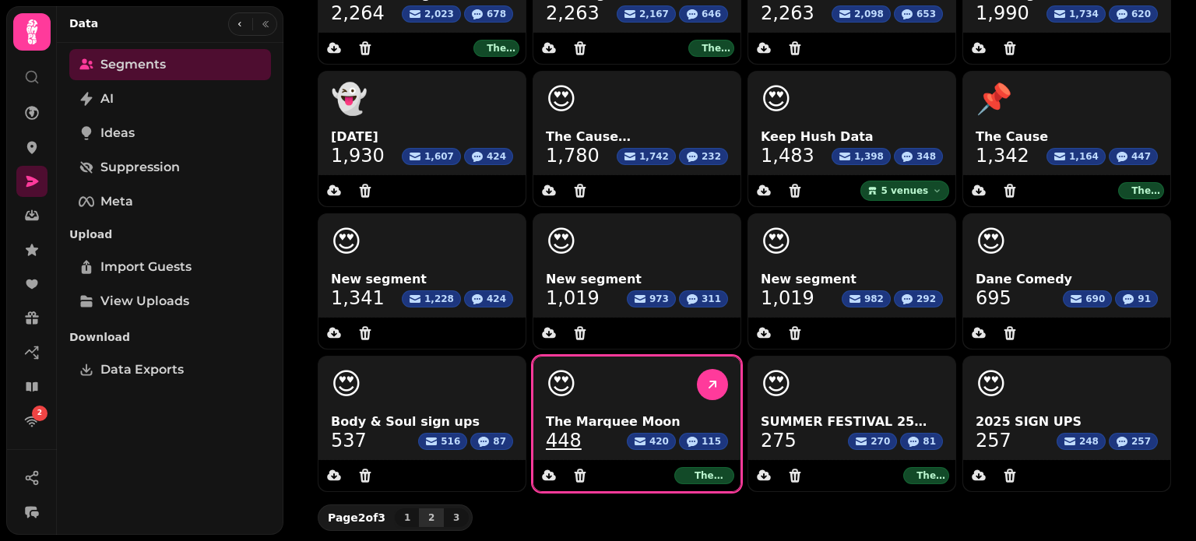
click at [594, 429] on span "The Marquee Moon" at bounding box center [637, 422] width 182 height 19
click at [557, 442] on link "448" at bounding box center [564, 441] width 36 height 19
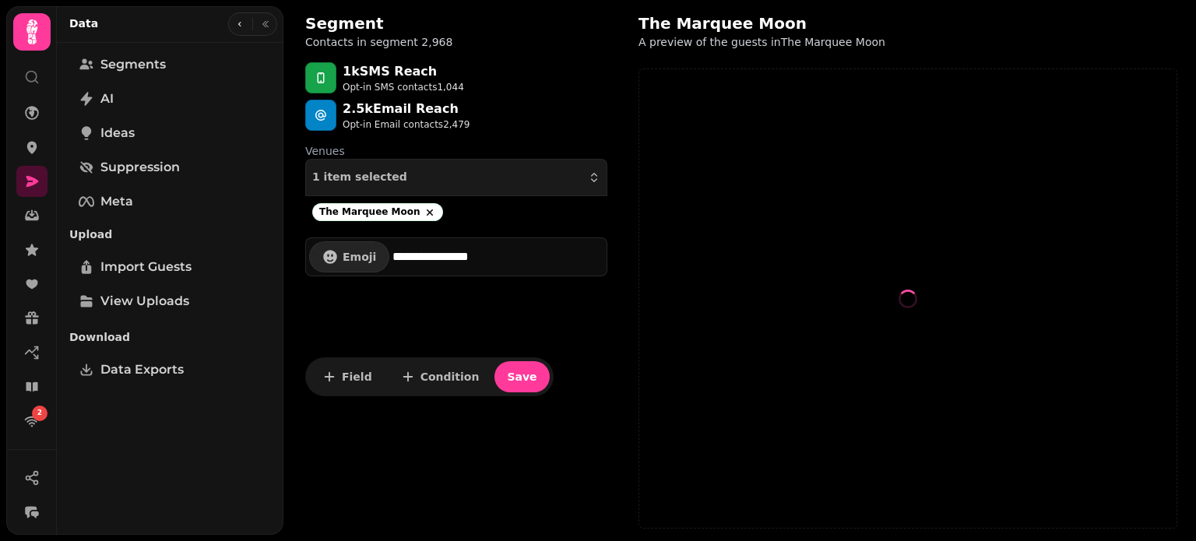
select select "**"
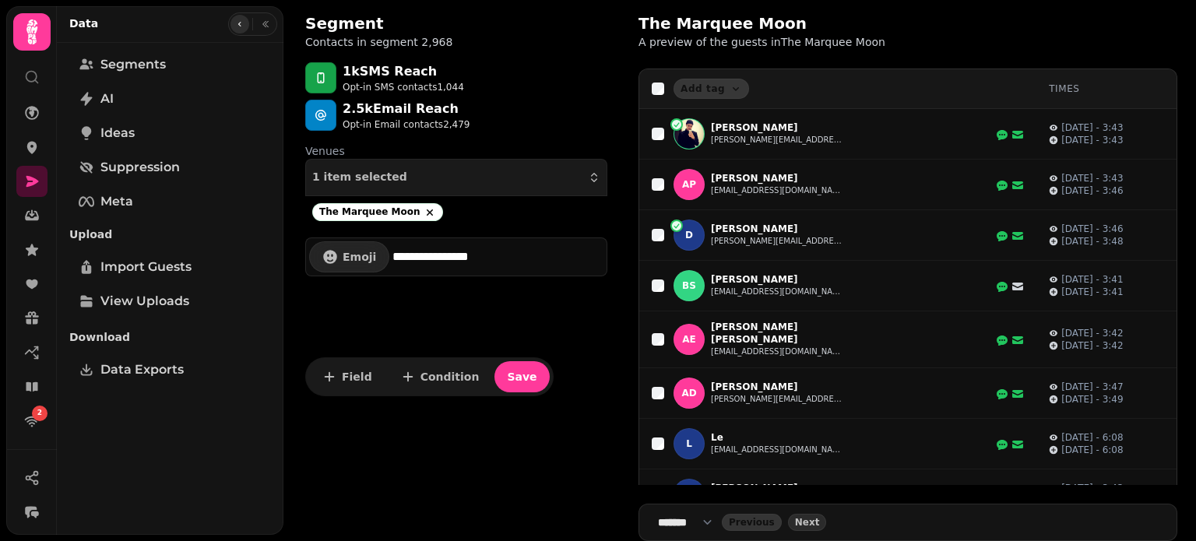
click at [235, 27] on icon "button" at bounding box center [239, 23] width 9 height 9
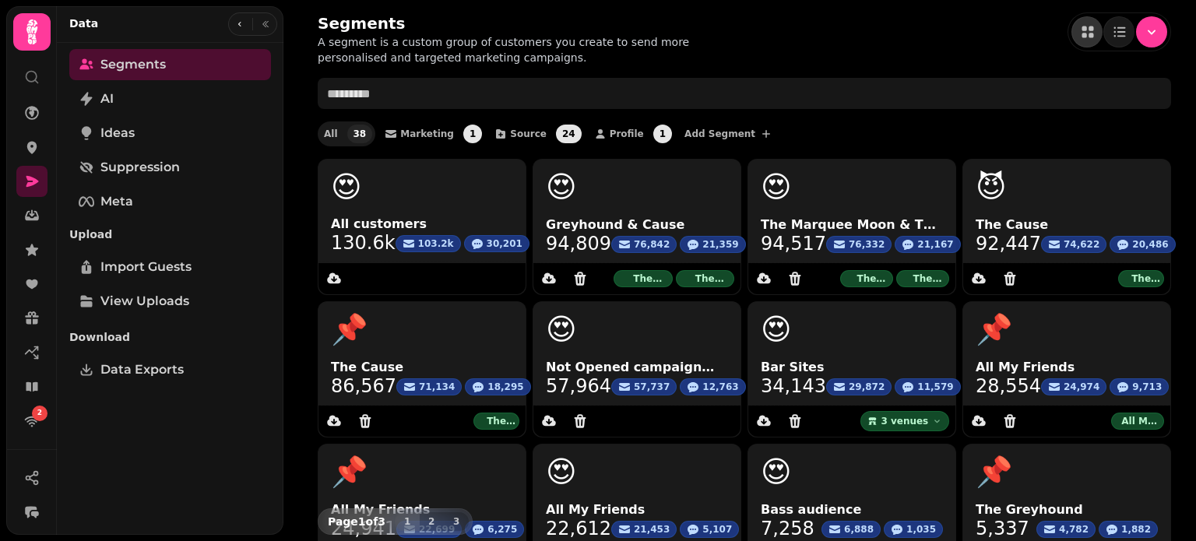
scroll to position [231, 0]
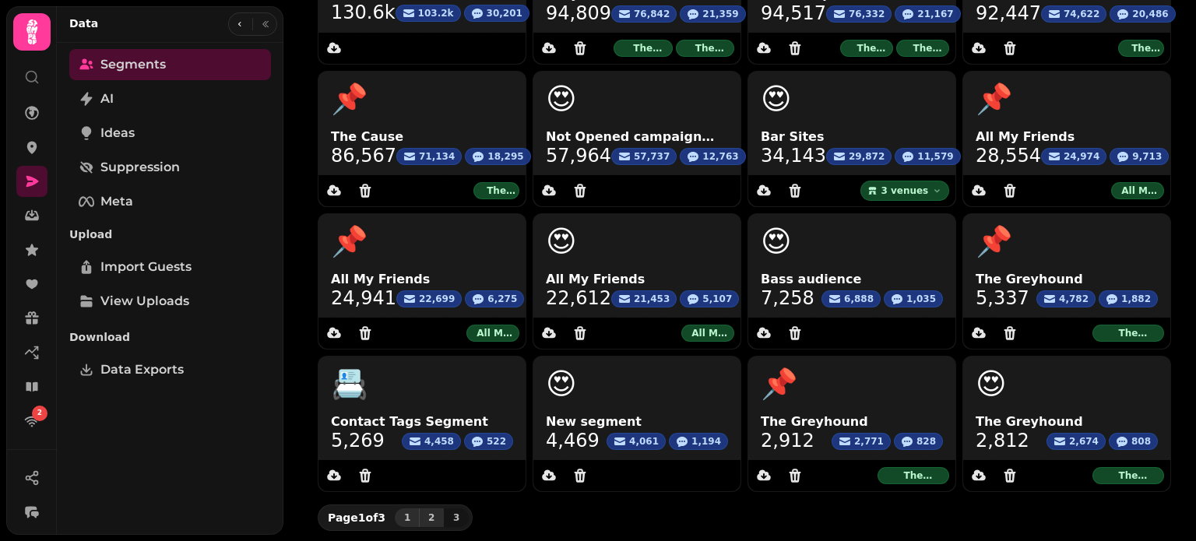
click at [426, 520] on span "2" at bounding box center [431, 517] width 12 height 9
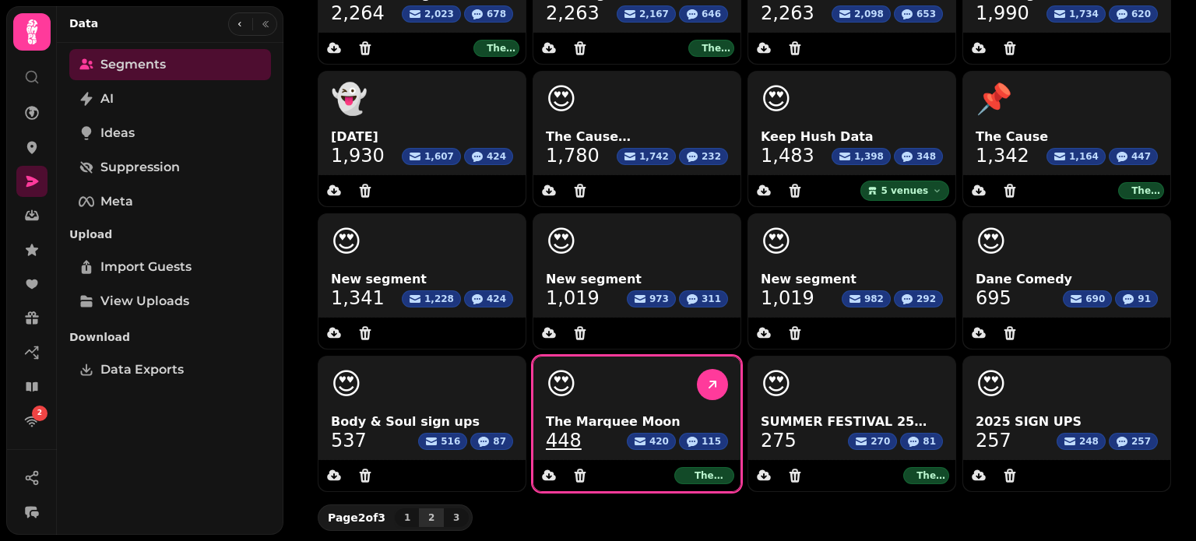
click at [548, 443] on link "448" at bounding box center [564, 441] width 36 height 19
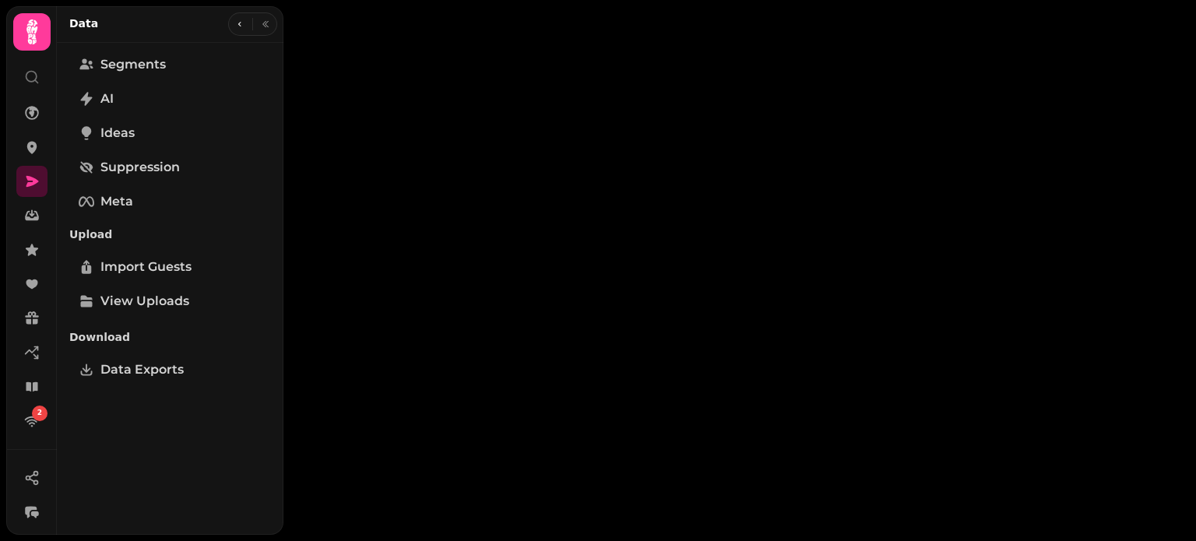
select select "**"
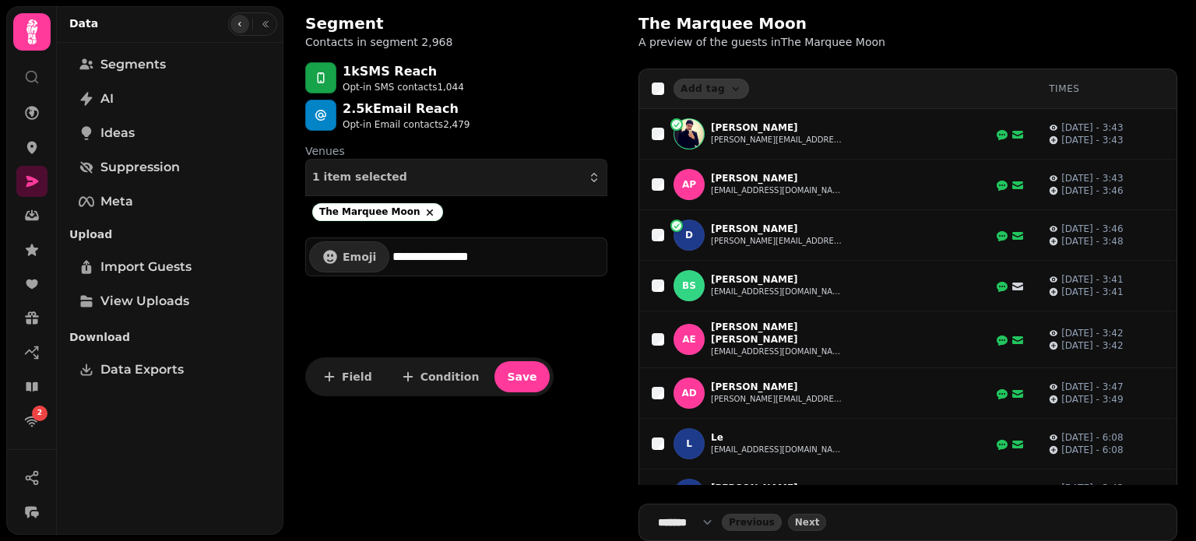
click at [244, 21] on icon "button" at bounding box center [239, 23] width 9 height 9
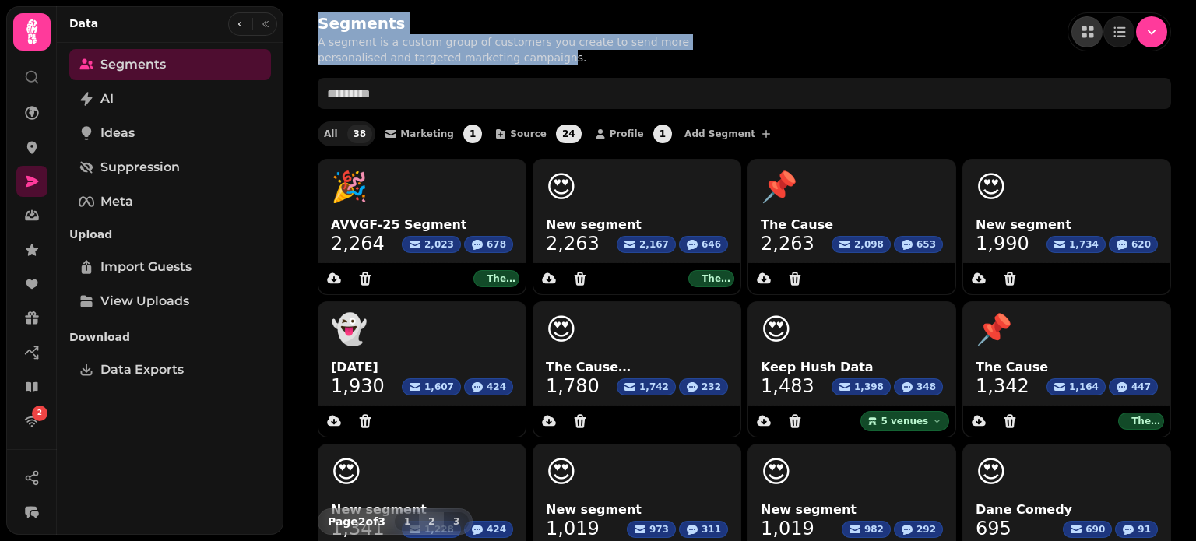
drag, startPoint x: 319, startPoint y: 31, endPoint x: 483, endPoint y: 58, distance: 165.8
click at [483, 58] on div "Segments A segment is a custom group of customers you create to send more perso…" at bounding box center [517, 38] width 399 height 53
click at [483, 58] on p "A segment is a custom group of customers you create to send more personalised a…" at bounding box center [517, 49] width 399 height 31
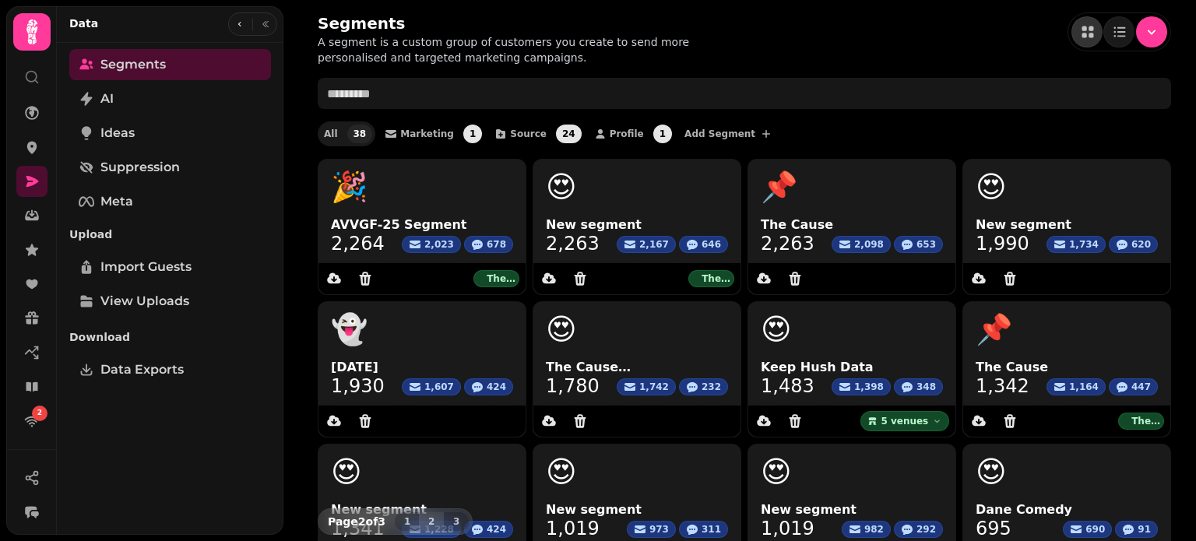
drag, startPoint x: 492, startPoint y: 60, endPoint x: 514, endPoint y: 57, distance: 22.0
click at [514, 57] on p "A segment is a custom group of customers you create to send more personalised a…" at bounding box center [517, 49] width 399 height 31
click at [307, 279] on div "Segments A segment is a custom group of customers you create to send more perso…" at bounding box center [745, 387] width 904 height 774
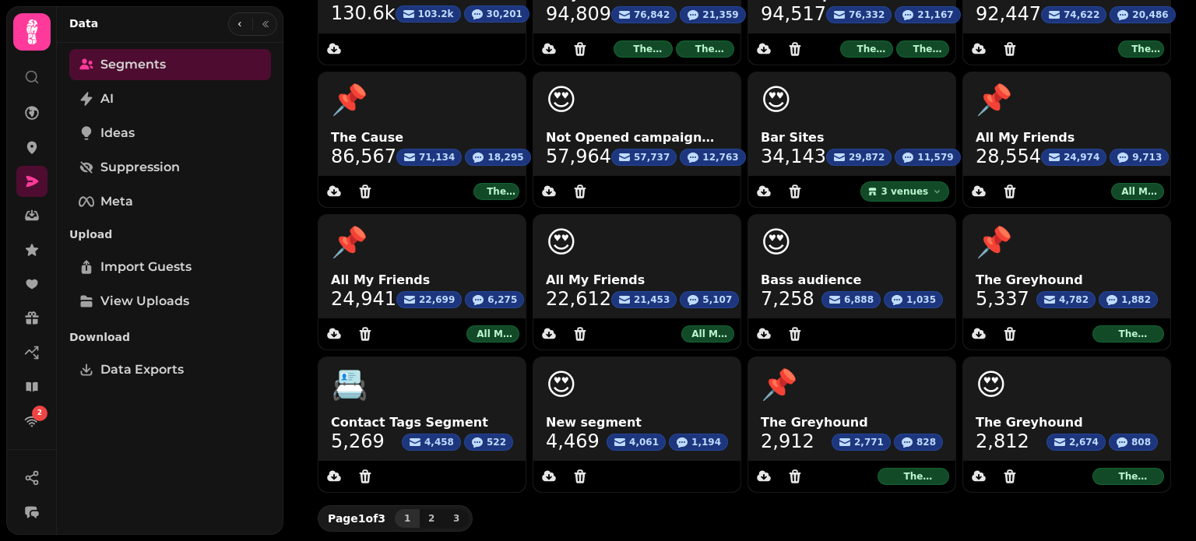
scroll to position [231, 0]
click at [430, 513] on span "2" at bounding box center [431, 517] width 12 height 9
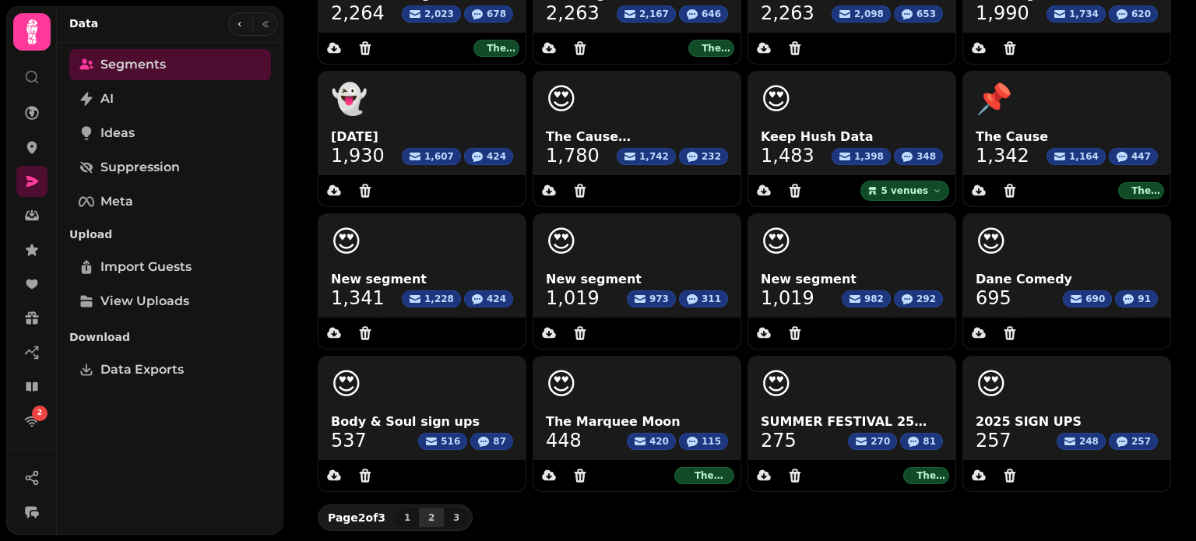
scroll to position [0, 0]
